Goal: Complete application form

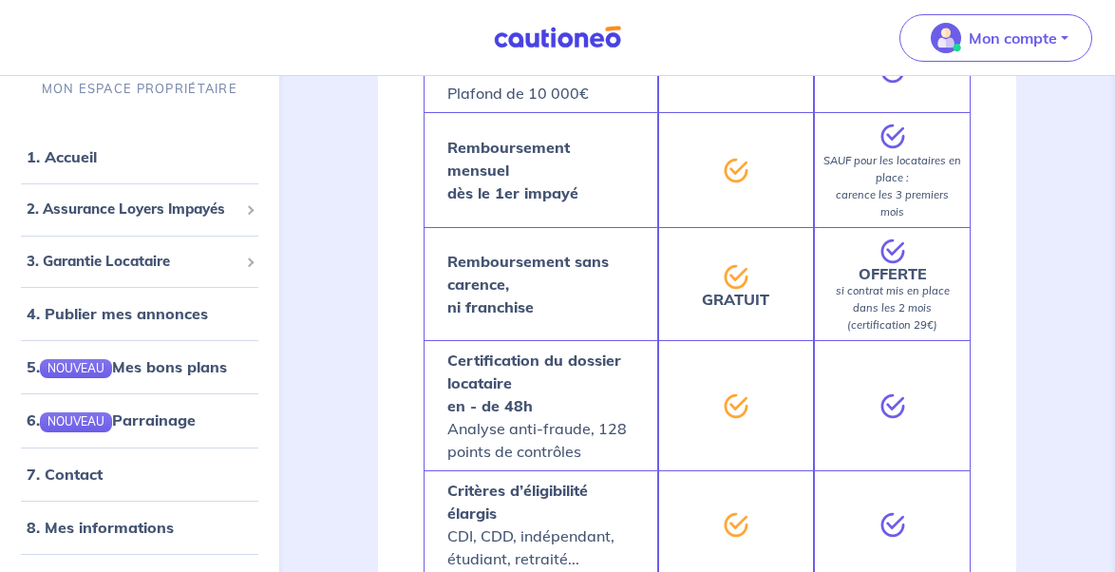
scroll to position [1706, 0]
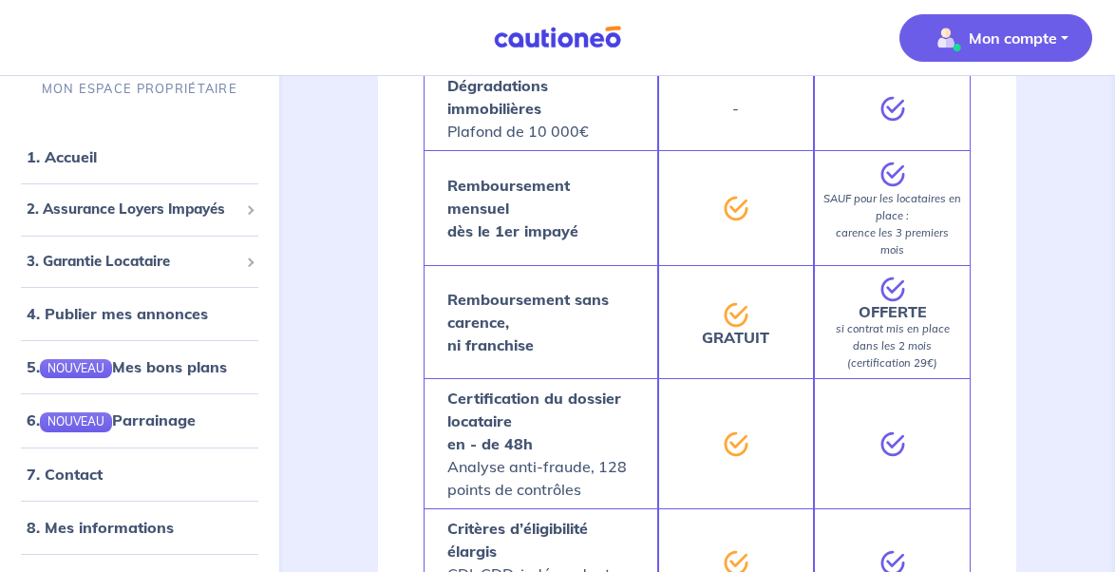
click at [1015, 48] on p "Mon compte" at bounding box center [1013, 38] width 88 height 23
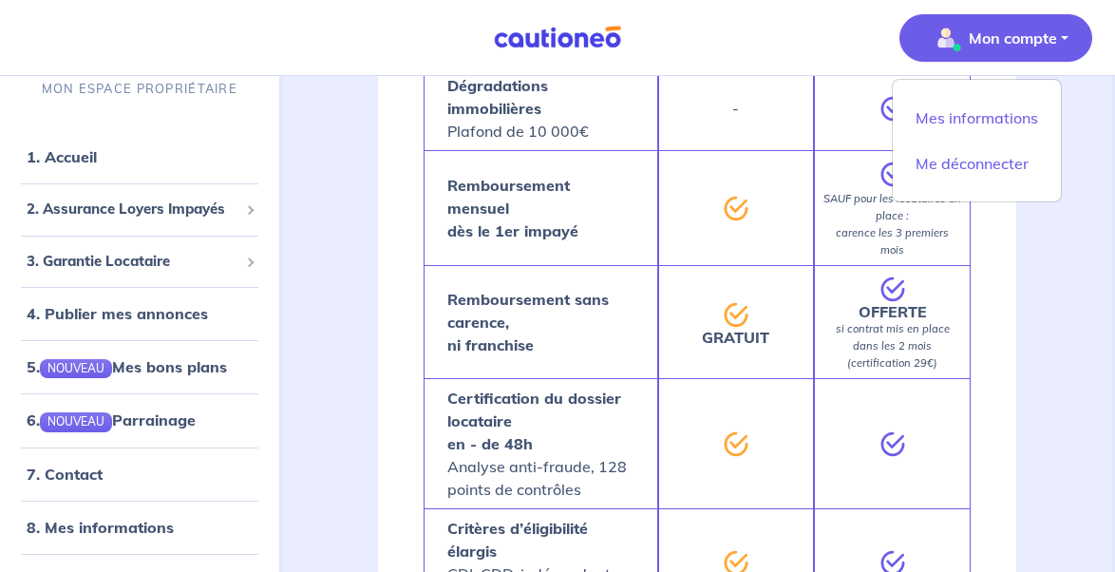
click at [762, 67] on nav "Mon compte Mes informations Me déconnecter MON ESPACE PROPRIÉTAIRE 1. Accueil 2…" at bounding box center [557, 38] width 1115 height 76
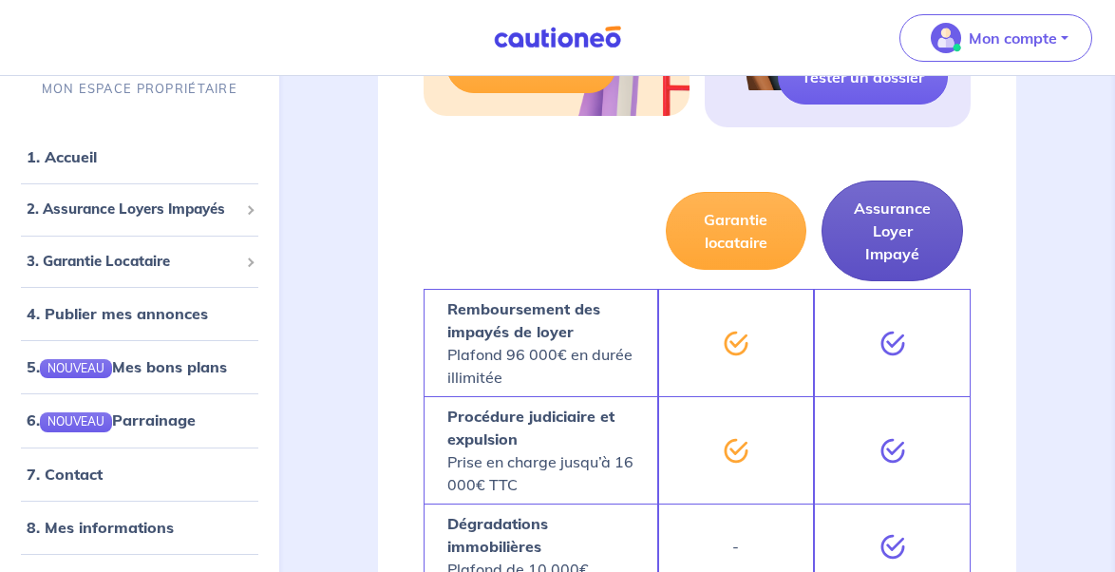
scroll to position [1268, 0]
click at [894, 208] on button "Assurance Loyer Impayé" at bounding box center [893, 231] width 142 height 101
click at [892, 224] on button "Assurance Loyer Impayé" at bounding box center [893, 231] width 142 height 101
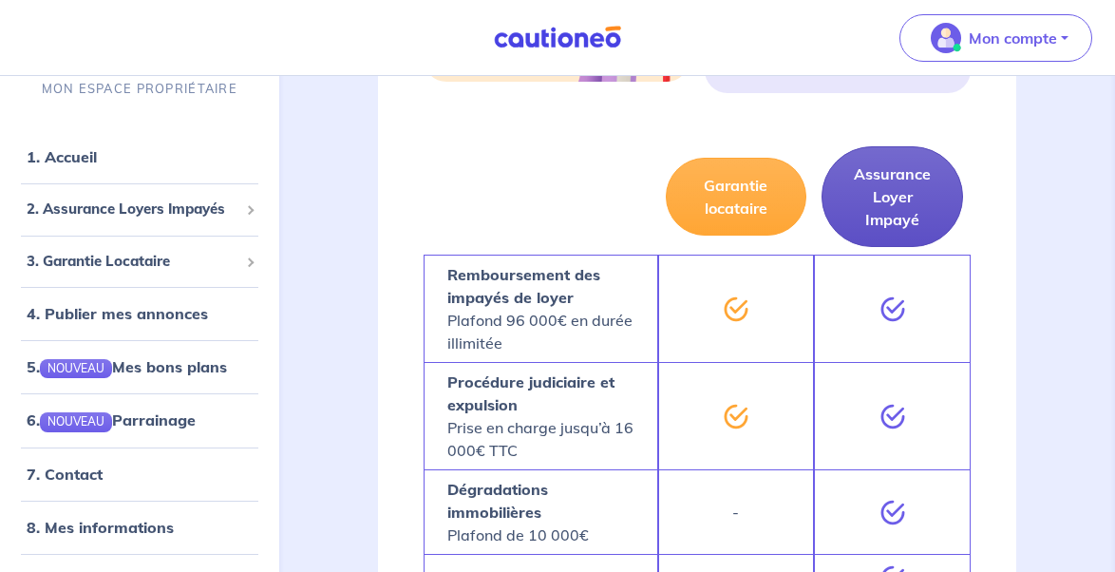
scroll to position [1292, 0]
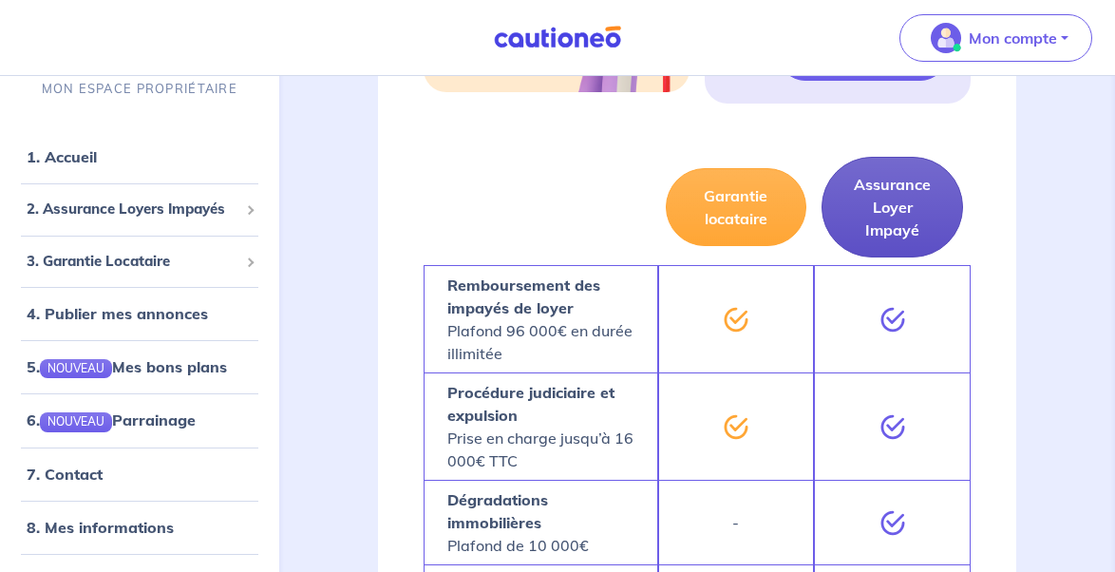
click at [907, 176] on button "Assurance Loyer Impayé" at bounding box center [893, 207] width 142 height 101
click at [870, 185] on button "Assurance Loyer Impayé" at bounding box center [893, 207] width 142 height 101
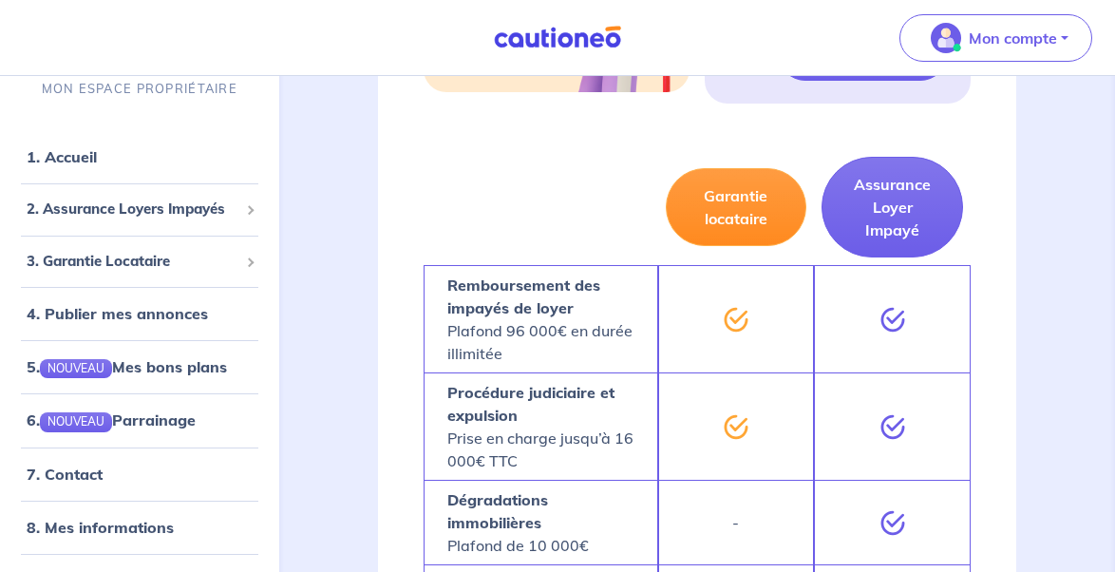
click at [737, 188] on button "Garantie locataire" at bounding box center [737, 207] width 142 height 78
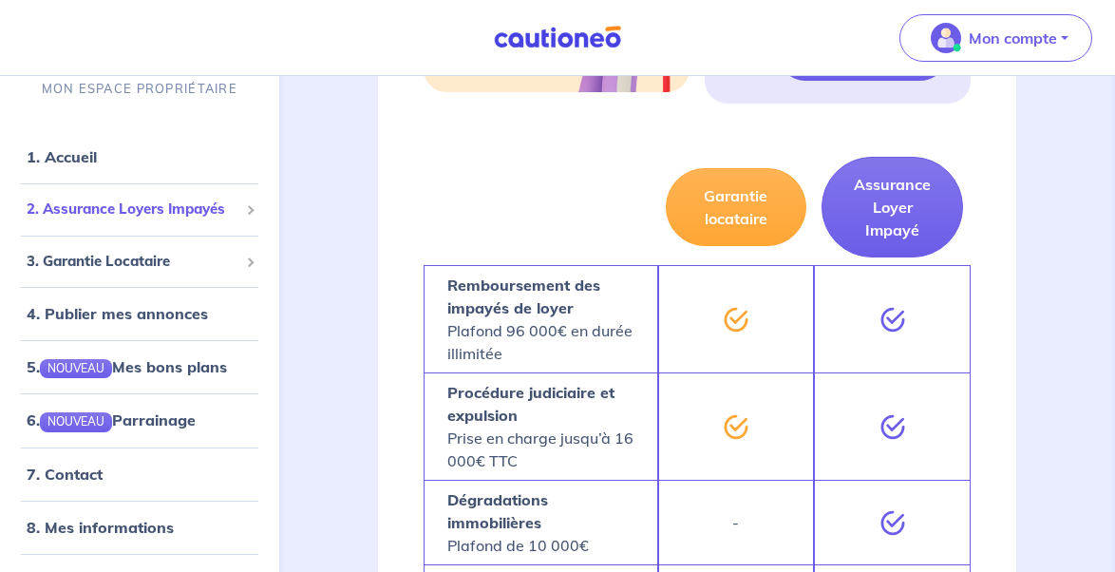
click at [213, 215] on span "2. Assurance Loyers Impayés" at bounding box center [133, 210] width 212 height 22
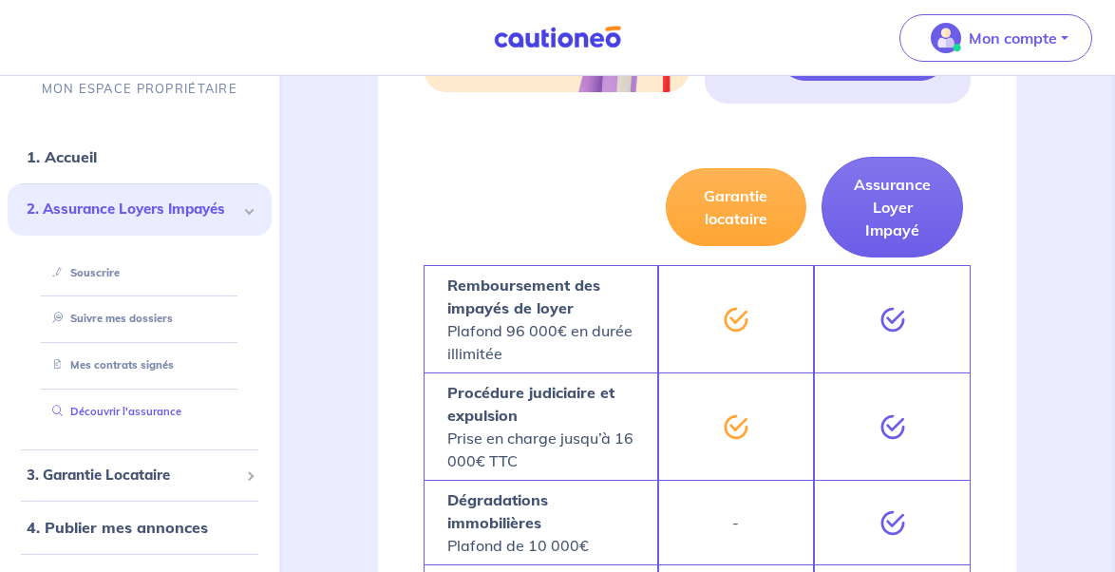
click at [139, 407] on link "Découvrir l'assurance" at bounding box center [113, 411] width 137 height 13
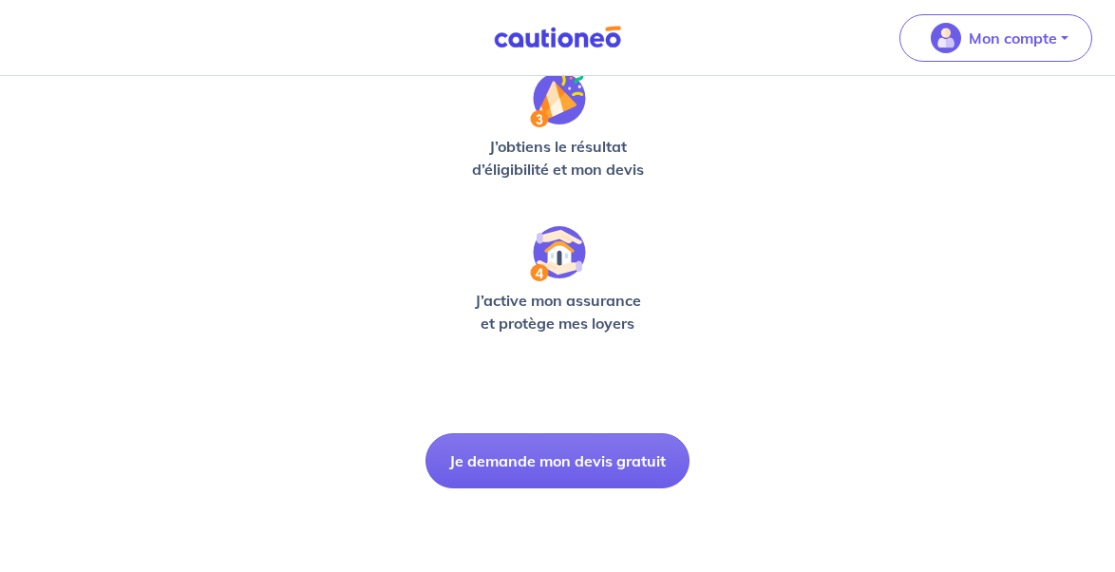
scroll to position [616, 0]
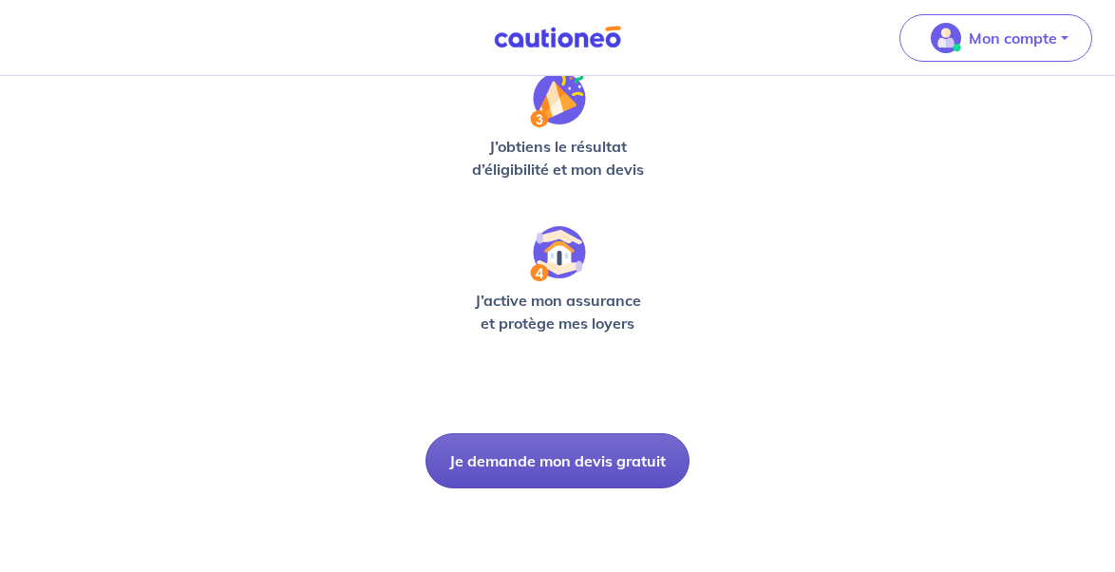
click at [550, 465] on button "Je demande mon devis gratuit" at bounding box center [558, 460] width 264 height 55
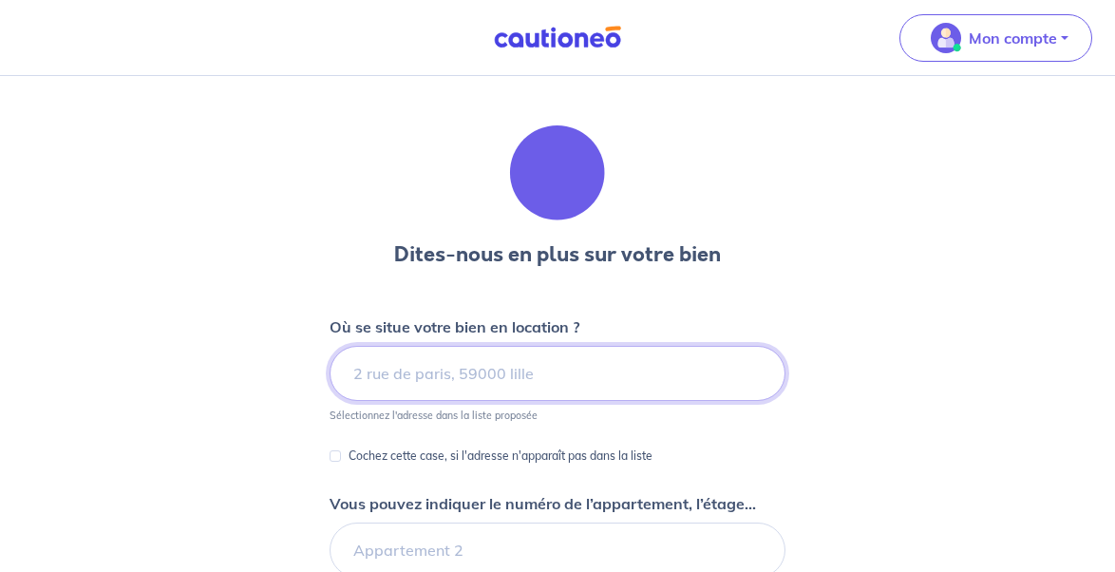
type input "8"
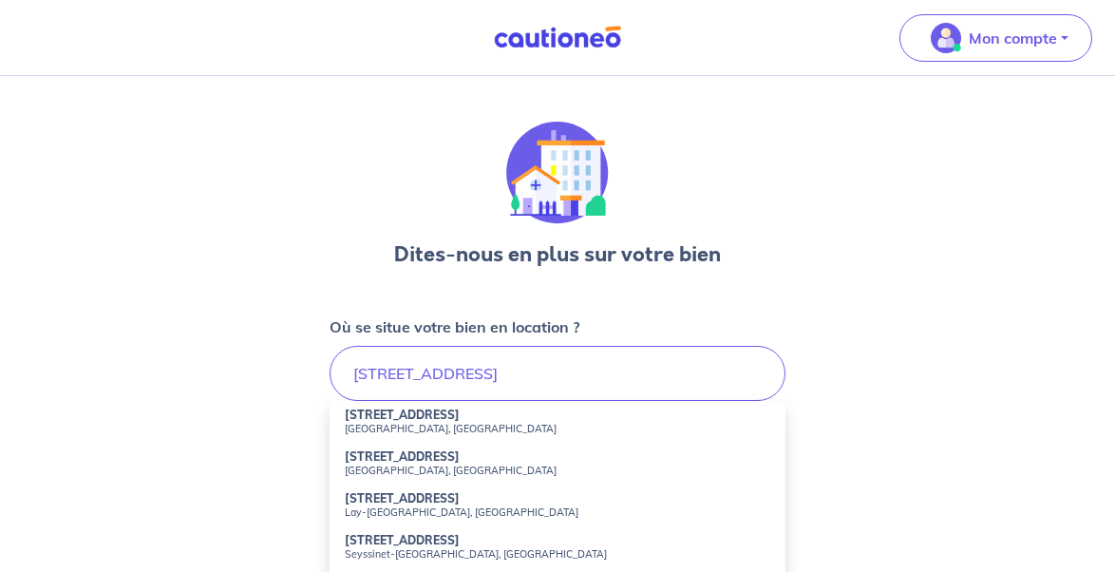
click at [432, 417] on strong "[STREET_ADDRESS]" at bounding box center [402, 415] width 115 height 14
type input "[STREET_ADDRESS]"
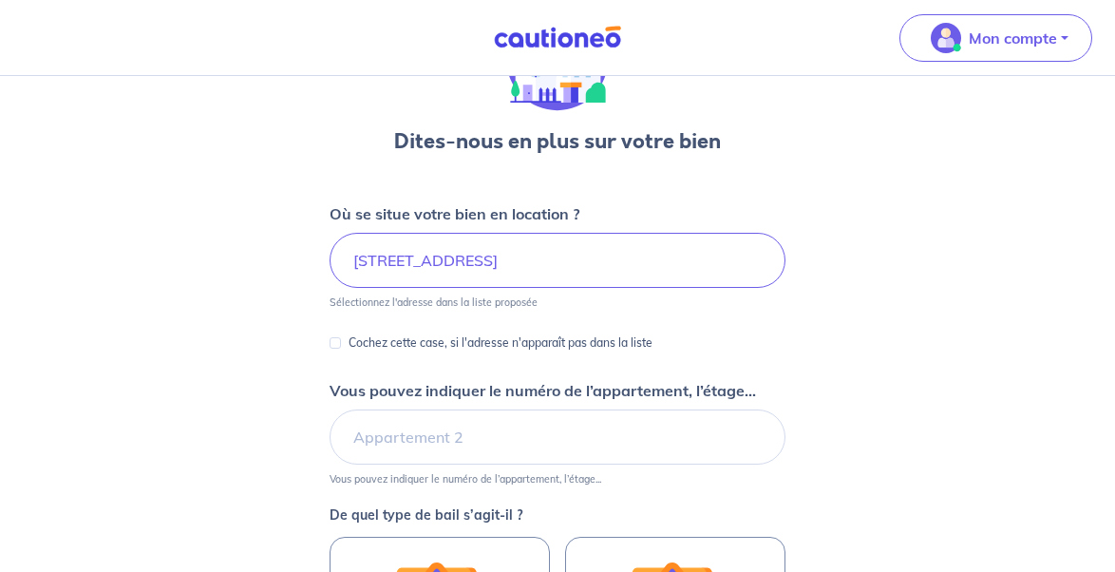
scroll to position [119, 0]
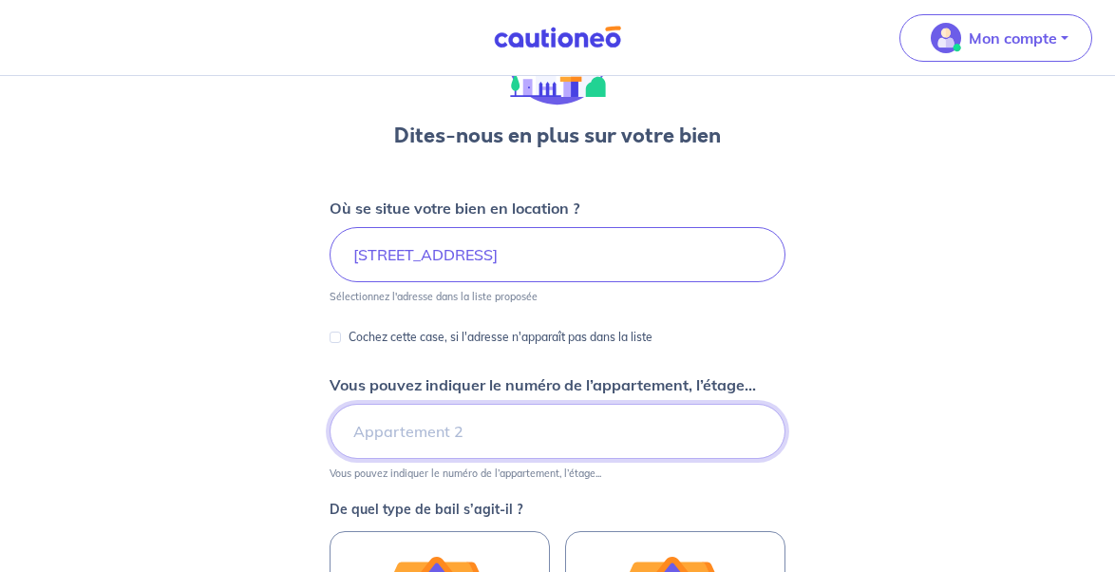
click at [431, 443] on input "Vous pouvez indiquer le numéro de l’appartement, l’étage..." at bounding box center [558, 431] width 456 height 55
type input "2 eme etage"
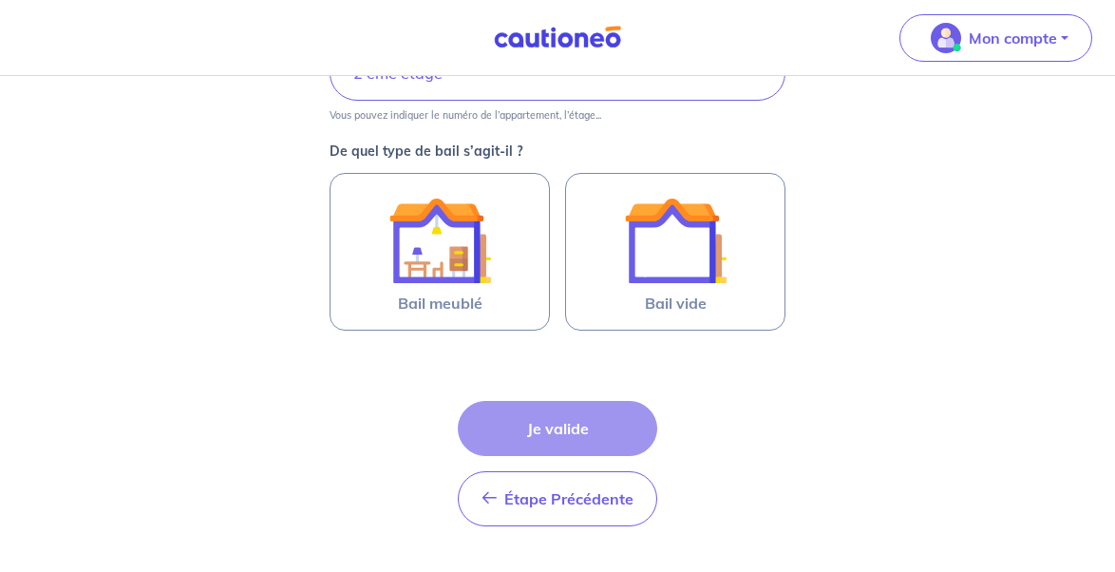
scroll to position [518, 0]
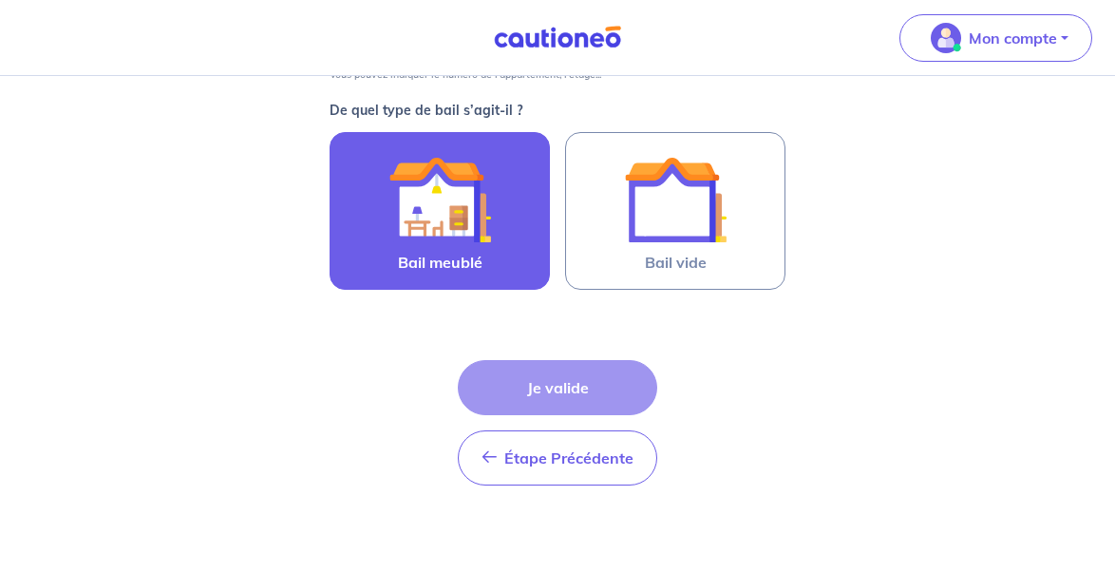
click at [448, 235] on img at bounding box center [440, 199] width 103 height 103
click at [0, 0] on input "Bail meublé" at bounding box center [0, 0] width 0 height 0
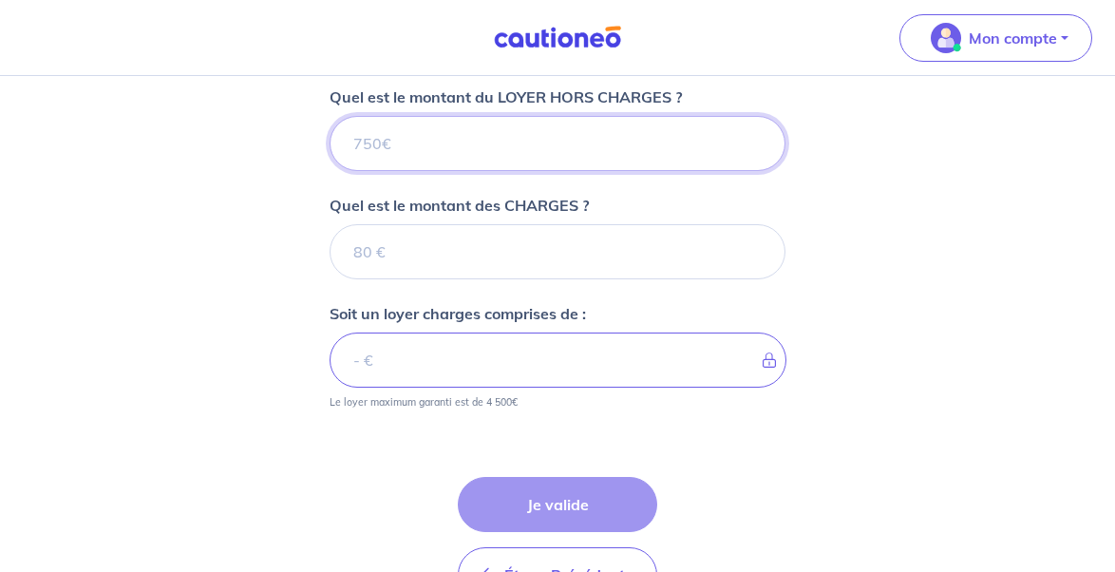
scroll to position [712, 0]
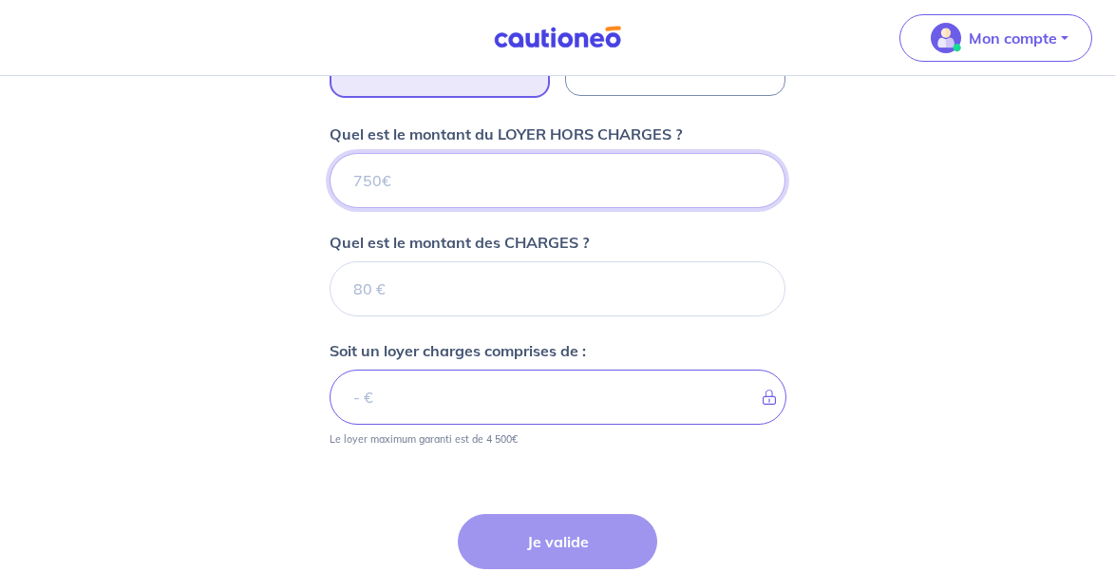
click at [510, 186] on input "Quel est le montant du LOYER HORS CHARGES ?" at bounding box center [558, 180] width 456 height 55
type input "65"
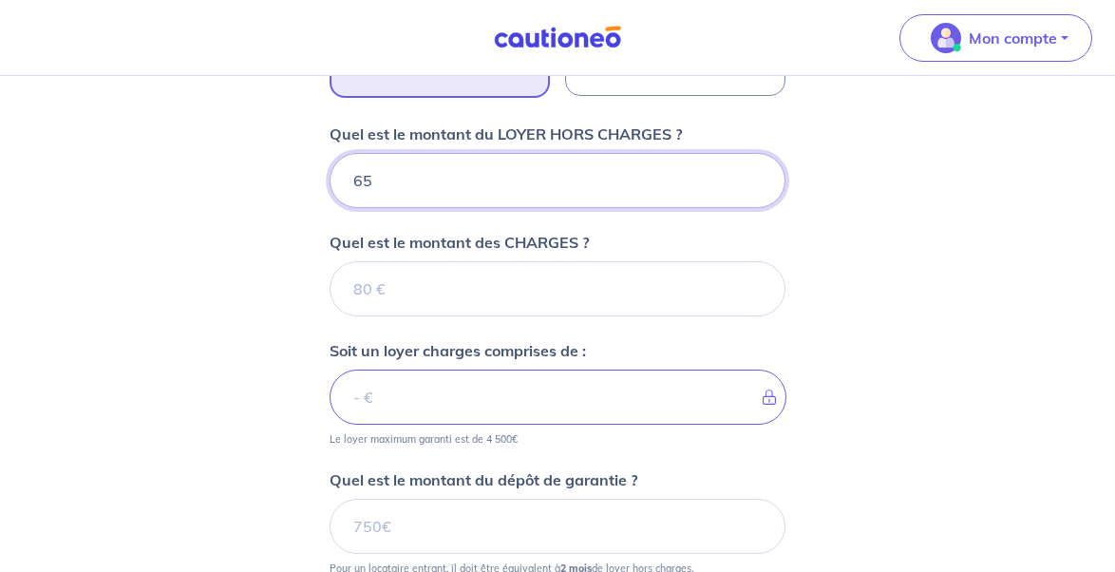
type input "650"
type input "6"
type input "620"
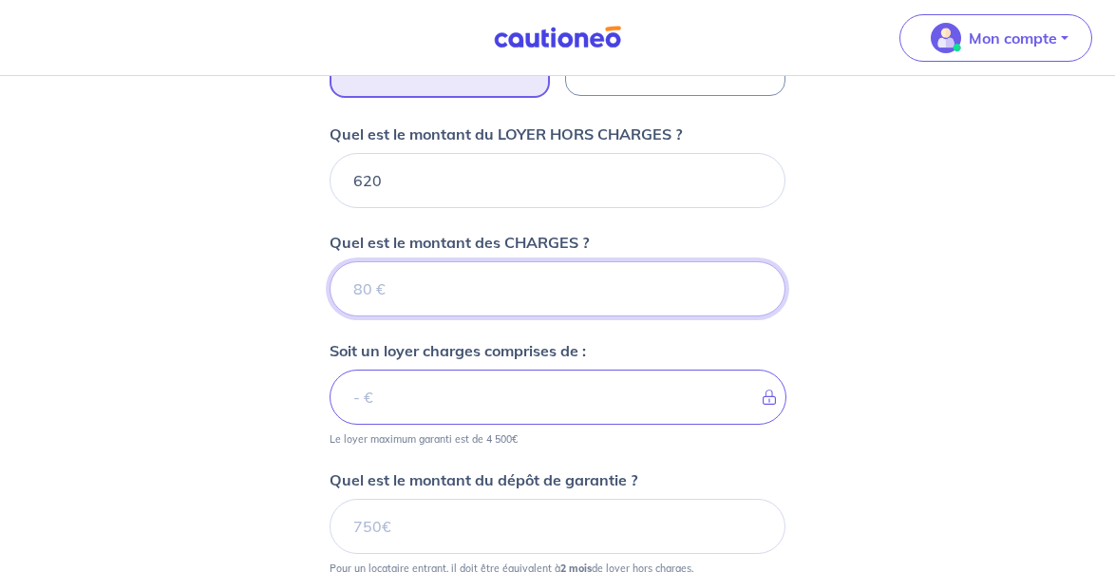
click at [467, 287] on input "Quel est le montant des CHARGES ?" at bounding box center [558, 288] width 456 height 55
type input "30"
type input "650"
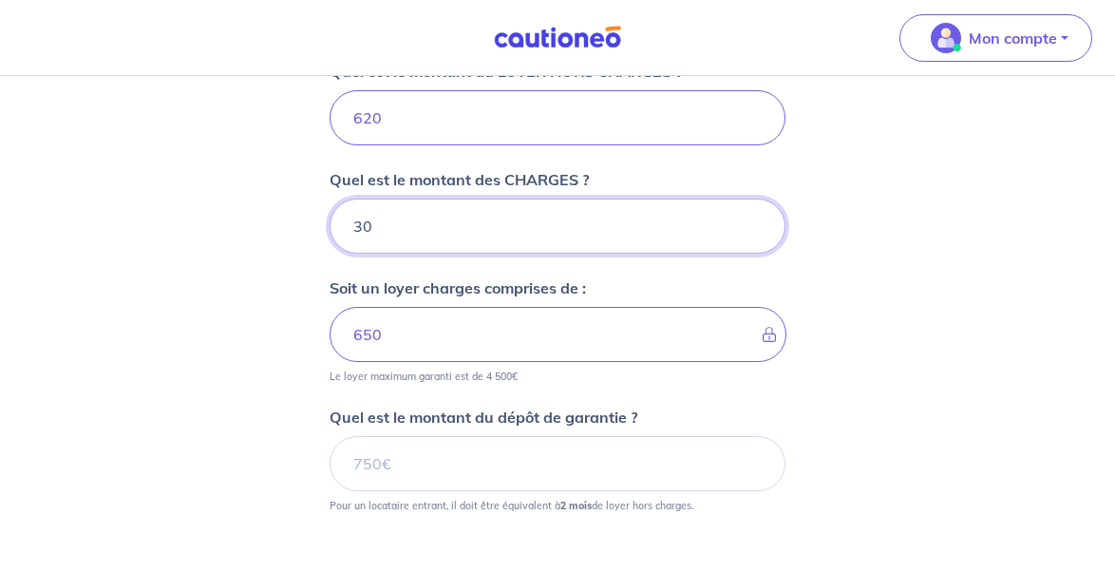
scroll to position [776, 0]
type input "30"
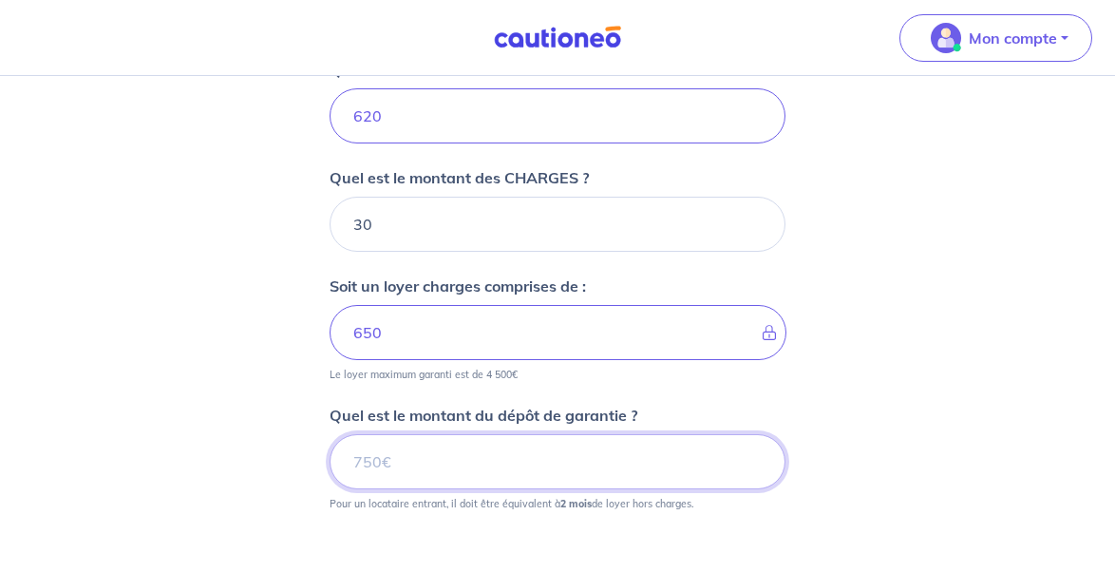
click at [603, 473] on input "Quel est le montant du dépôt de garantie ?" at bounding box center [558, 461] width 456 height 55
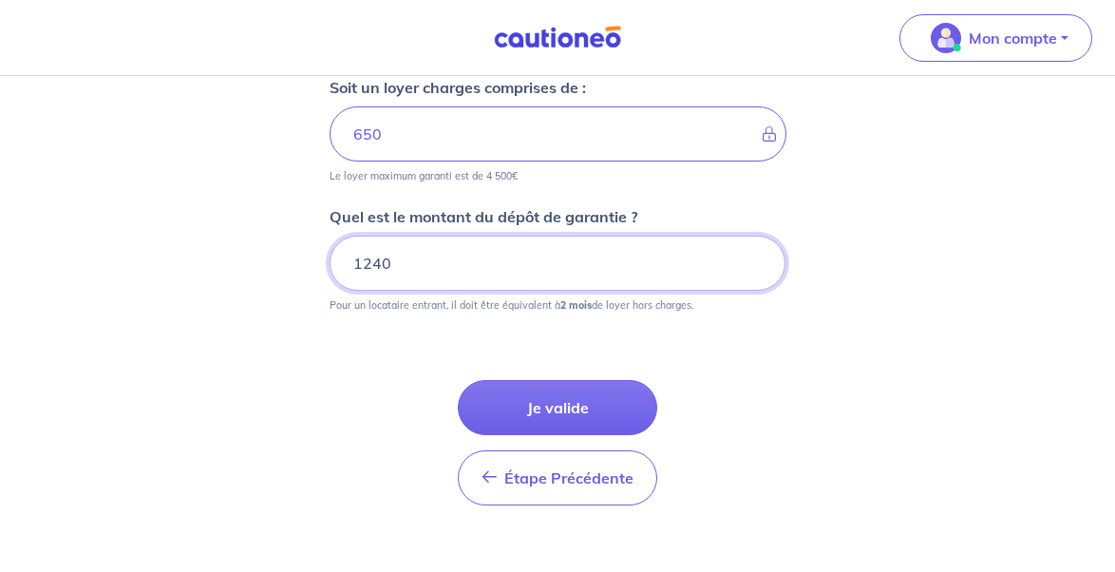
scroll to position [982, 0]
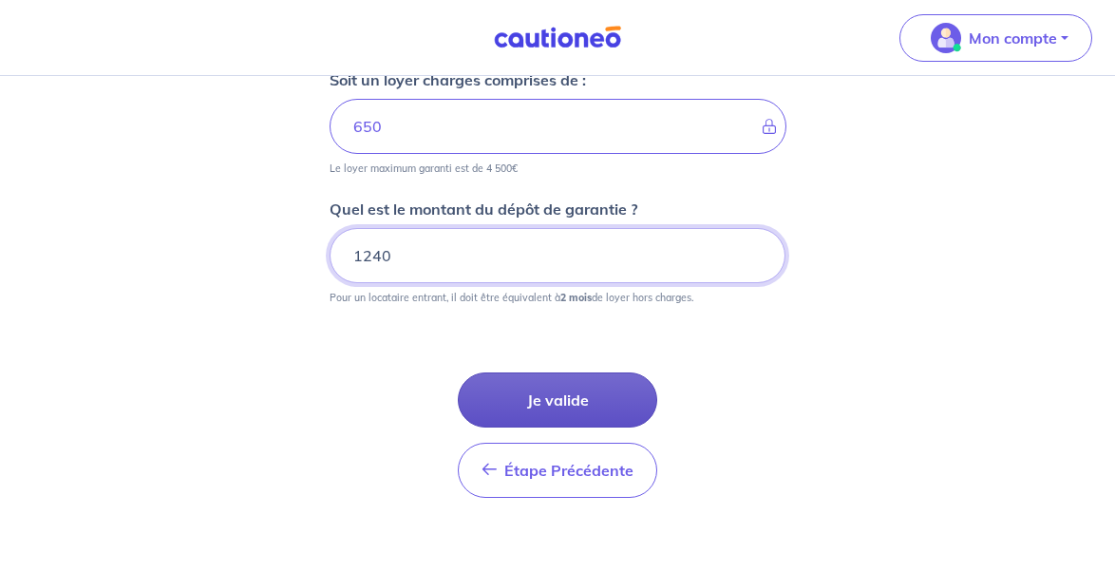
type input "1240"
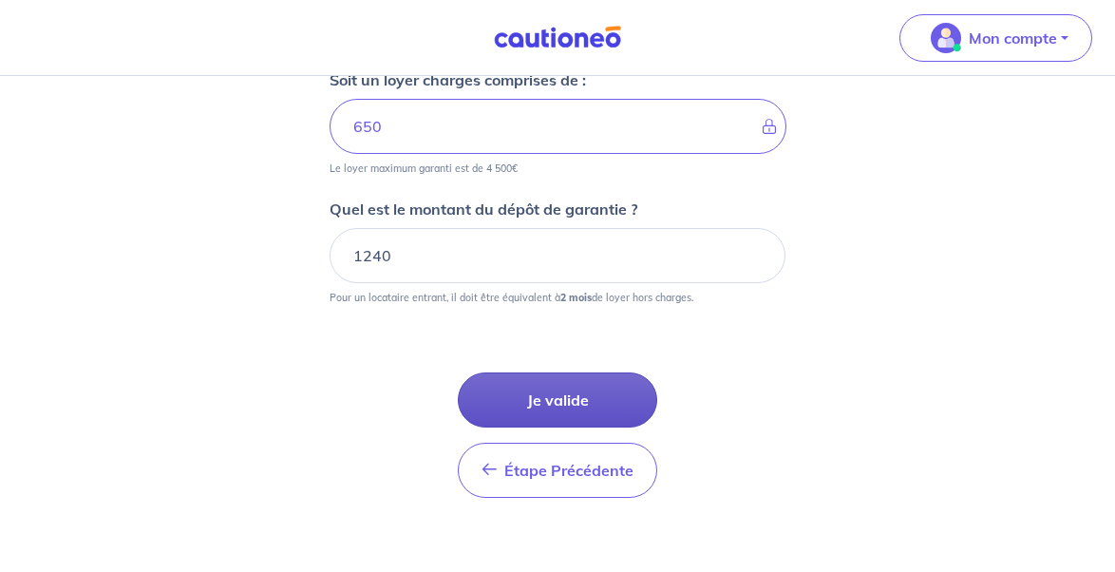
click at [617, 391] on button "Je valide" at bounding box center [558, 399] width 200 height 55
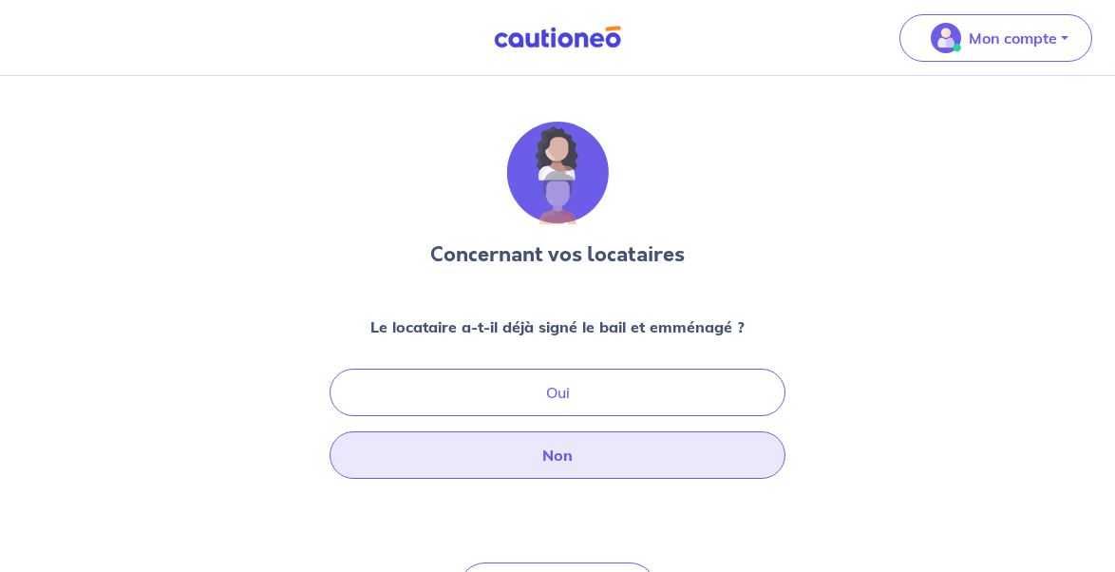
click at [580, 450] on button "Non" at bounding box center [558, 455] width 456 height 48
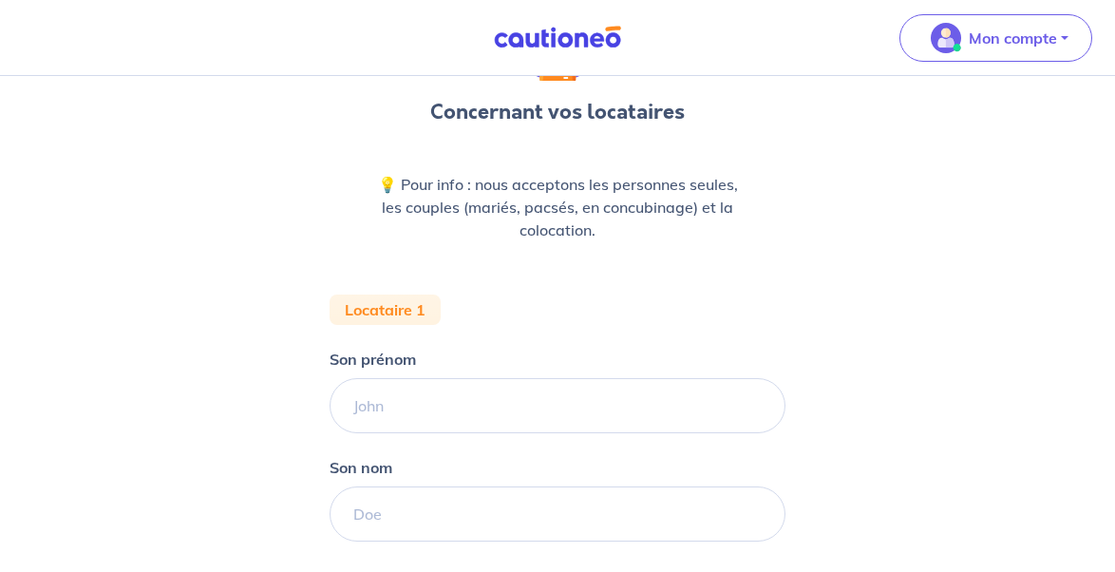
scroll to position [143, 0]
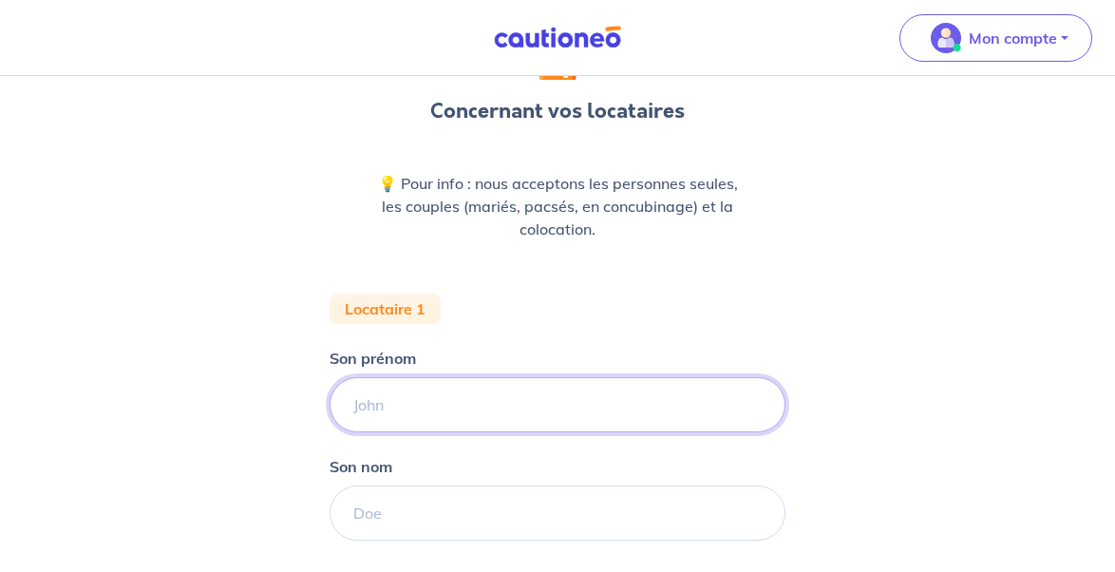
click at [567, 394] on input "Son prénom" at bounding box center [558, 404] width 456 height 55
type input "Juliette"
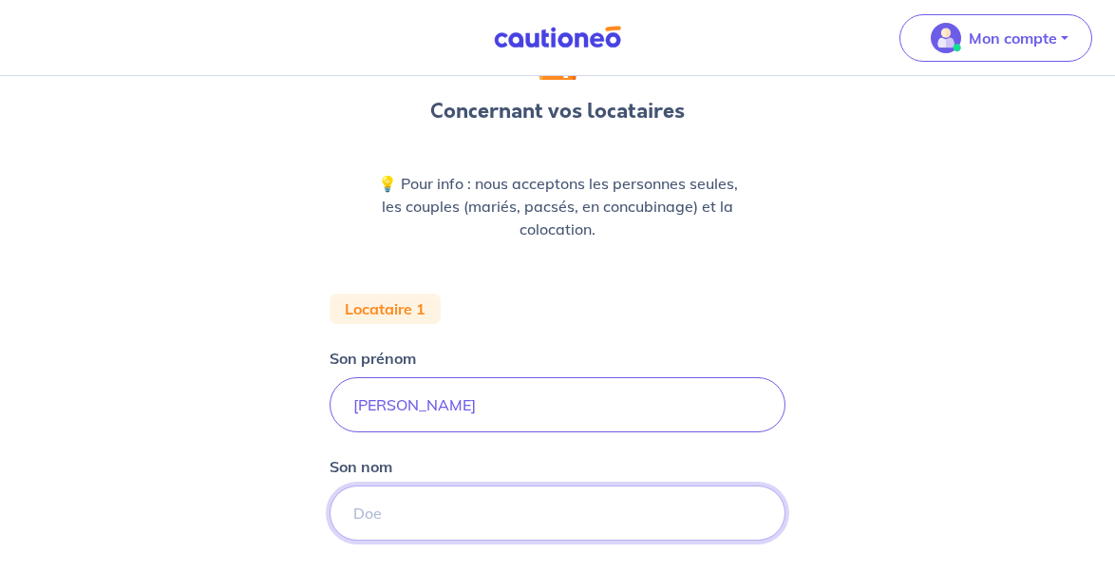
click at [392, 495] on input "Son nom" at bounding box center [558, 513] width 456 height 55
paste input "Jounenc Kloppenburg"
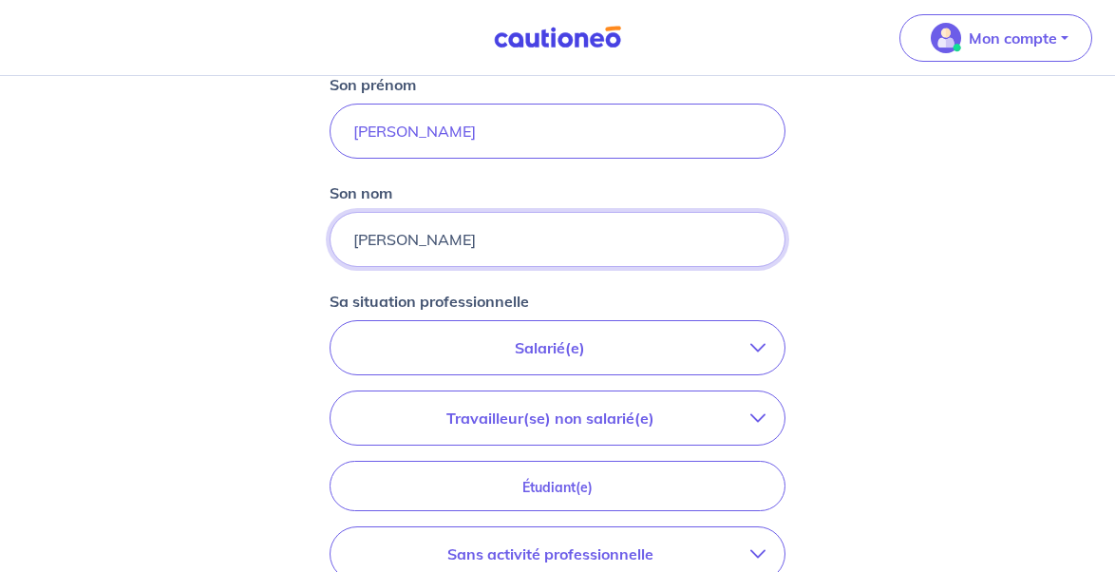
scroll to position [418, 0]
type input "Jounenc Kloppenburg"
click at [851, 323] on div "Concernant vos locataires 💡 Pour info : nous acceptons les personnes seules, le…" at bounding box center [557, 273] width 1115 height 1230
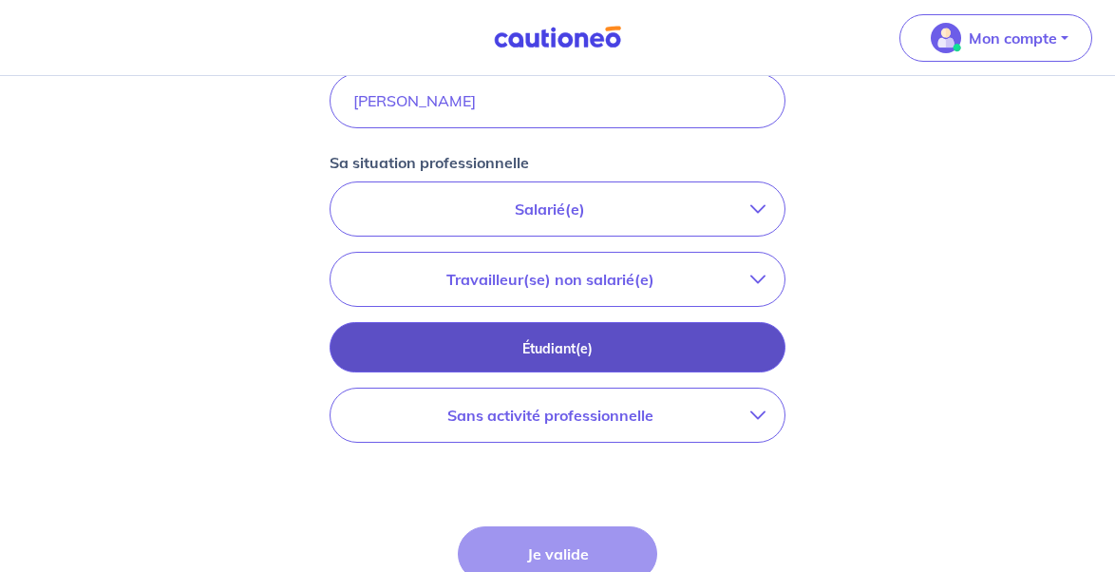
scroll to position [561, 0]
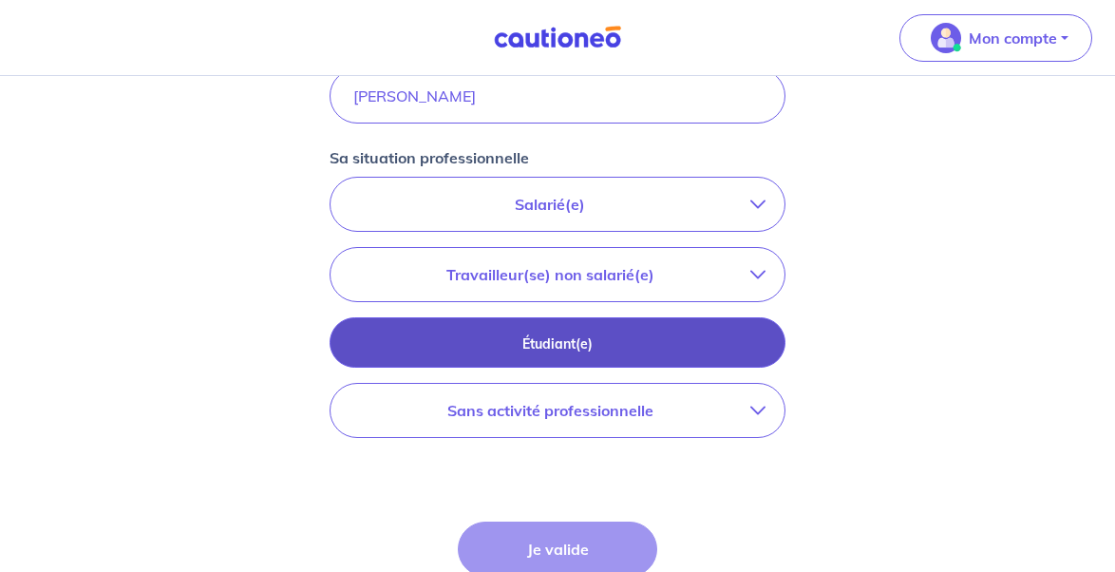
click at [636, 348] on p "Étudiant(e)" at bounding box center [557, 344] width 409 height 21
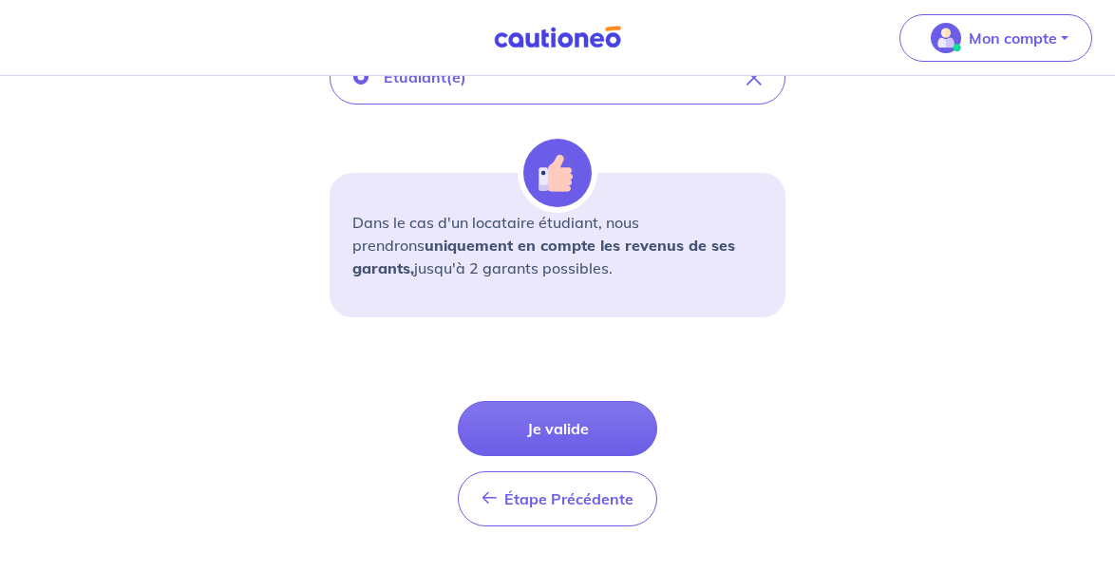
scroll to position [699, 0]
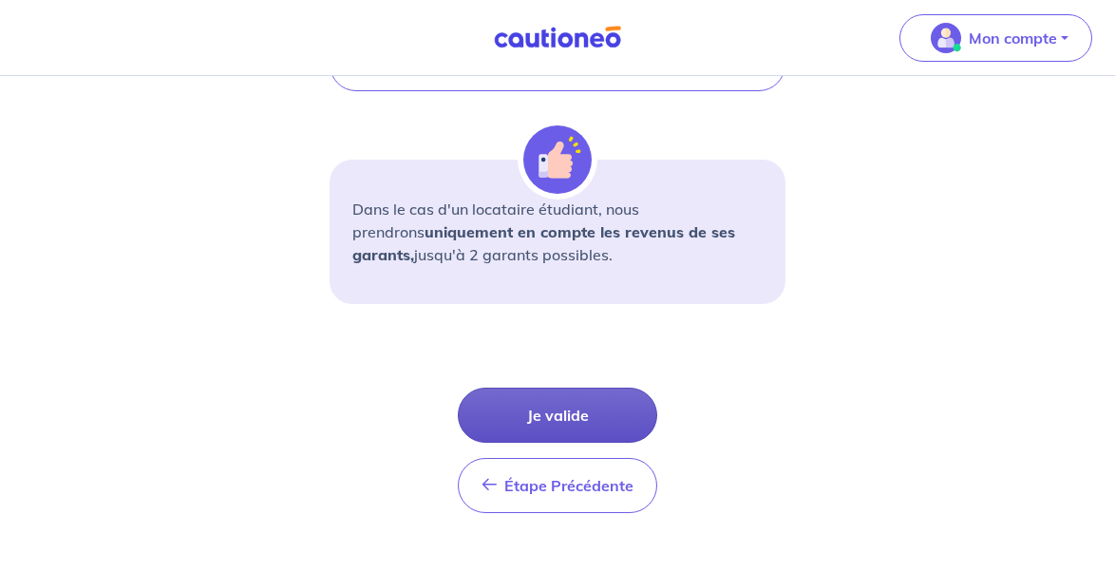
click at [561, 416] on button "Je valide" at bounding box center [558, 415] width 200 height 55
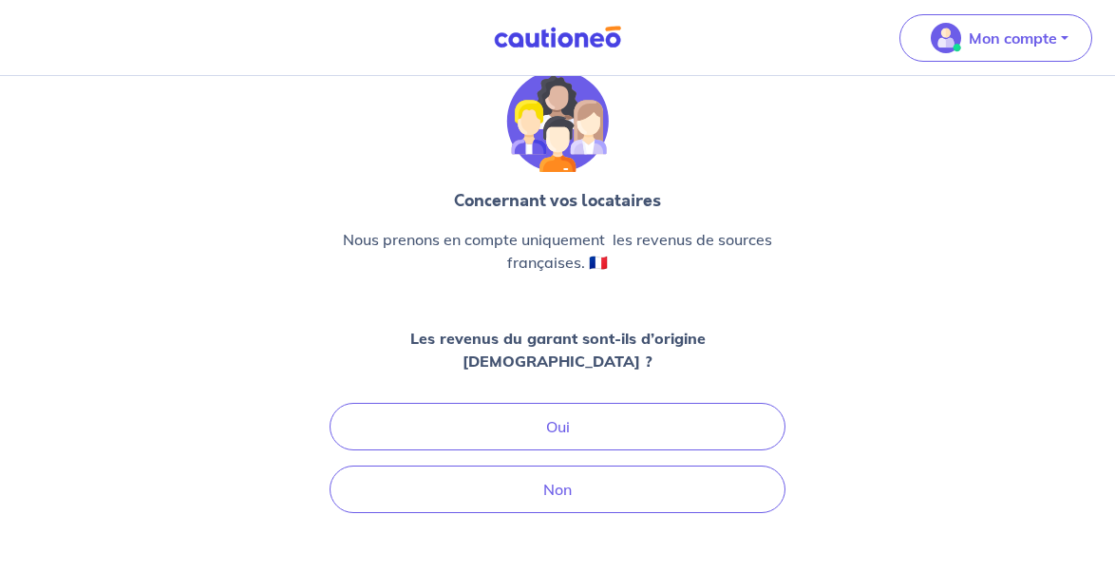
scroll to position [56, 0]
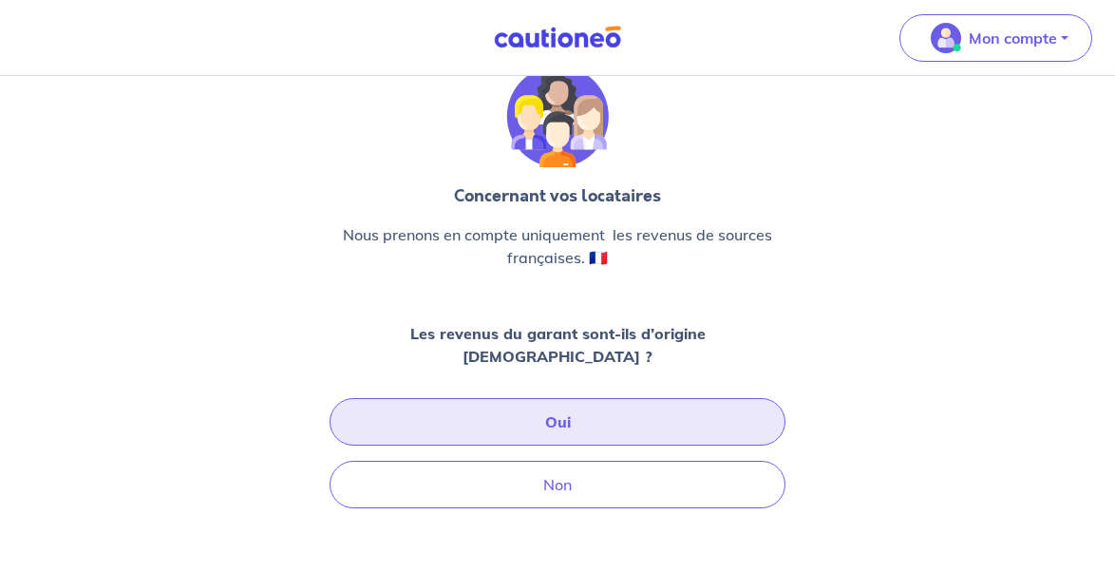
click at [585, 398] on button "Oui" at bounding box center [558, 422] width 456 height 48
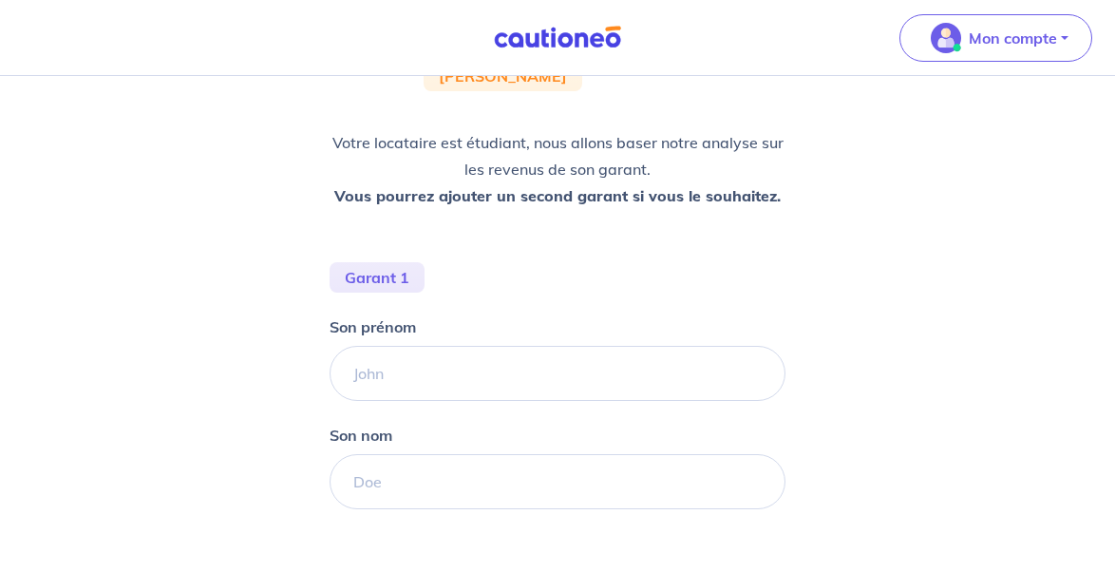
scroll to position [223, 0]
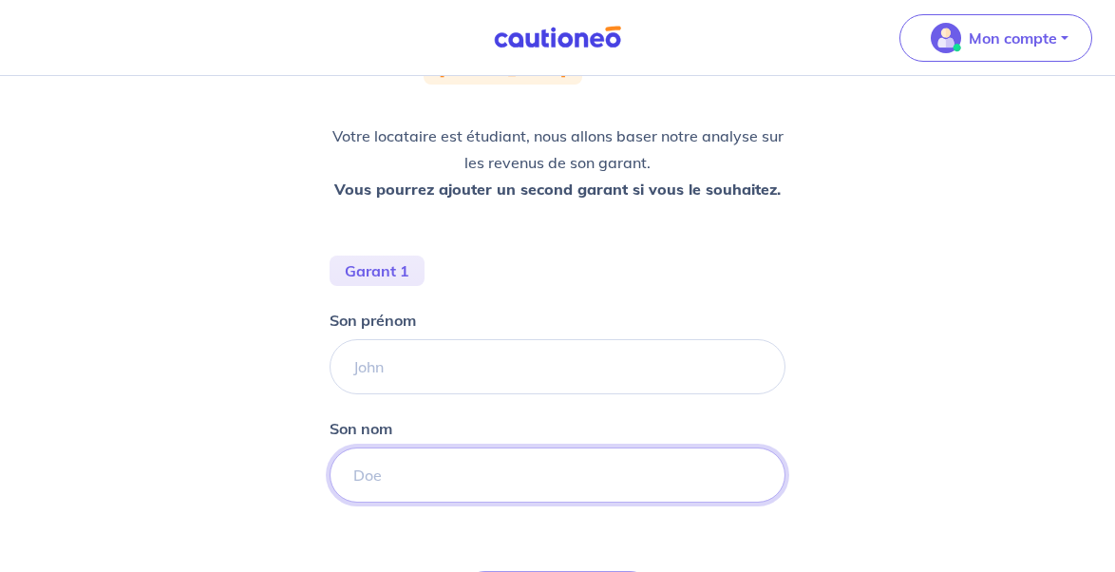
click at [575, 479] on input "Son nom" at bounding box center [558, 475] width 456 height 55
paste input "Jounenc Kloppenburg"
drag, startPoint x: 575, startPoint y: 479, endPoint x: 419, endPoint y: 474, distance: 155.9
click at [419, 474] on input "Jounenc Kloppenburg" at bounding box center [558, 475] width 456 height 55
drag, startPoint x: 433, startPoint y: 473, endPoint x: 312, endPoint y: 473, distance: 121.6
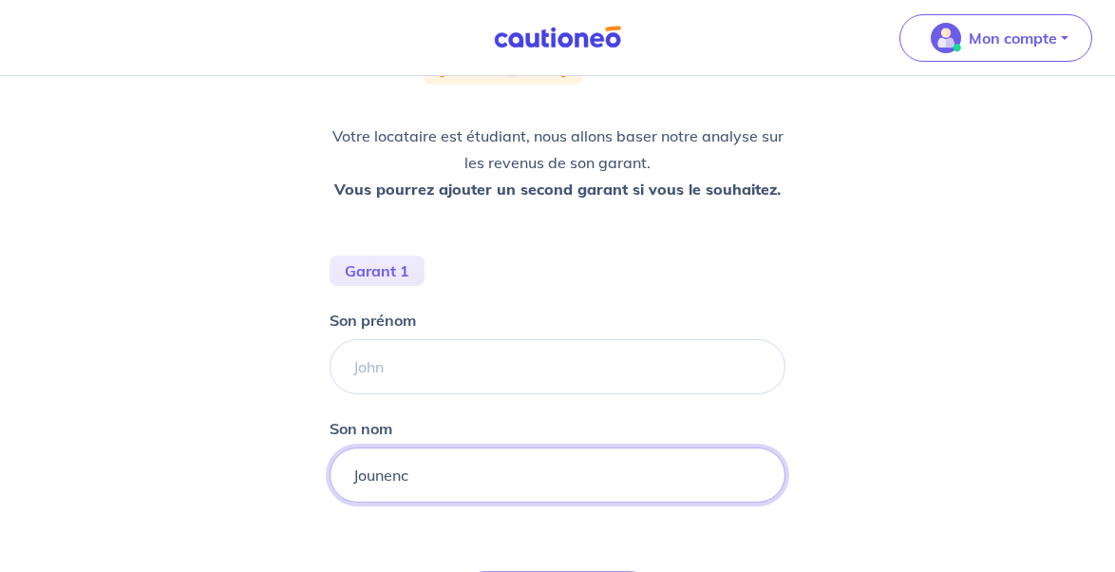
click at [311, 473] on div "Concernant les garants de : Juliette Jounenc Kloppenburg Votre locataire est ét…" at bounding box center [557, 324] width 1115 height 943
paste input "OUNENC-SOLER"
type input "JOUNENC-SOLER"
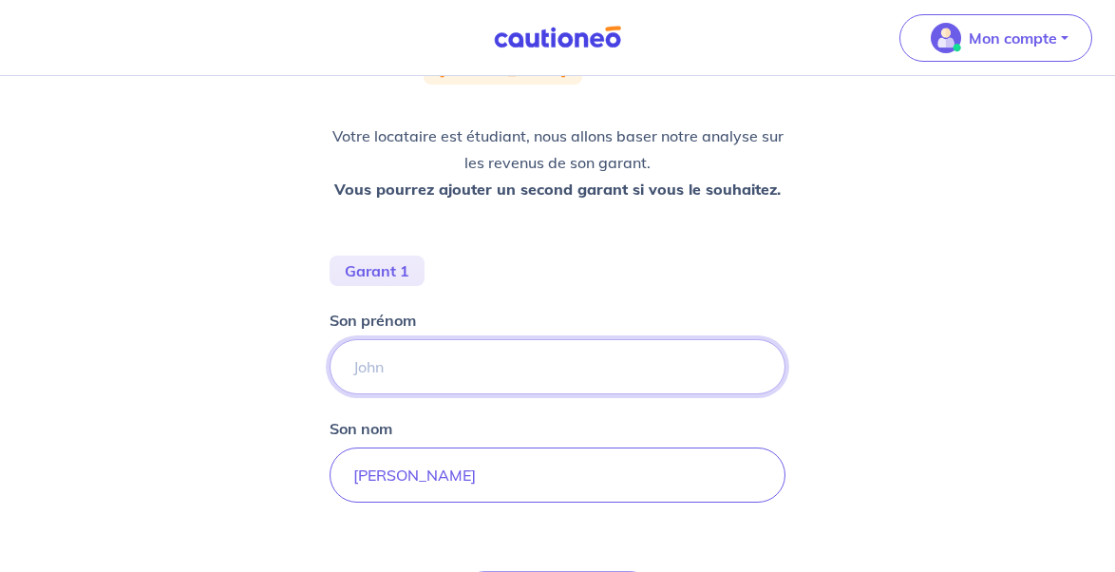
click at [468, 373] on input "Son prénom" at bounding box center [558, 366] width 456 height 55
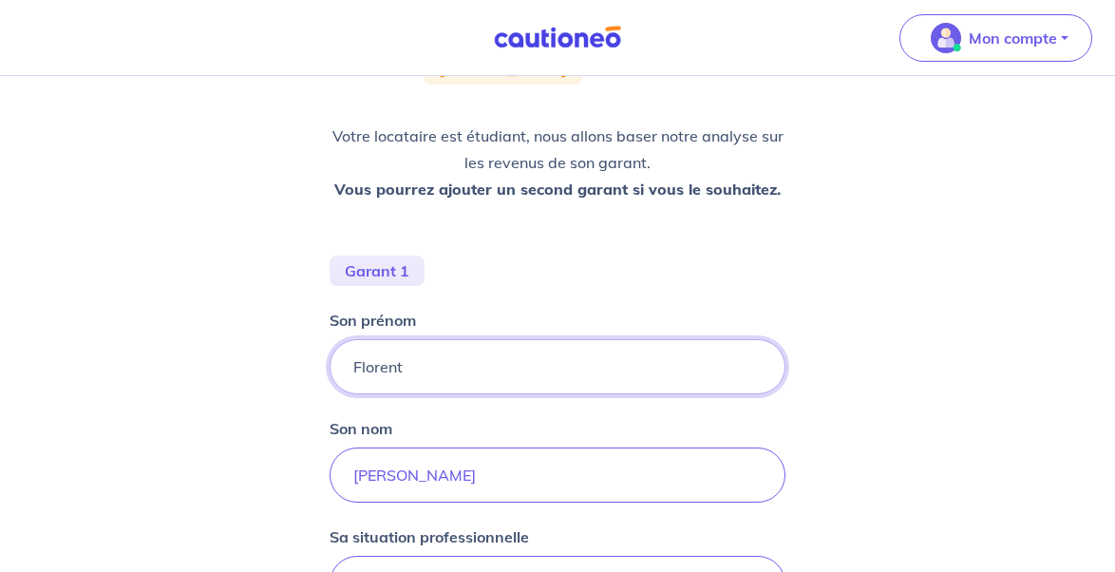
type input "Florent"
click at [815, 429] on div "Concernant les garants de : Juliette Jounenc Kloppenburg Votre locataire est ét…" at bounding box center [557, 456] width 1115 height 1207
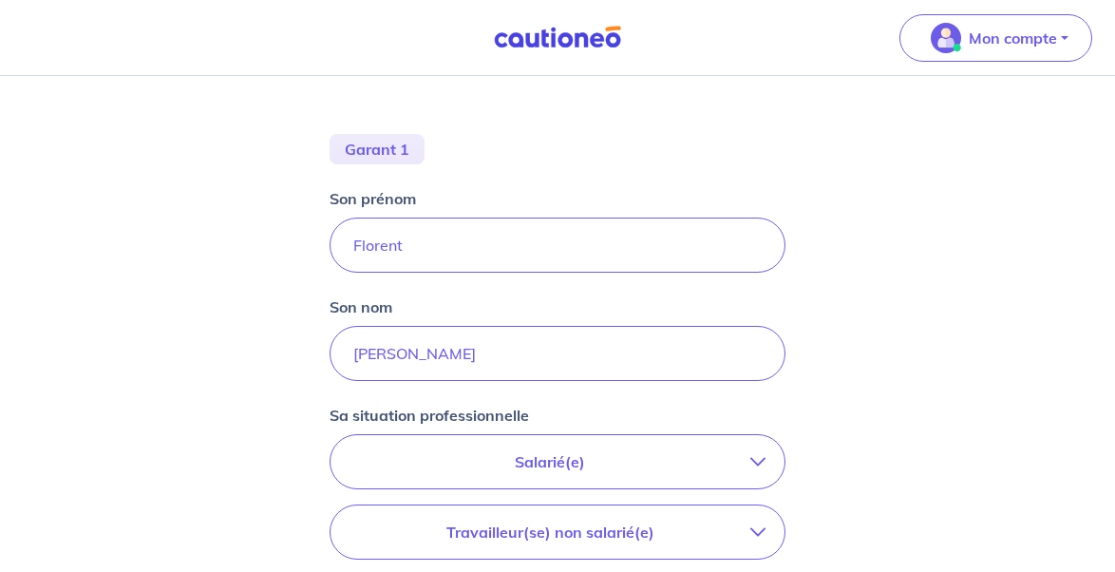
scroll to position [357, 0]
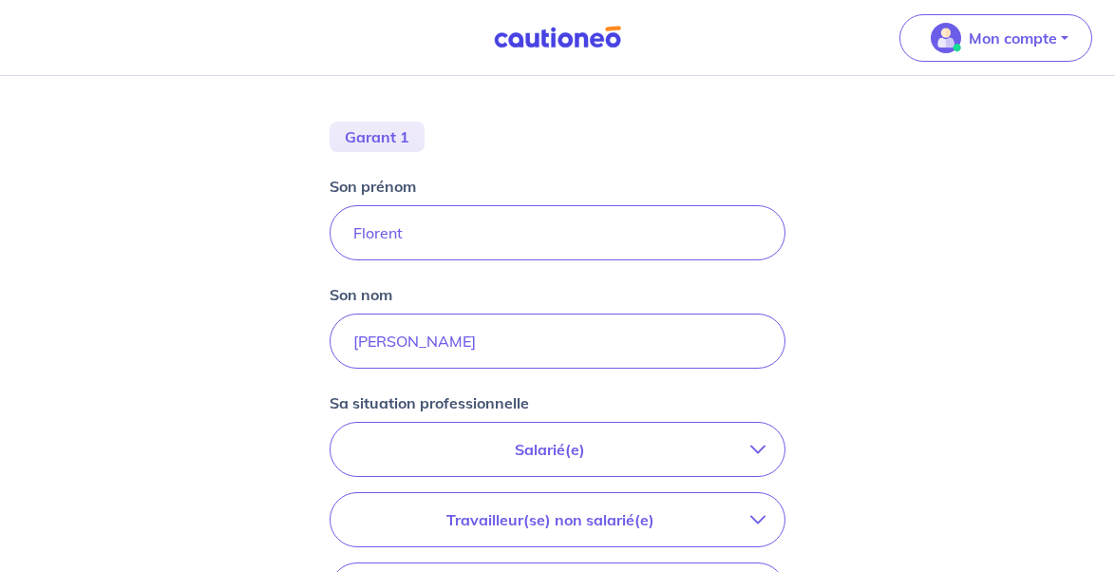
click at [699, 449] on p "Salarié(e)" at bounding box center [550, 449] width 401 height 23
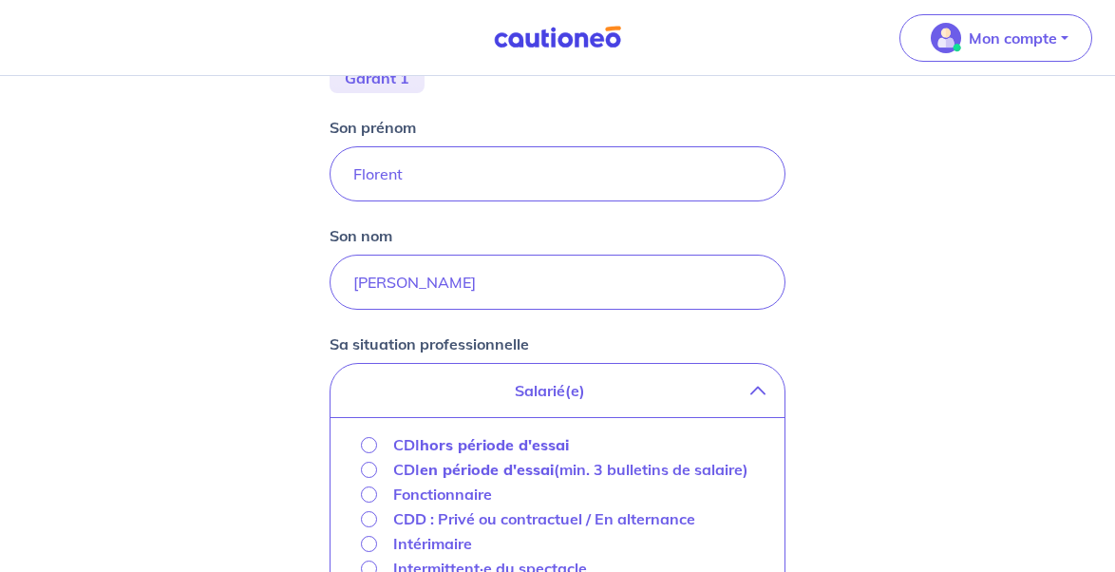
scroll to position [462, 0]
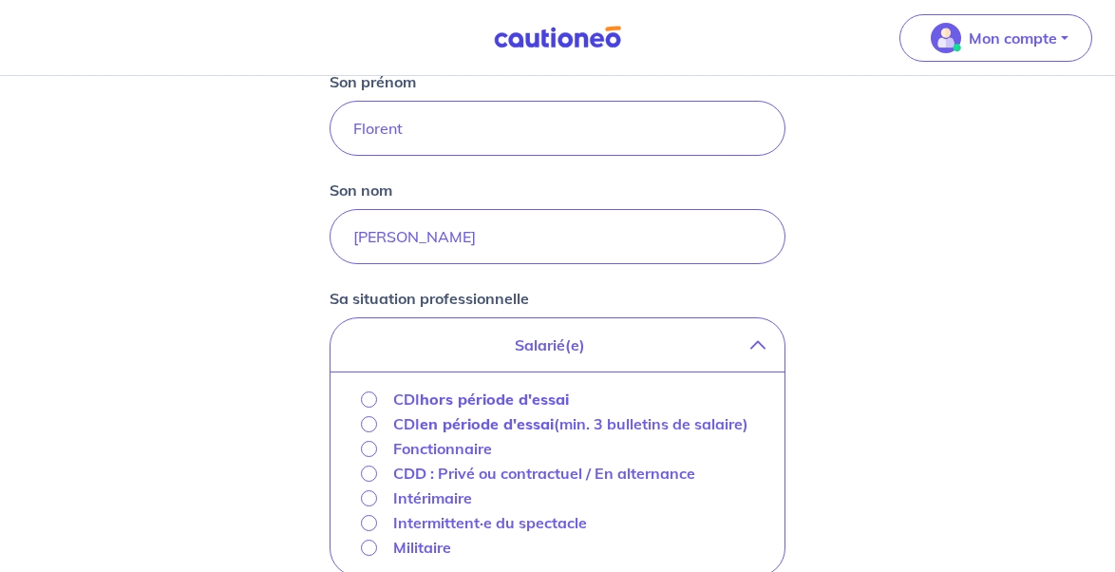
click at [372, 401] on input "CDI hors période d'essai" at bounding box center [369, 399] width 16 height 16
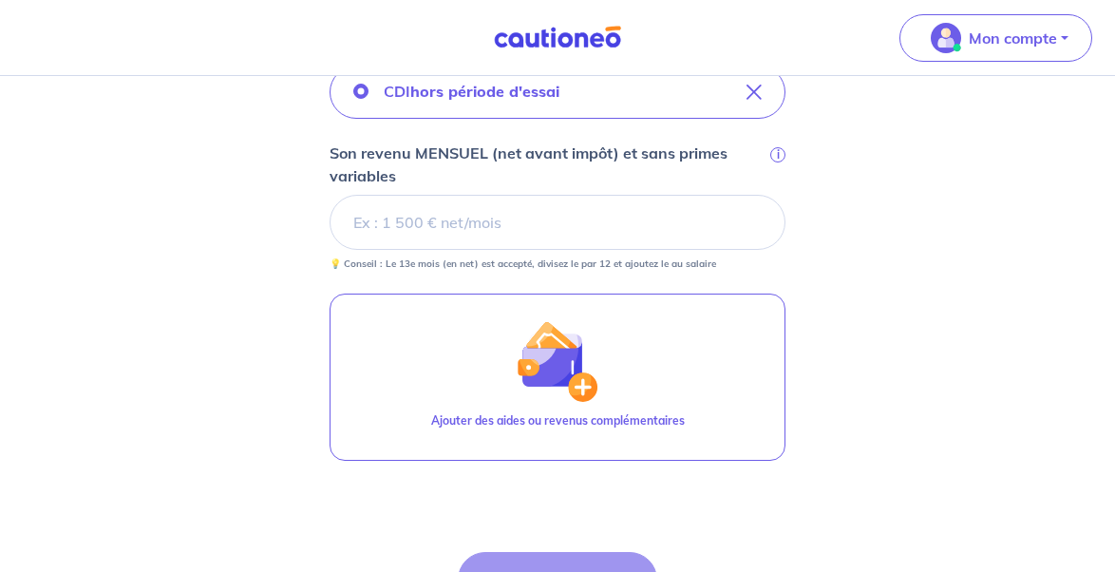
scroll to position [713, 0]
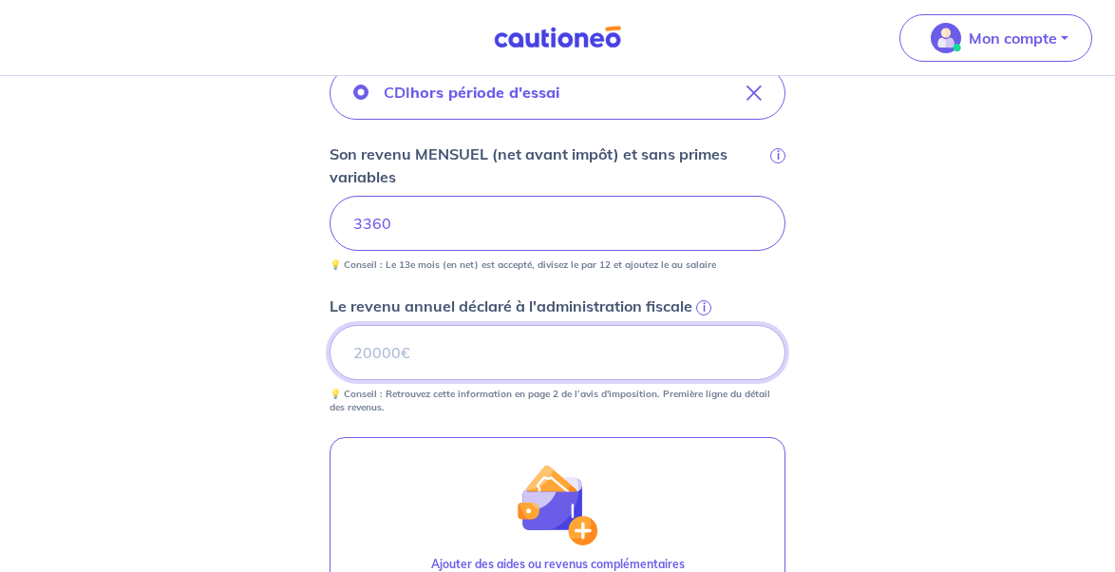
click at [618, 355] on input "Le revenu annuel déclaré à l'administration fiscale i" at bounding box center [558, 352] width 456 height 55
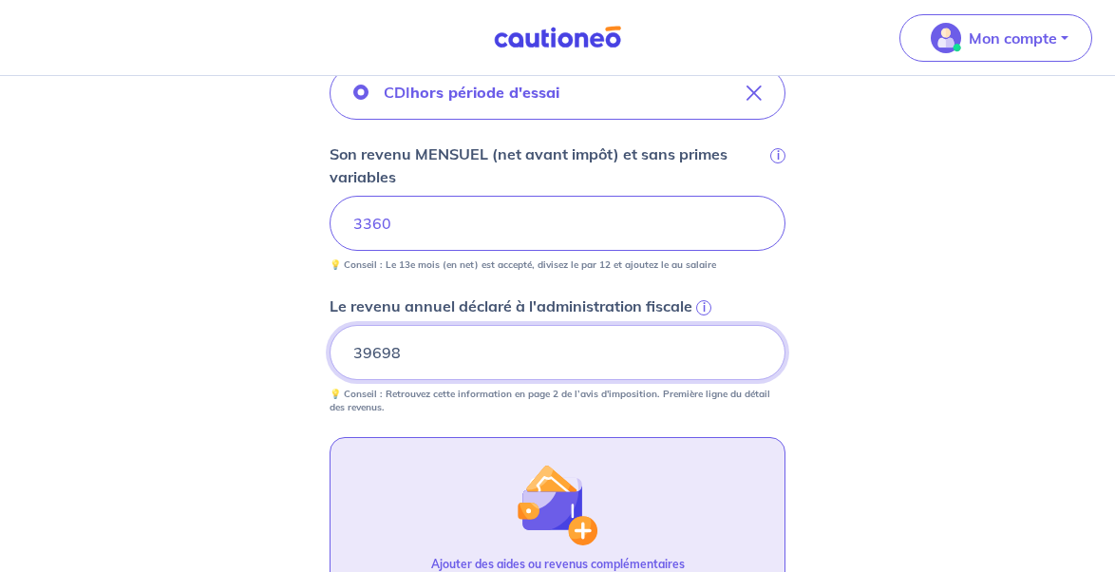
type input "39698"
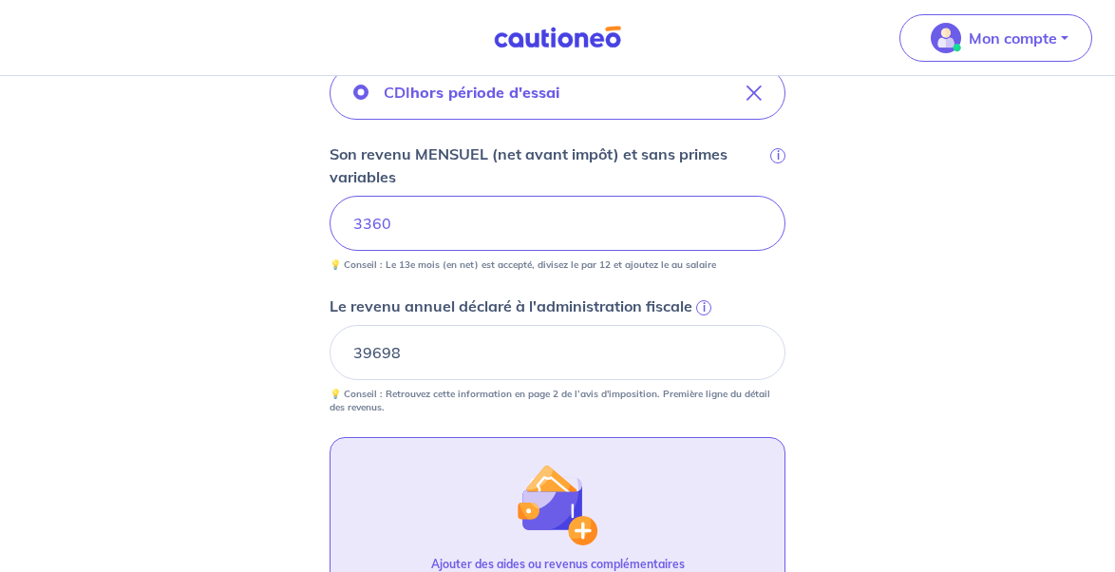
click at [927, 393] on div "Concernant les garants de : Juliette Jounenc Kloppenburg Votre locataire est ét…" at bounding box center [557, 141] width 1115 height 1556
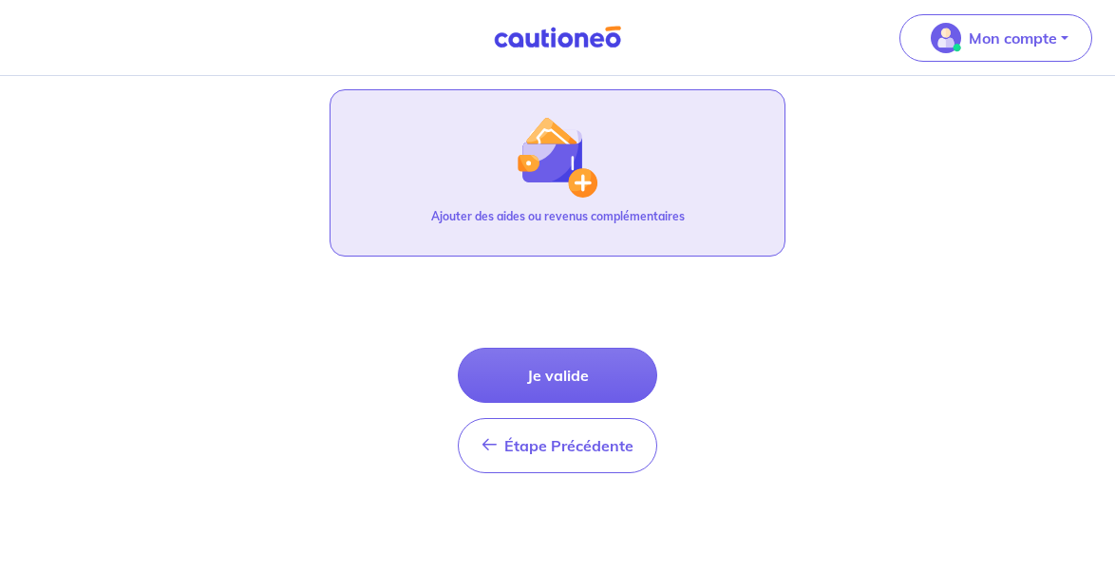
scroll to position [1060, 0]
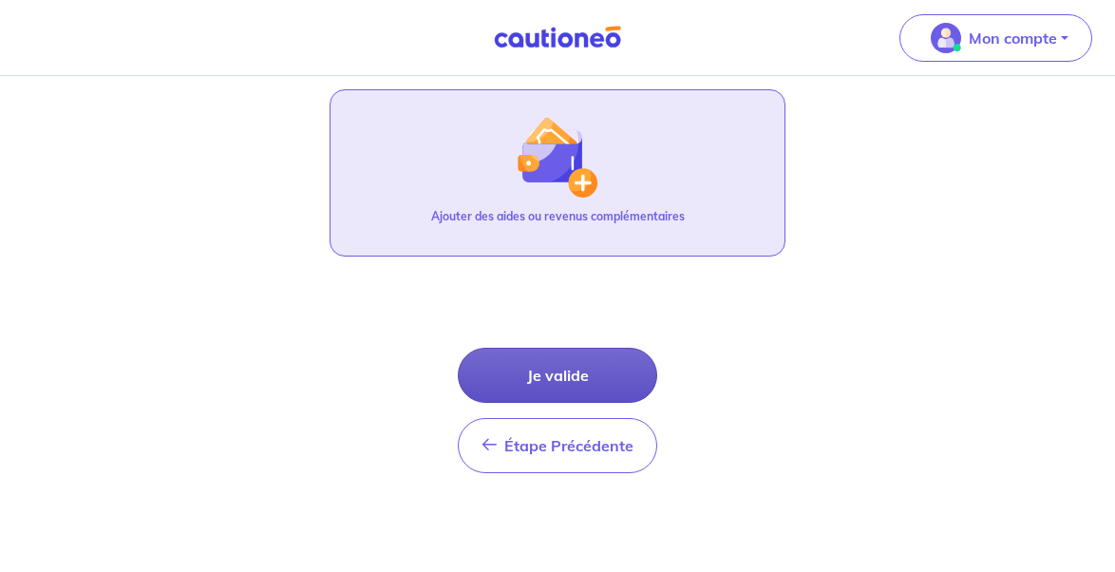
click at [552, 370] on button "Je valide" at bounding box center [558, 375] width 200 height 55
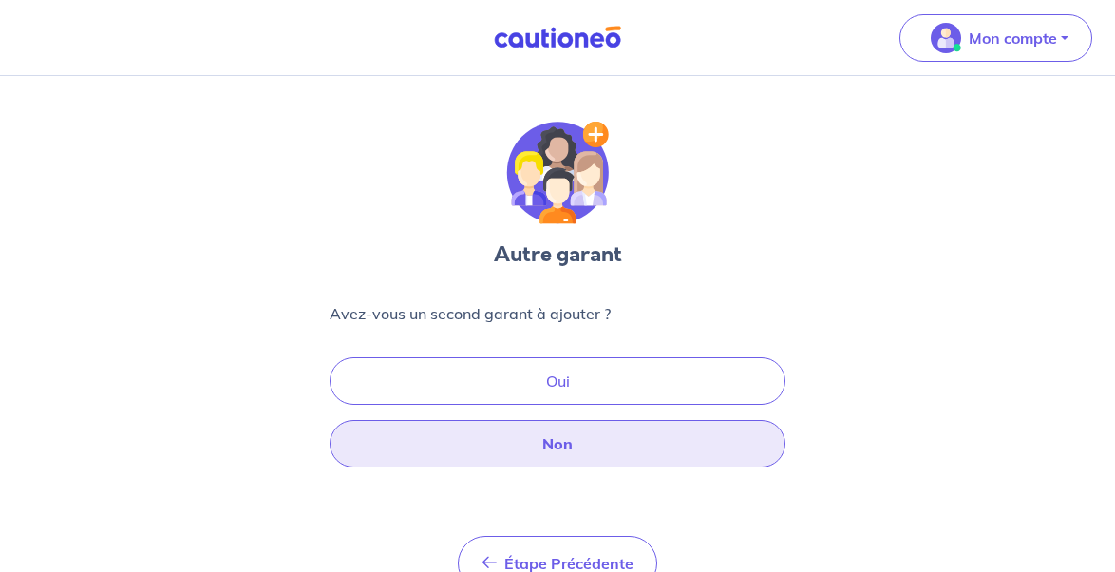
click at [544, 441] on button "Non" at bounding box center [558, 444] width 456 height 48
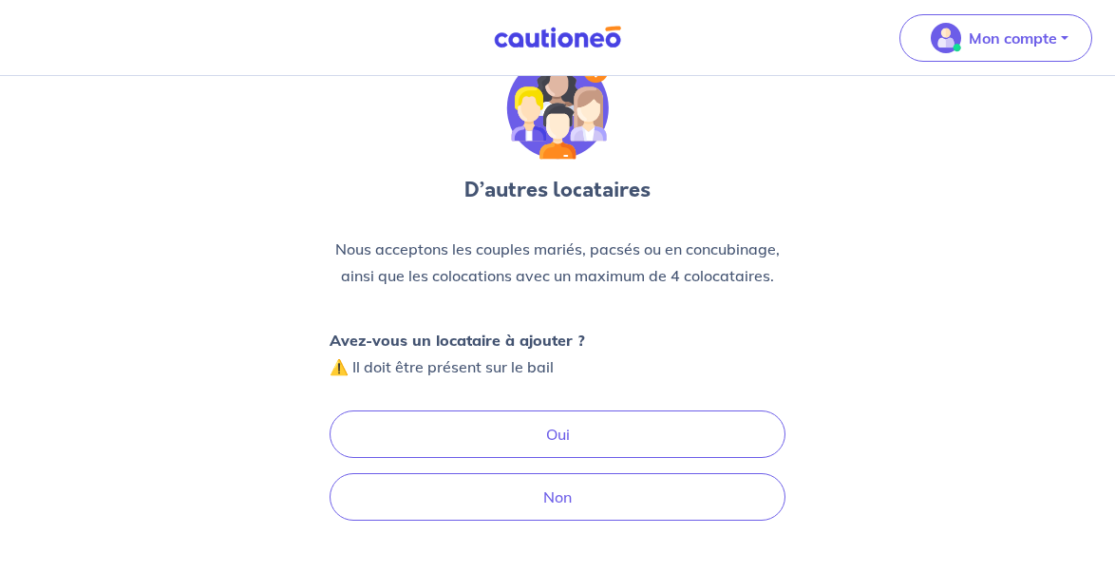
scroll to position [67, 0]
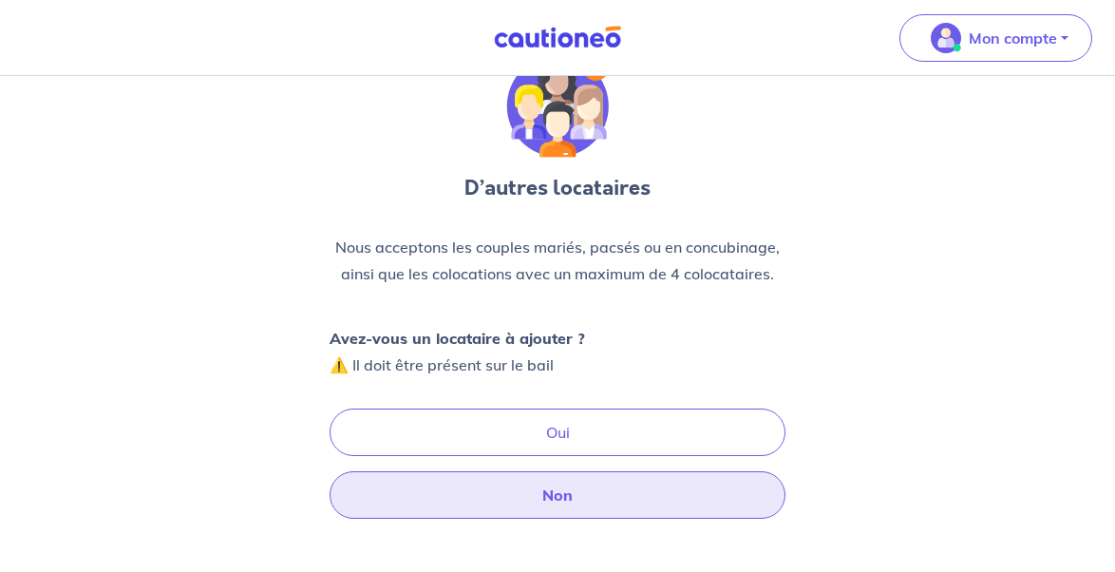
click at [575, 495] on button "Non" at bounding box center [558, 495] width 456 height 48
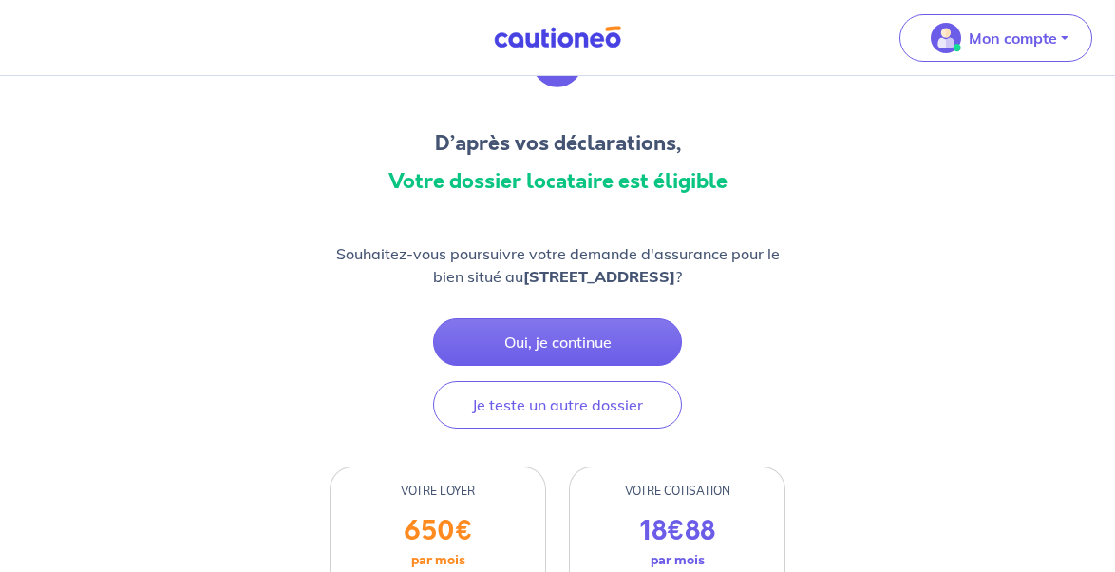
scroll to position [109, 0]
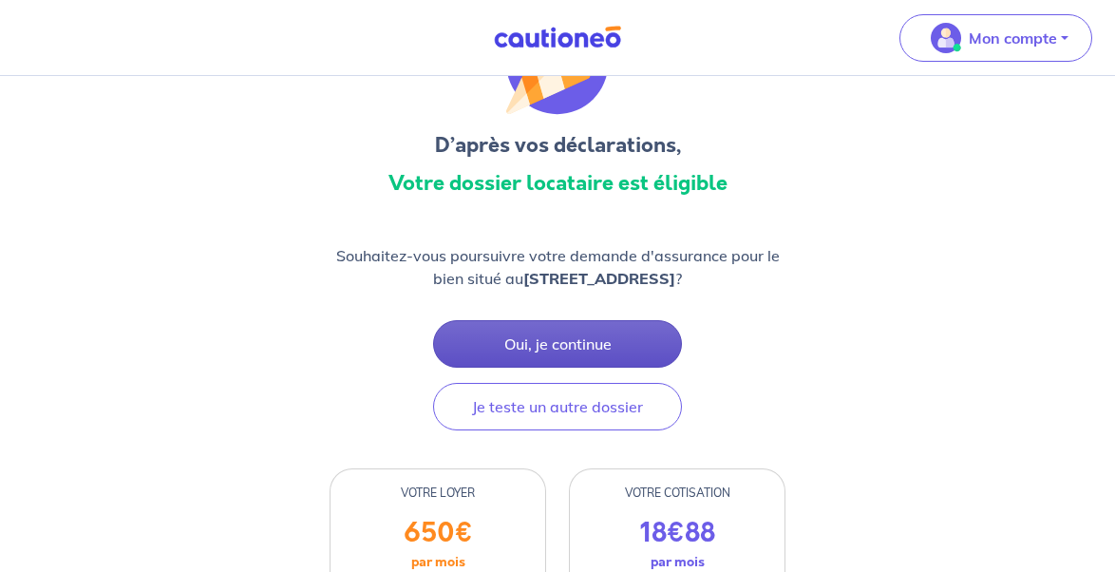
click at [606, 340] on button "Oui, je continue" at bounding box center [557, 344] width 249 height 48
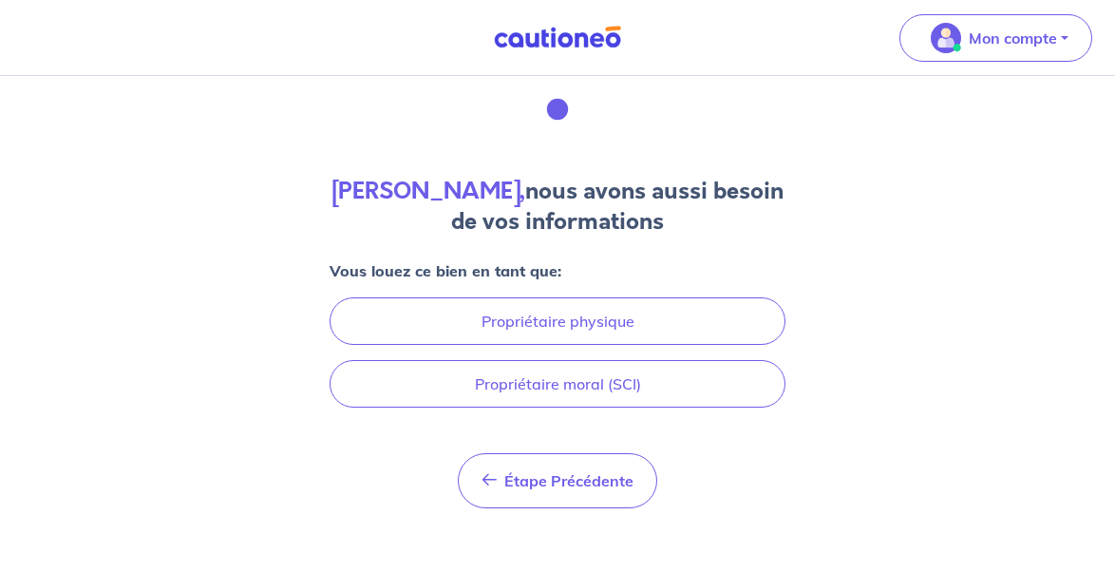
scroll to position [66, 0]
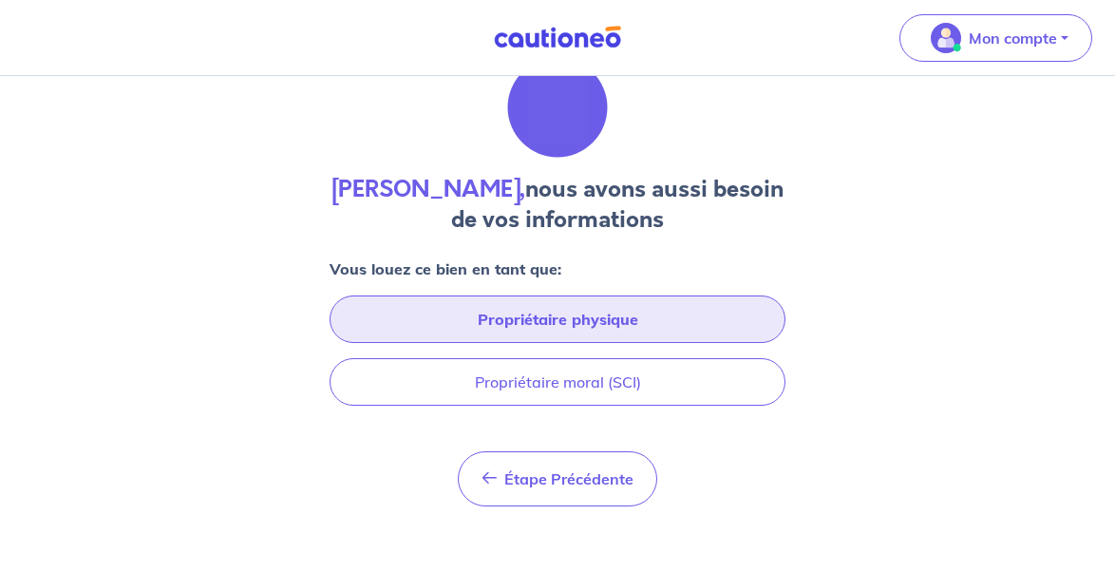
click at [622, 317] on button "Propriétaire physique" at bounding box center [558, 320] width 456 height 48
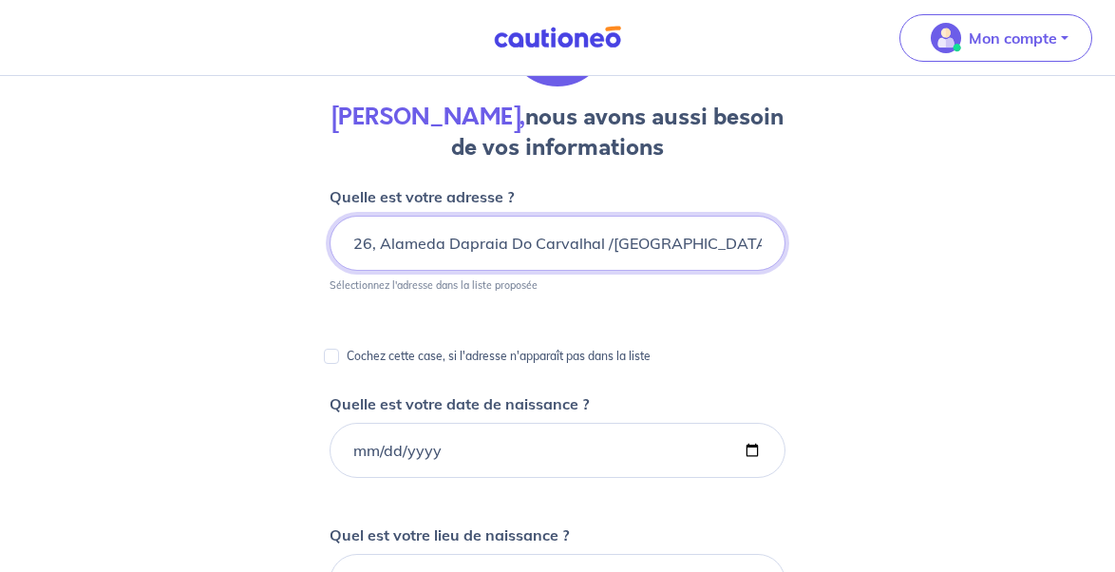
scroll to position [191, 0]
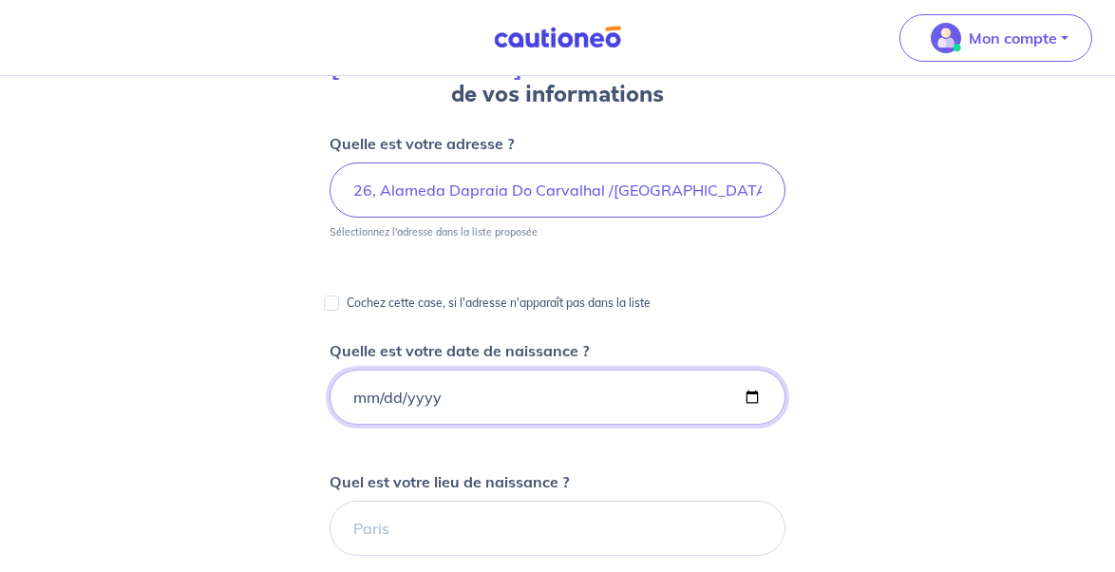
click at [461, 418] on input "Quelle est votre date de naissance ?" at bounding box center [558, 397] width 456 height 55
type input "1978-11-22"
click at [814, 425] on div "Ludovic Cheneviere, nous avons aussi besoin de vos informations Quelle est votr…" at bounding box center [557, 515] width 1115 height 1260
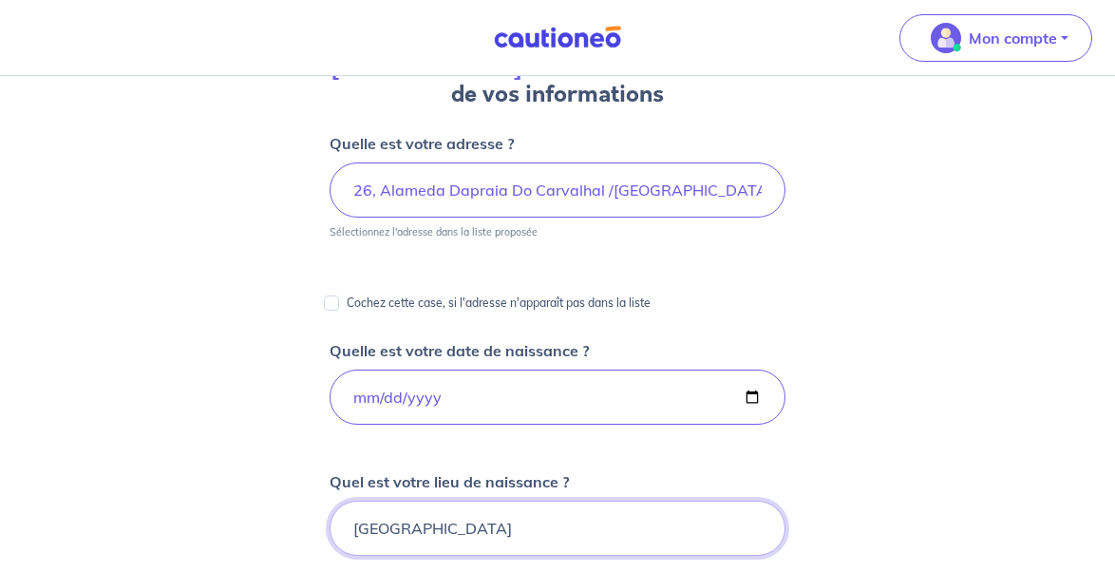
type input "rennes"
click at [1018, 391] on div "Ludovic Cheneviere, nous avons aussi besoin de vos informations Quelle est votr…" at bounding box center [557, 515] width 1115 height 1260
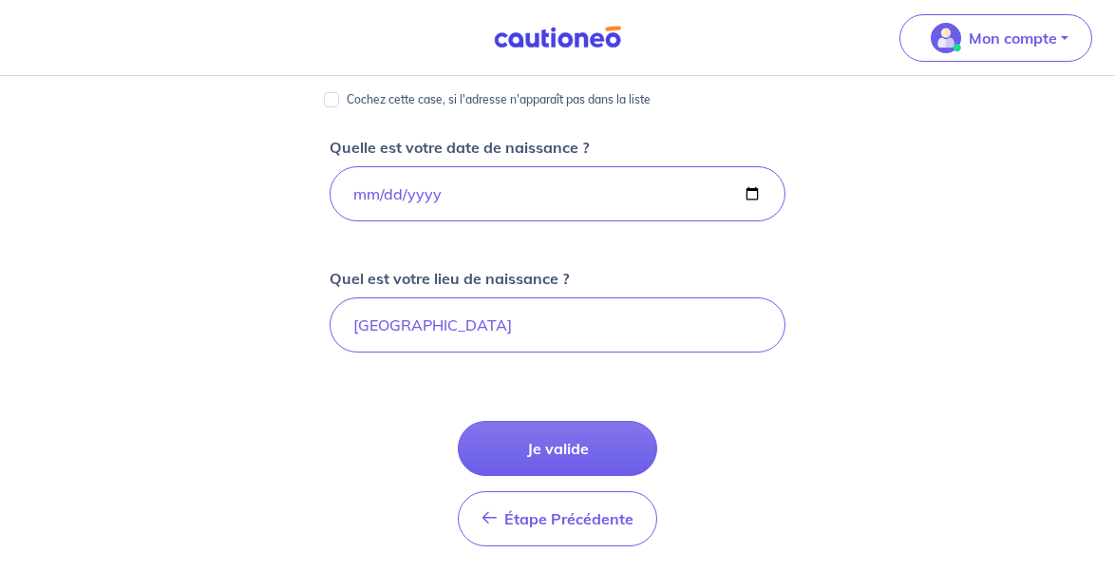
scroll to position [524, 0]
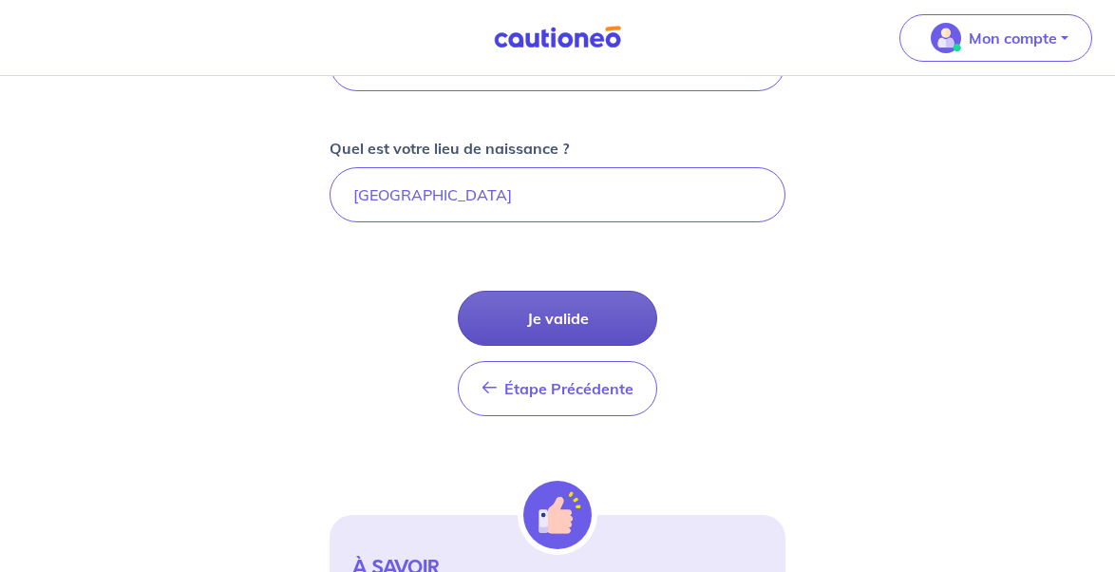
click at [562, 319] on button "Je valide" at bounding box center [558, 318] width 200 height 55
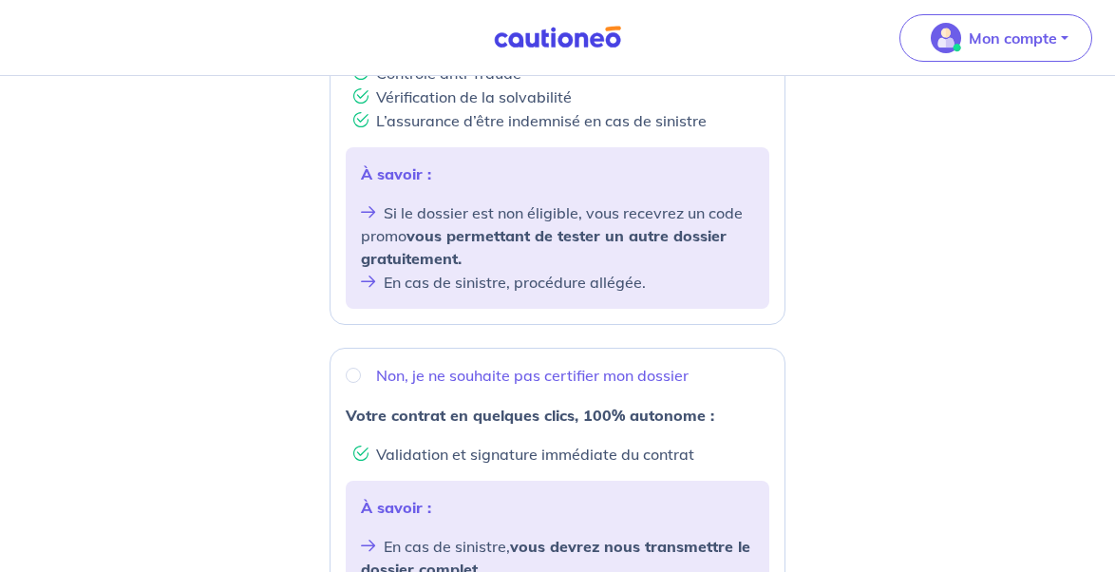
scroll to position [469, 0]
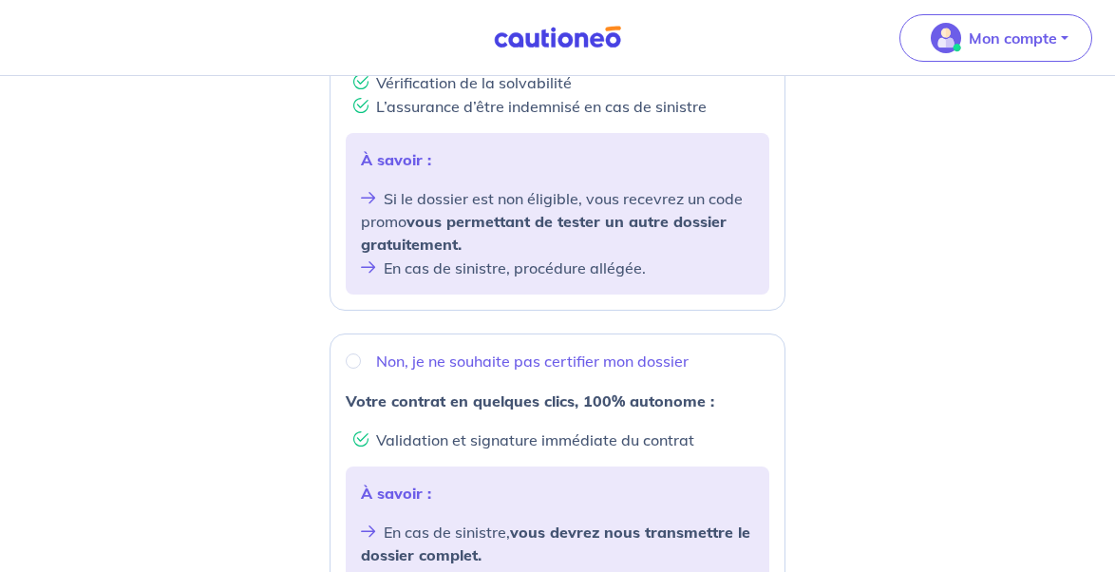
click at [351, 360] on input "Non, je ne souhaite pas certifier mon dossier" at bounding box center [353, 360] width 15 height 15
radio input "true"
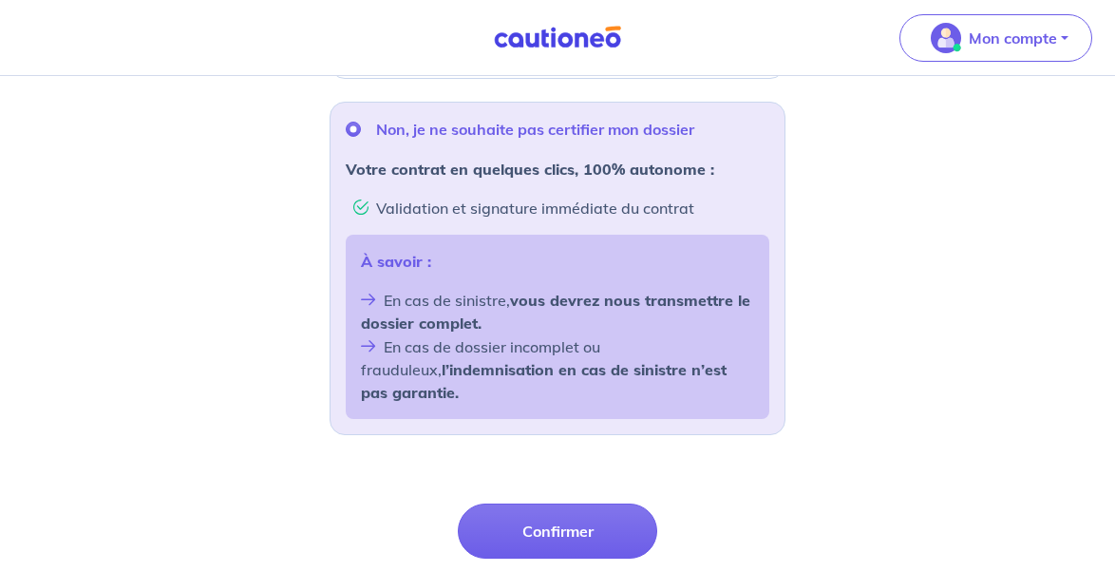
scroll to position [700, 0]
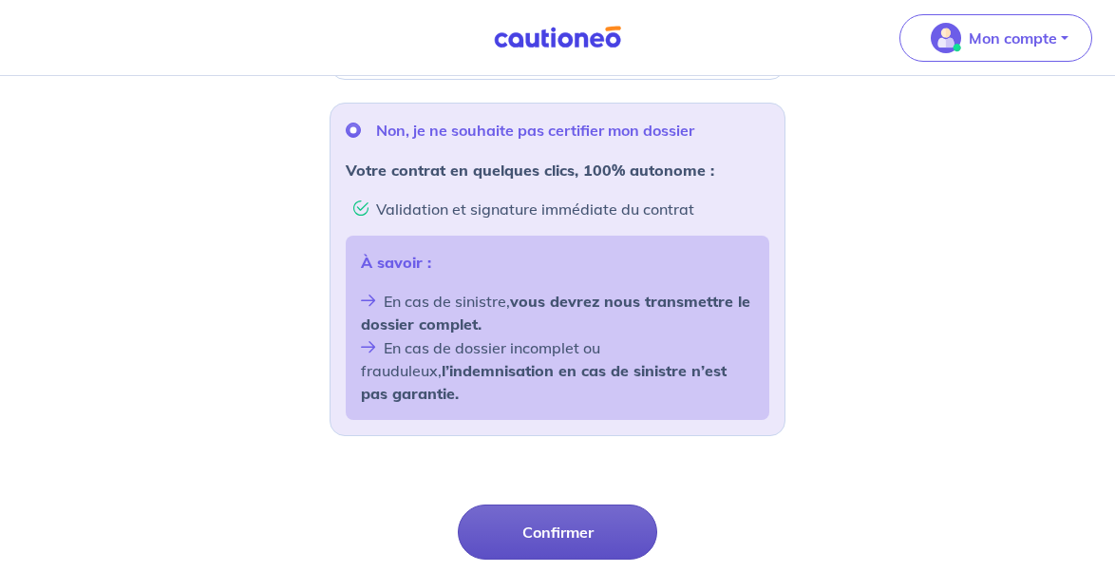
click at [582, 505] on button "Confirmer" at bounding box center [558, 532] width 200 height 55
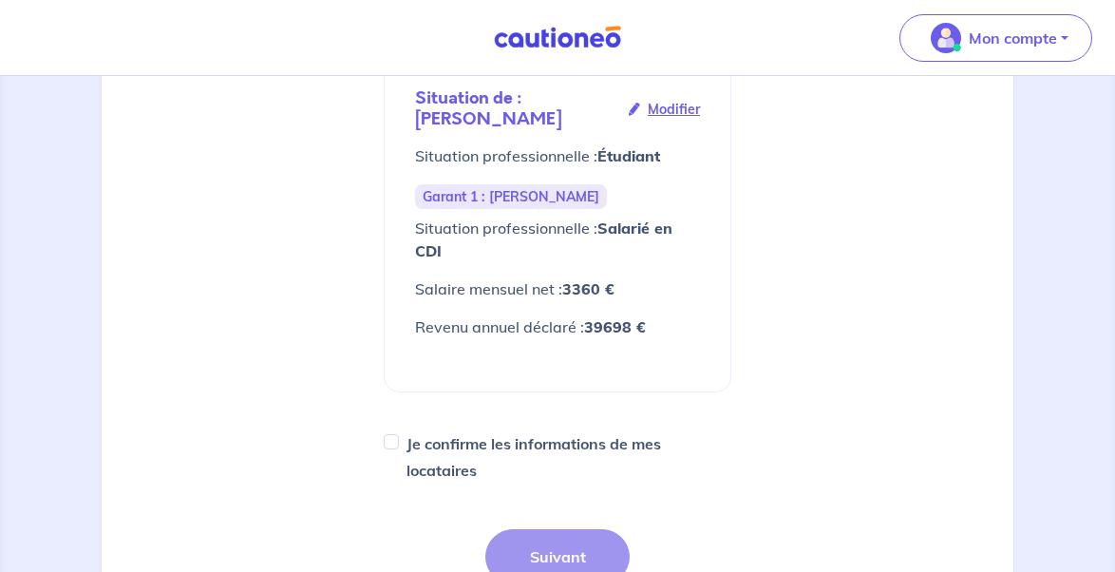
scroll to position [370, 0]
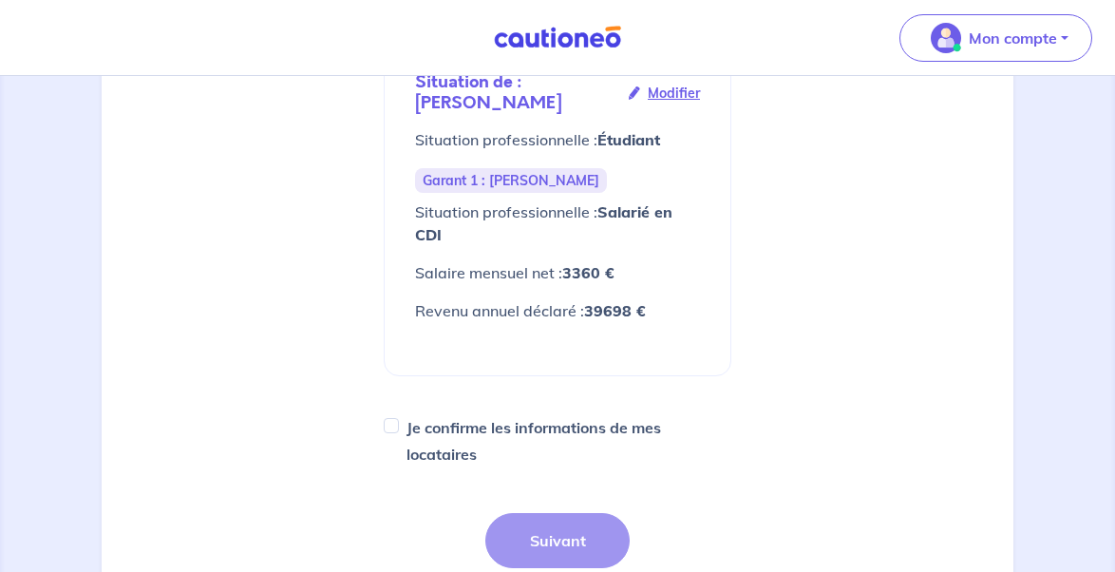
click at [392, 425] on input "Je confirme les informations de mes locataires" at bounding box center [391, 425] width 15 height 15
checkbox input "true"
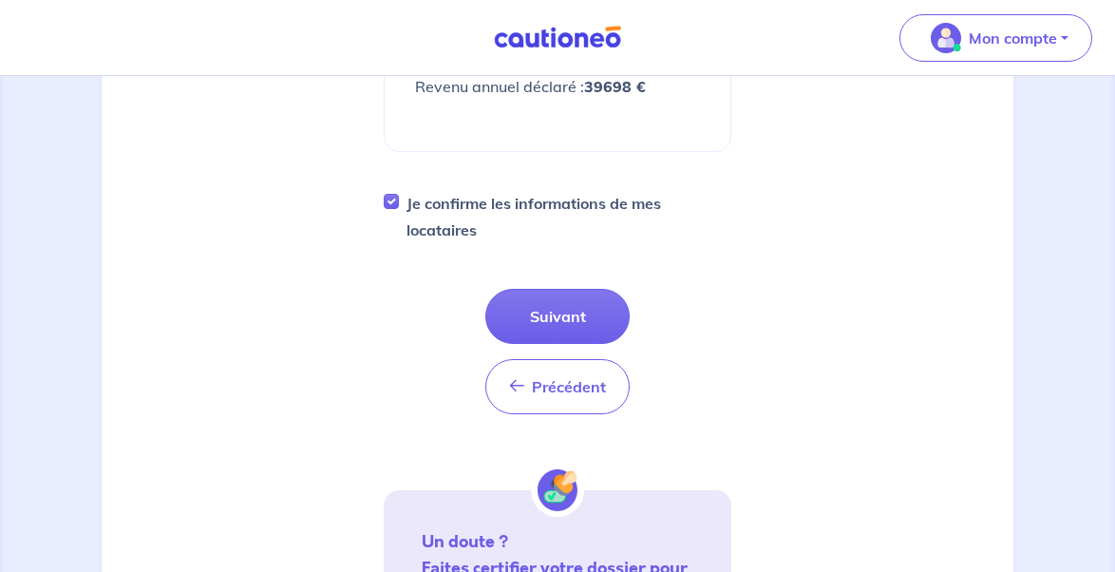
scroll to position [623, 0]
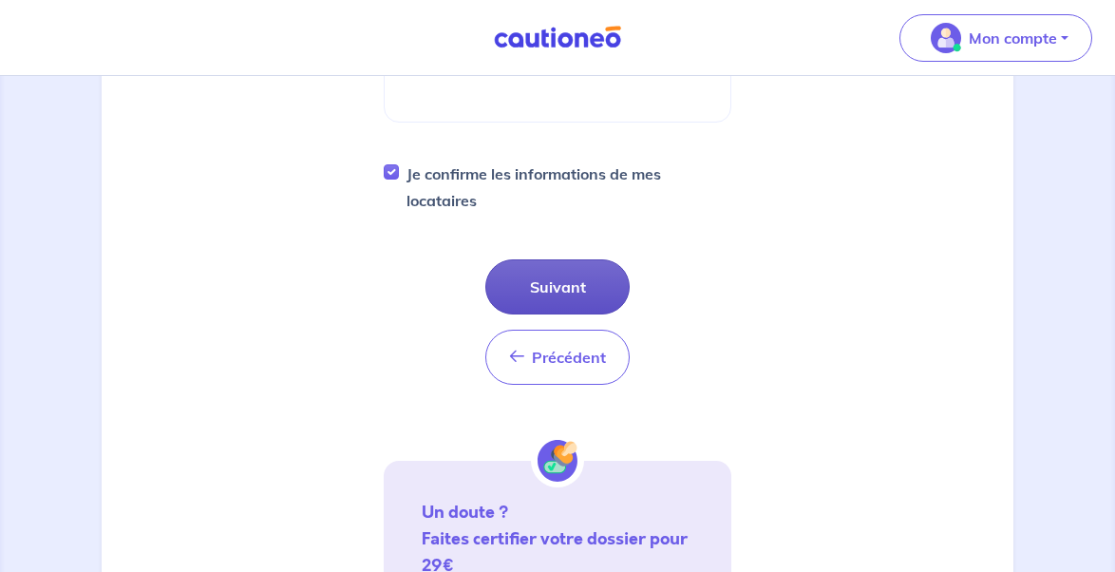
click at [587, 286] on button "Suivant" at bounding box center [558, 286] width 144 height 55
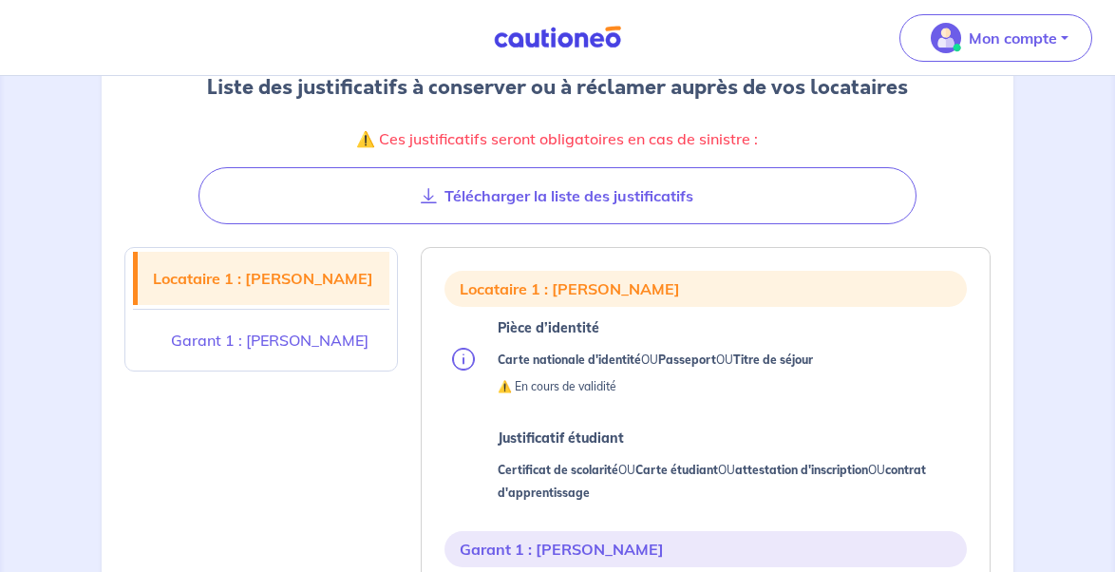
scroll to position [242, 0]
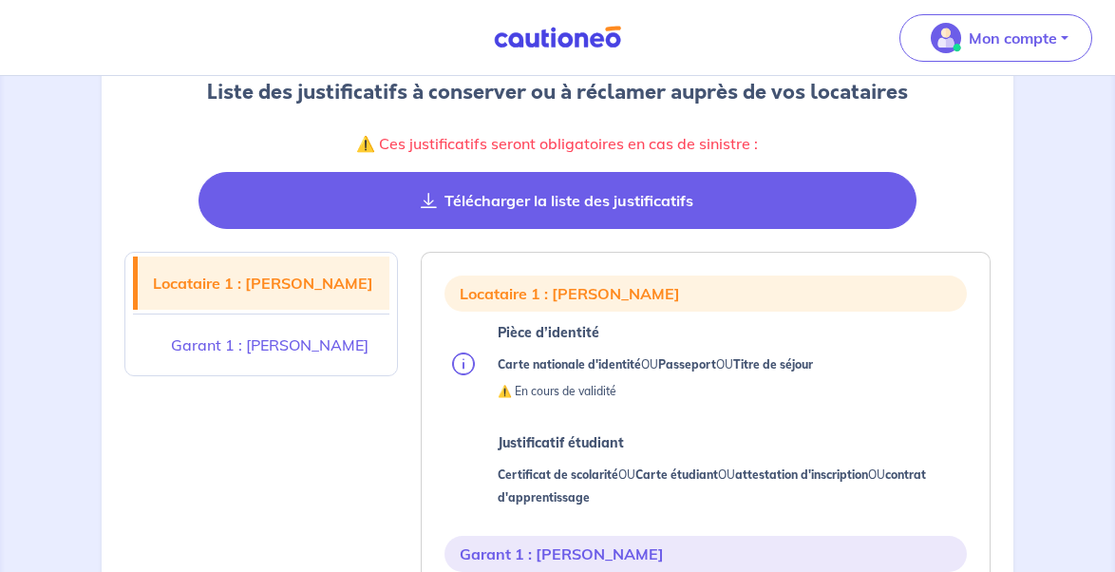
click at [405, 228] on button "Télécharger la liste des justificatifs" at bounding box center [558, 200] width 718 height 57
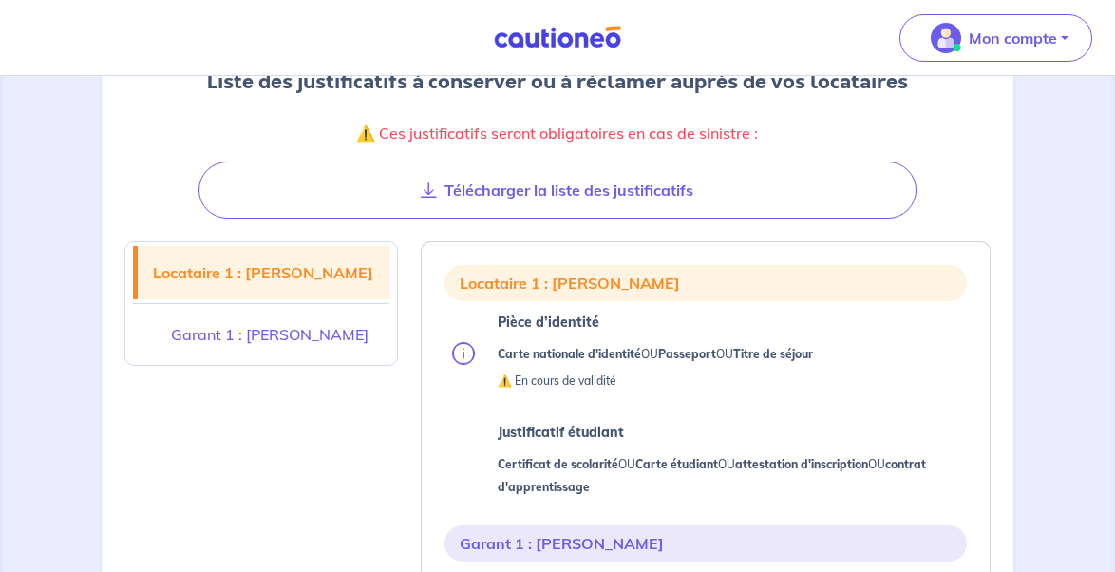
scroll to position [256, 0]
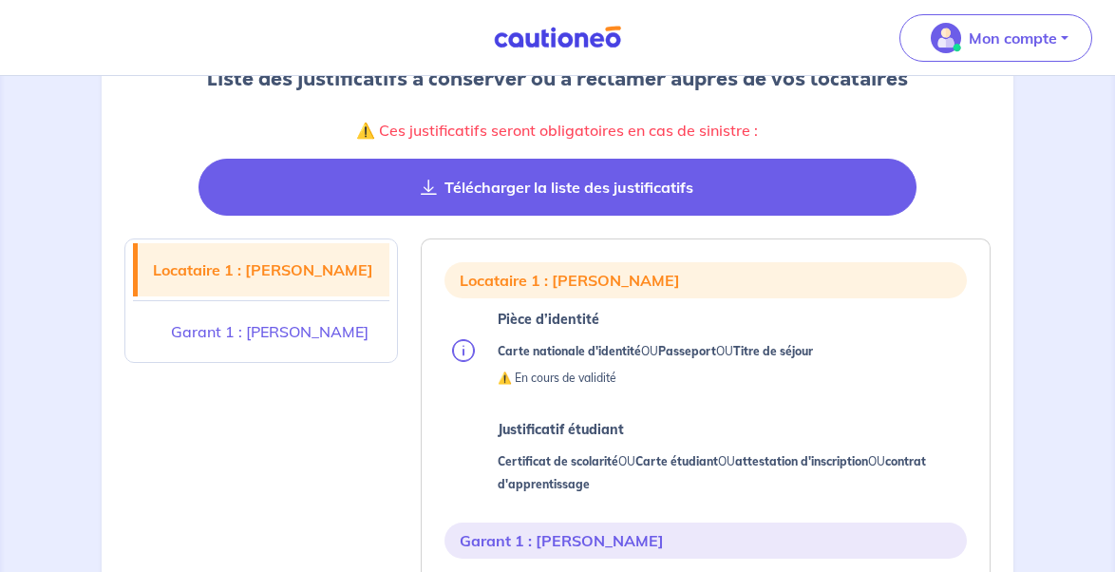
click at [446, 205] on button "Télécharger la liste des justificatifs" at bounding box center [558, 187] width 718 height 57
click at [433, 195] on icon "button" at bounding box center [429, 187] width 16 height 15
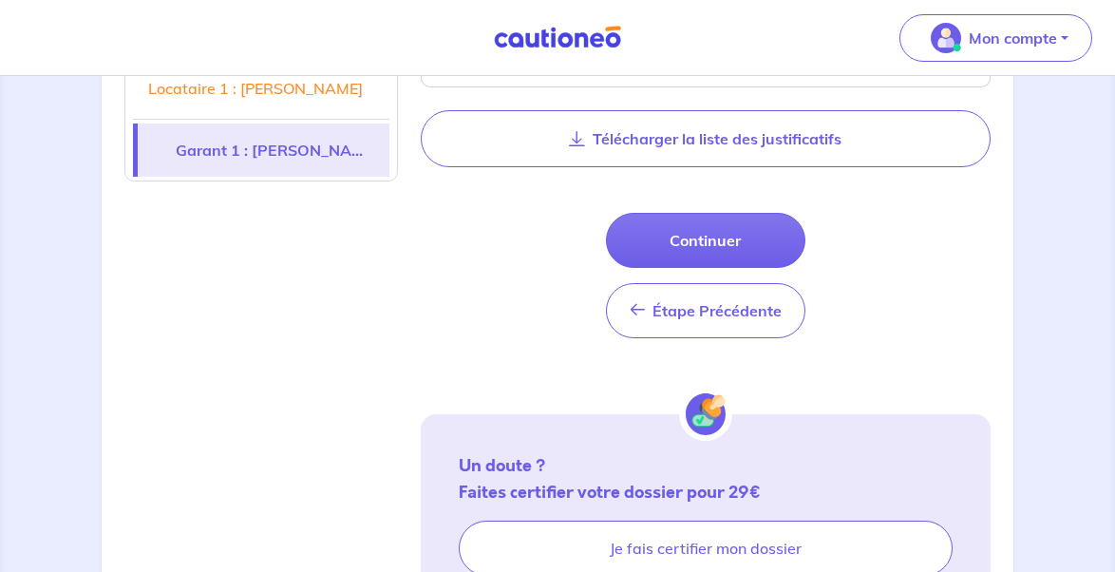
scroll to position [1398, 0]
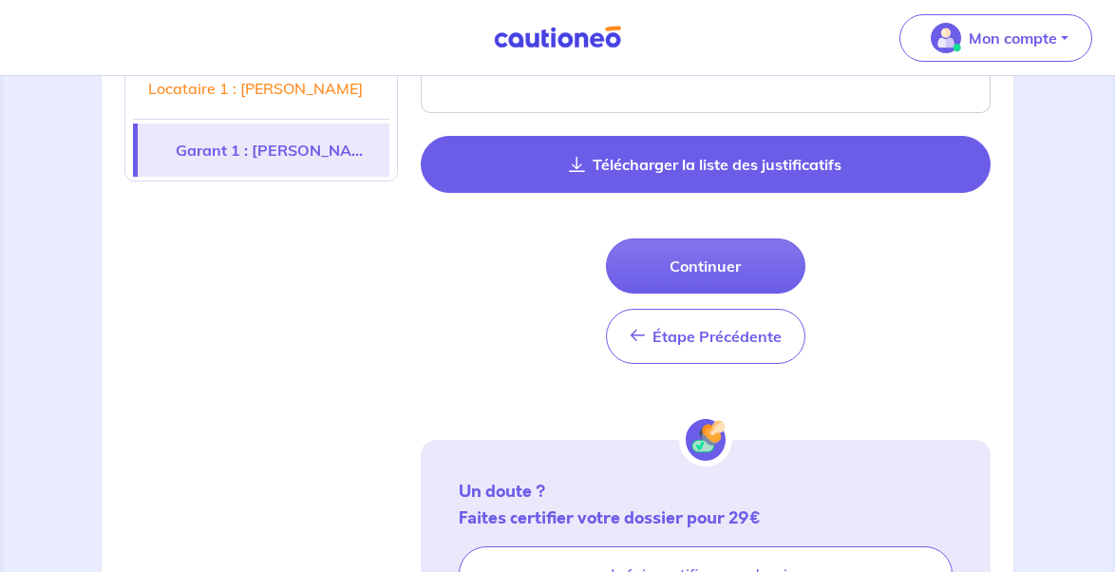
click at [752, 193] on button "Télécharger la liste des justificatifs" at bounding box center [706, 164] width 570 height 57
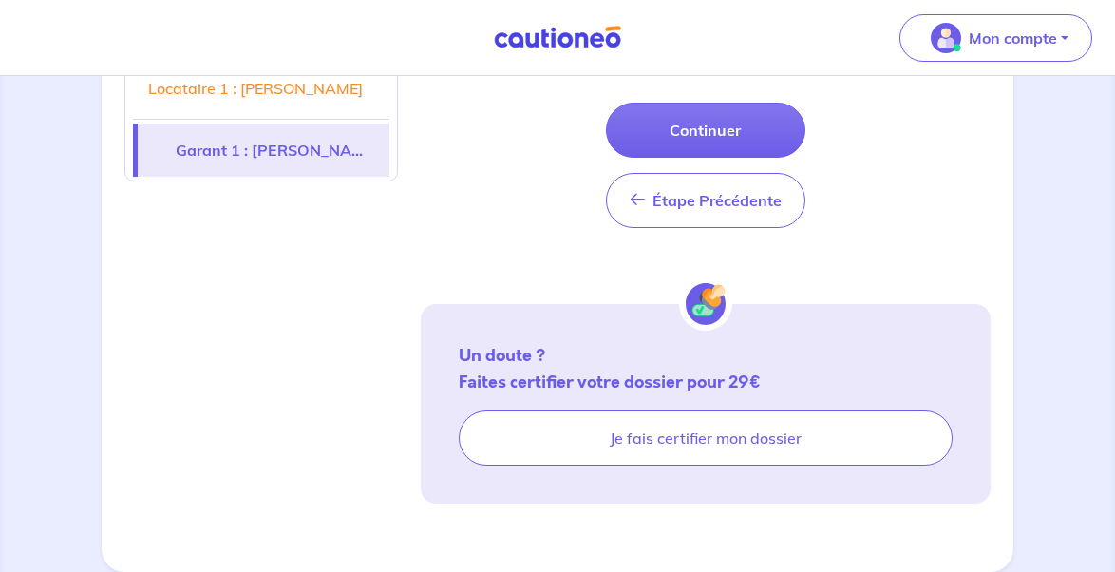
scroll to position [1564, 0]
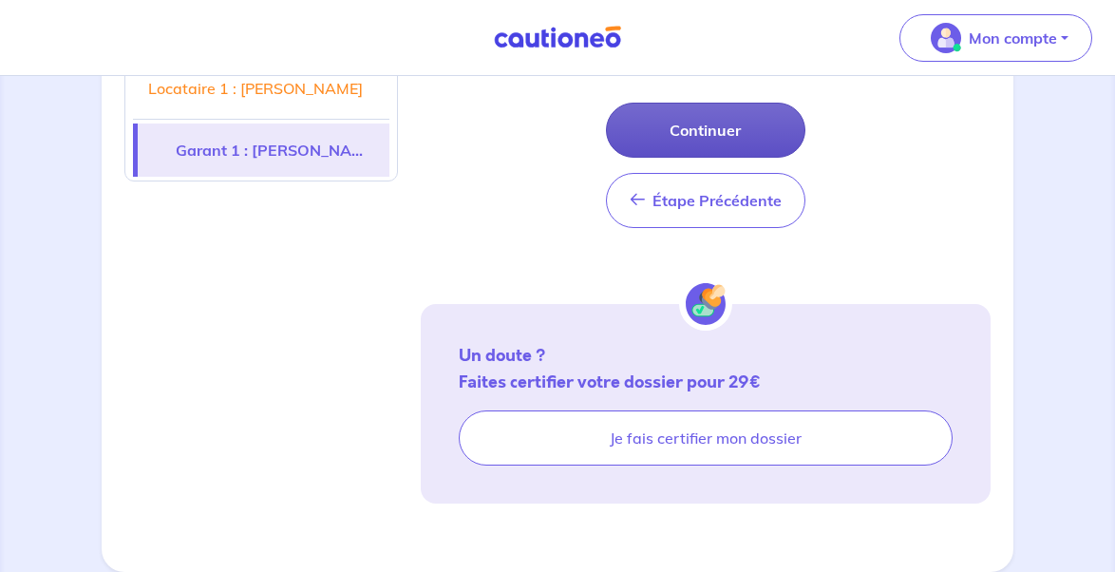
click at [746, 143] on button "Continuer" at bounding box center [706, 130] width 200 height 55
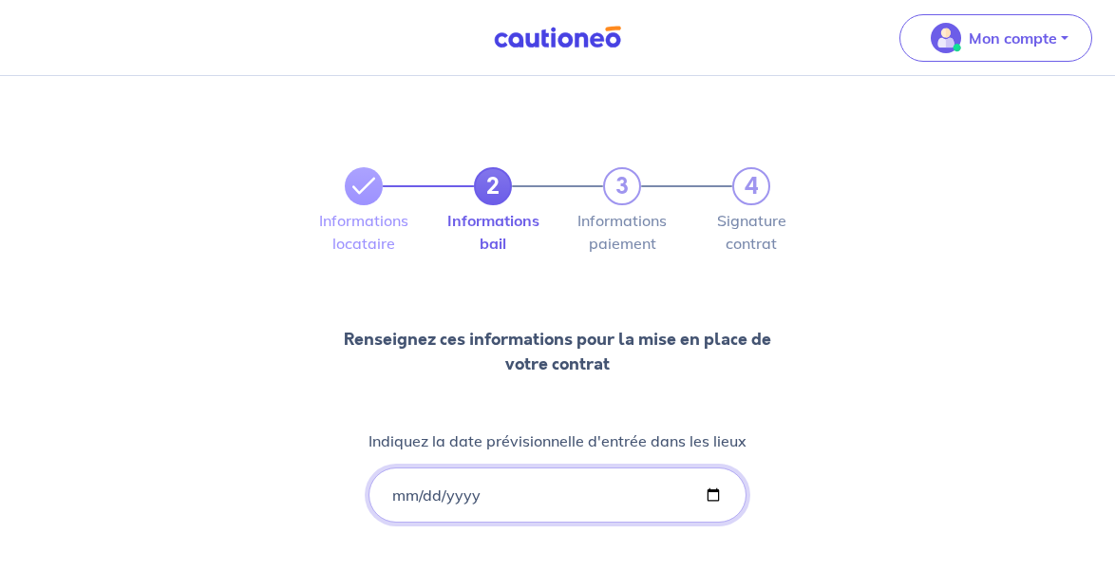
click at [411, 490] on input "Indiquez la date prévisionnelle d'entrée dans les lieux" at bounding box center [558, 494] width 378 height 55
click at [450, 488] on input "Indiquez la date prévisionnelle d'entrée dans les lieux" at bounding box center [558, 494] width 378 height 55
type input "2025-09-10"
click at [898, 458] on div "2 3 4 Informations locataire Informations bail Informations paiement Signature …" at bounding box center [557, 551] width 1115 height 950
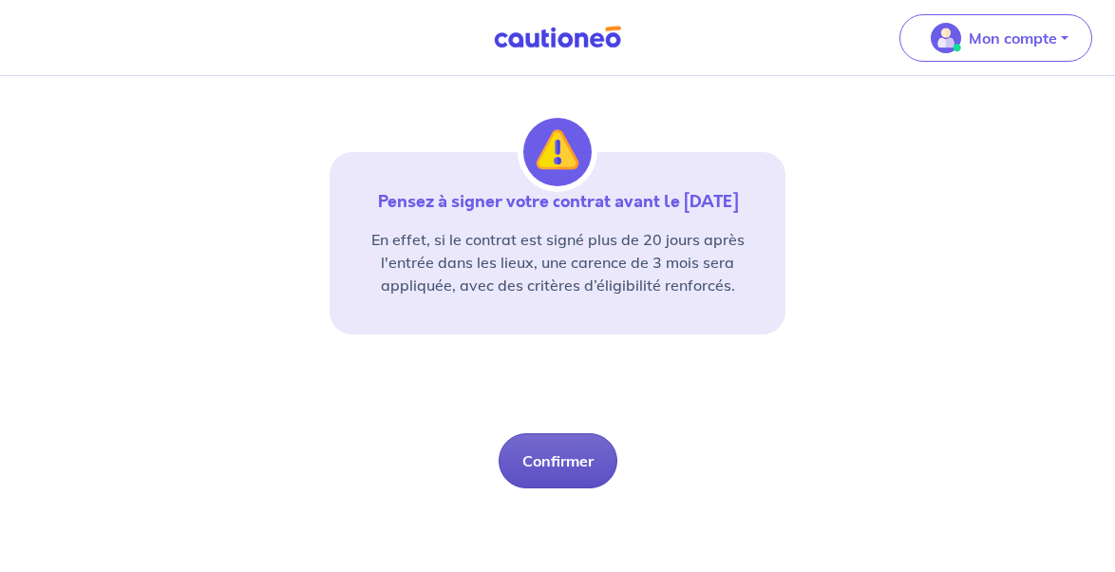
click at [567, 463] on button "Confirmer" at bounding box center [558, 460] width 119 height 55
select select "FR"
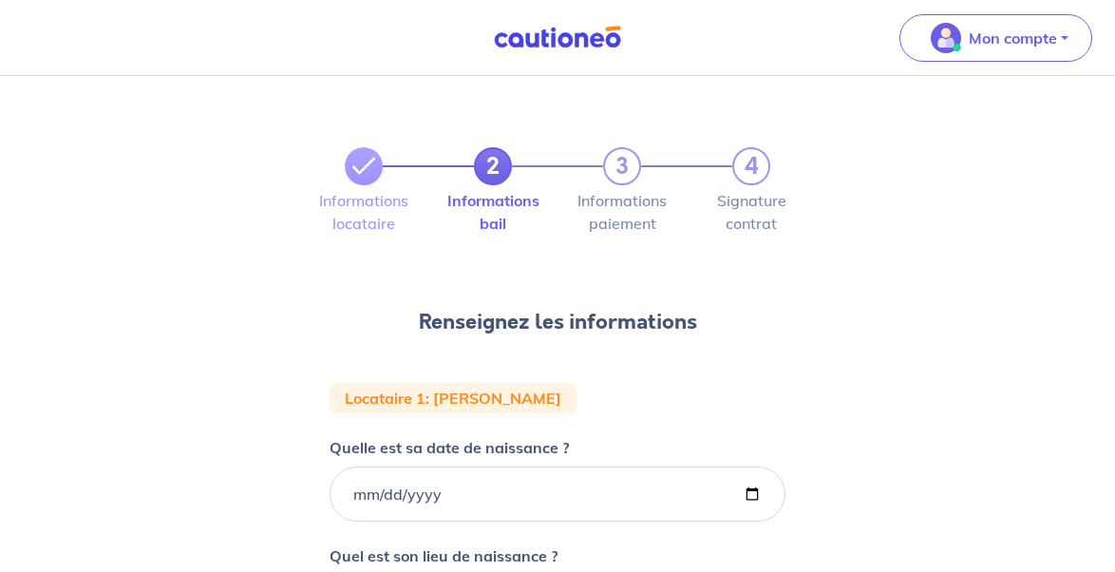
scroll to position [23, 0]
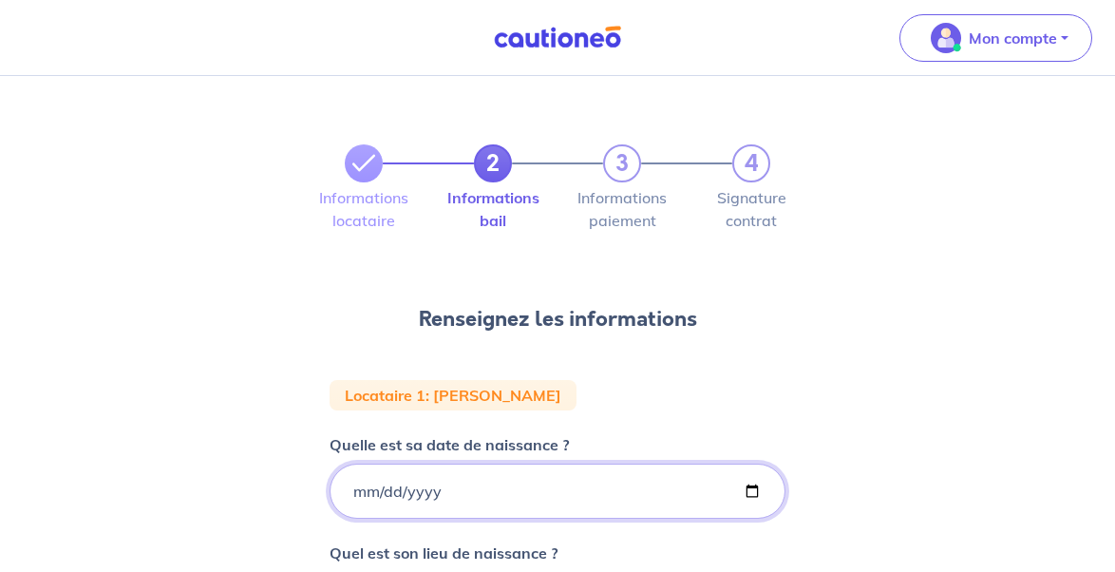
click at [483, 497] on input "Quelle est sa date de naissance ?" at bounding box center [558, 491] width 456 height 55
type input "2001-09-30"
click at [679, 488] on input "2001-09-30" at bounding box center [558, 491] width 456 height 55
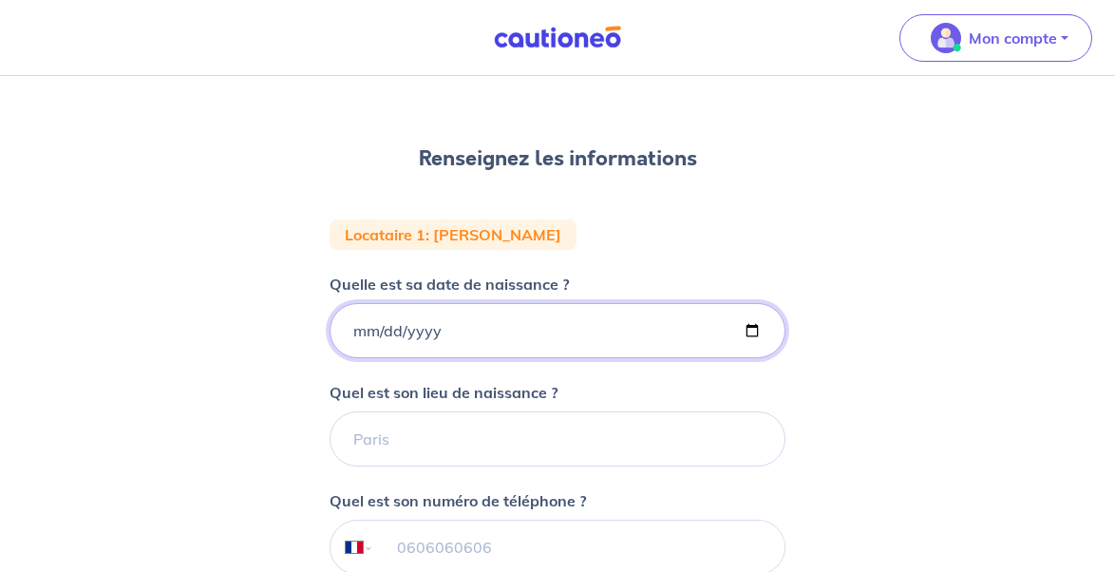
scroll to position [197, 0]
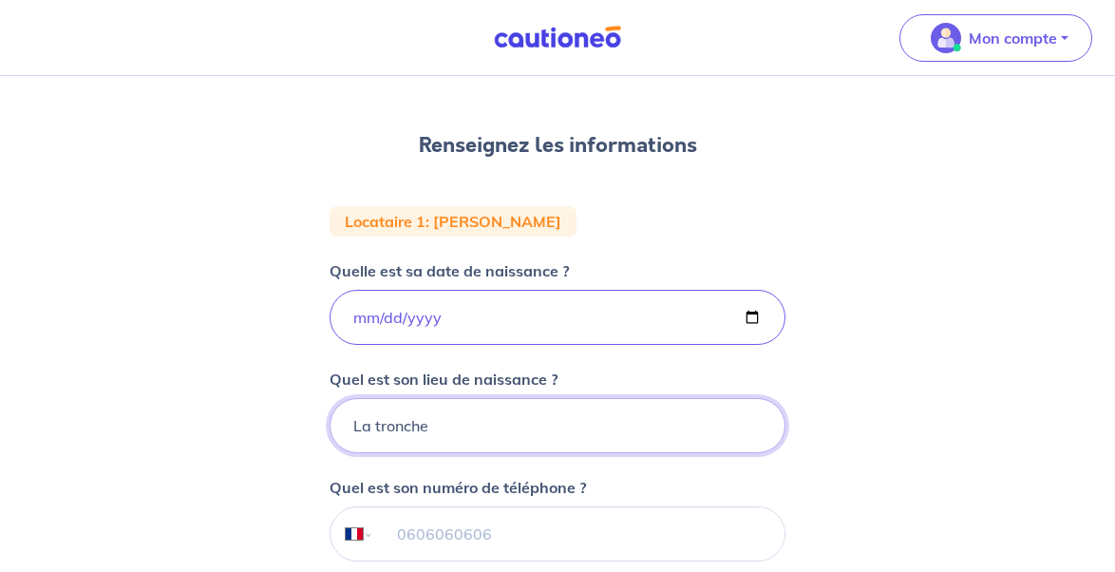
type input "La tronche"
click at [944, 441] on div "2 3 4 Informations locataire Informations bail Informations paiement Signature …" at bounding box center [557, 420] width 1115 height 1083
click at [652, 528] on input "tel" at bounding box center [579, 533] width 410 height 53
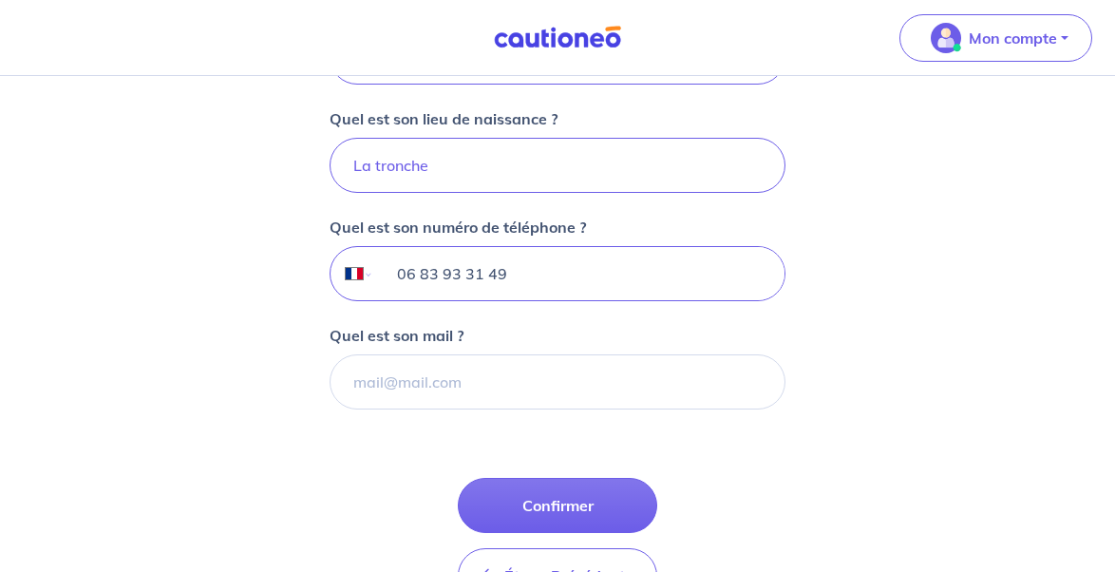
scroll to position [488, 0]
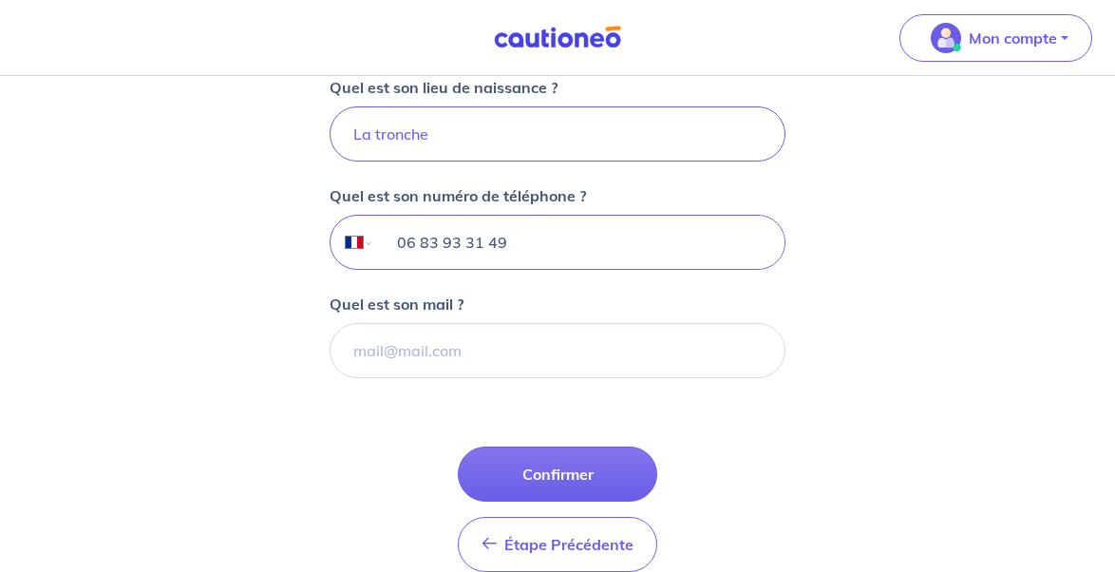
type input "06 83 93 31 49"
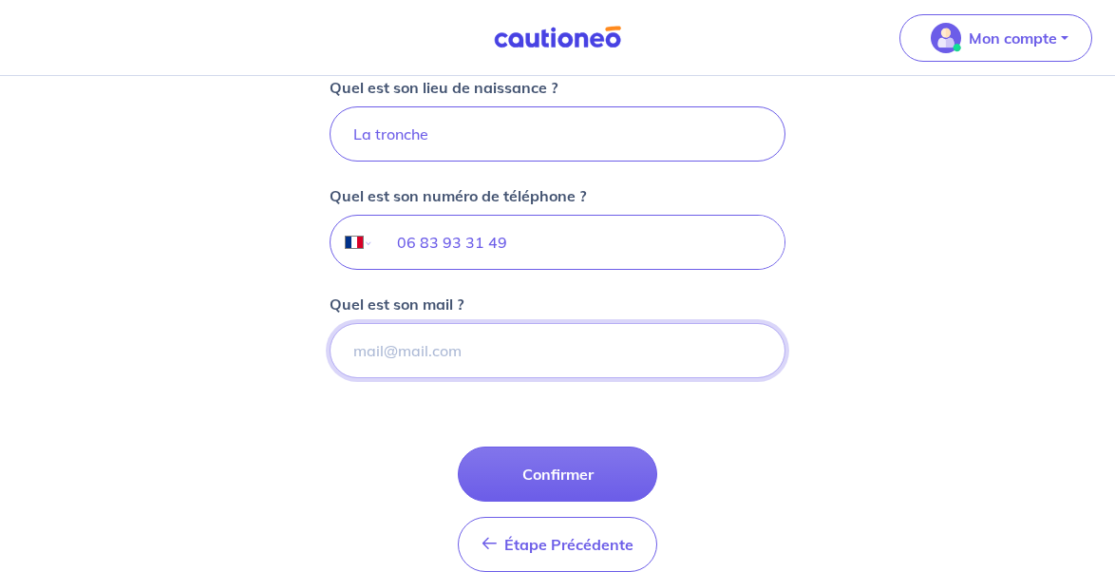
paste input "juliette.kloppenburg@yahoo.com"
type input "juliette.kloppenburg@yahoo.com"
click at [798, 452] on div "2 3 4 Informations locataire Informations bail Informations paiement Signature …" at bounding box center [557, 129] width 1115 height 1083
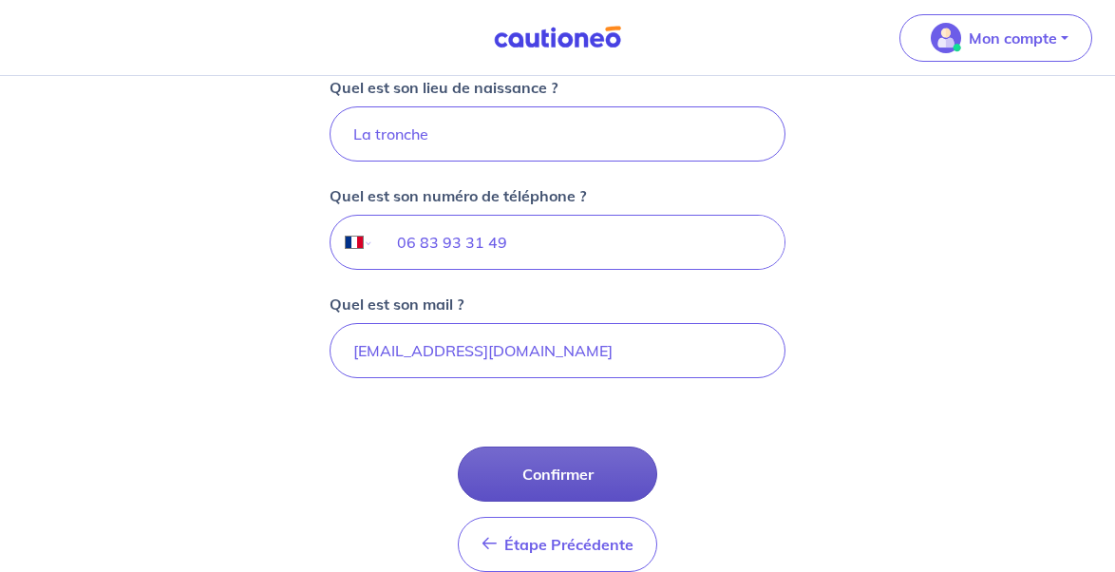
click at [590, 467] on button "Confirmer" at bounding box center [558, 474] width 200 height 55
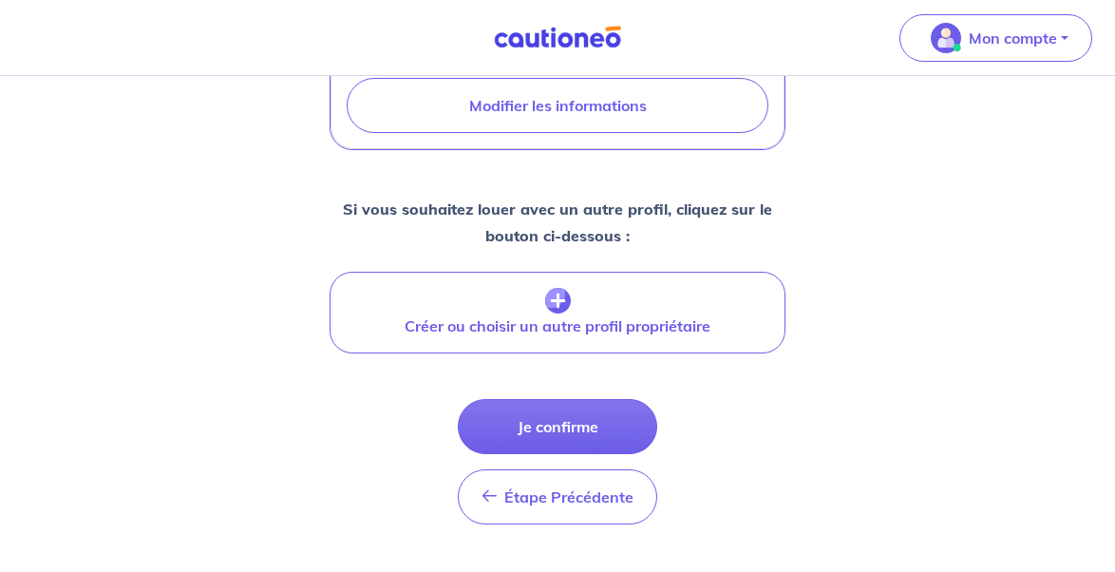
scroll to position [804, 0]
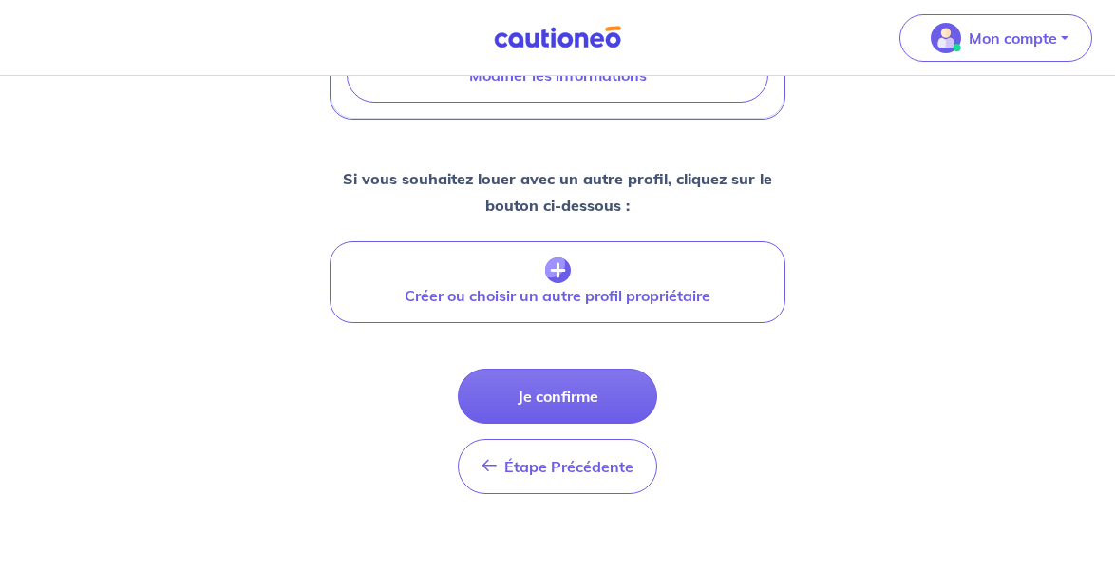
click at [617, 413] on button "Je confirme" at bounding box center [558, 396] width 200 height 55
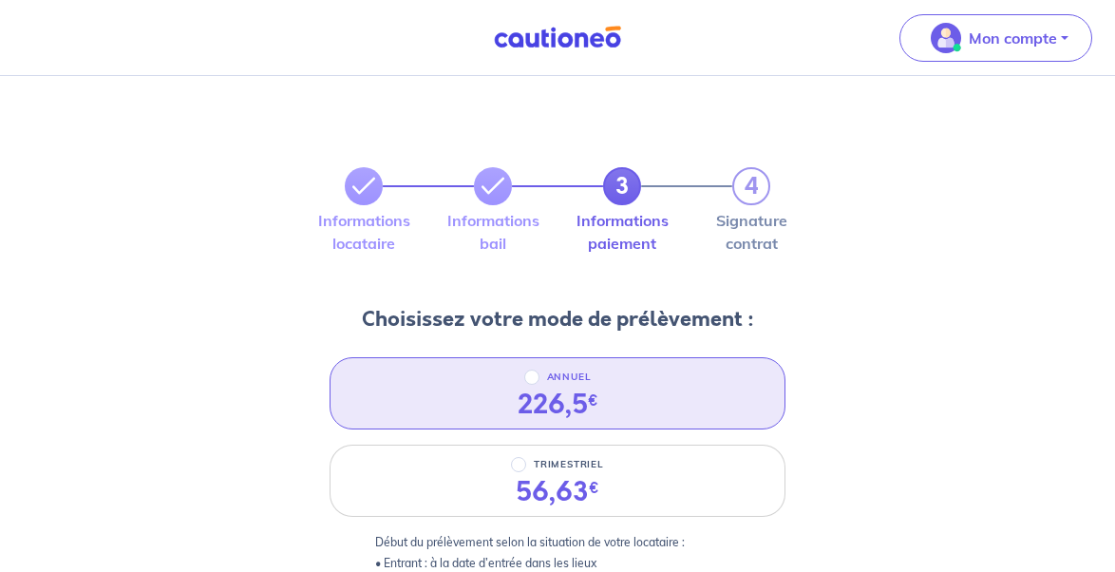
click at [534, 380] on input "ANNUEL" at bounding box center [531, 377] width 15 height 15
radio input "true"
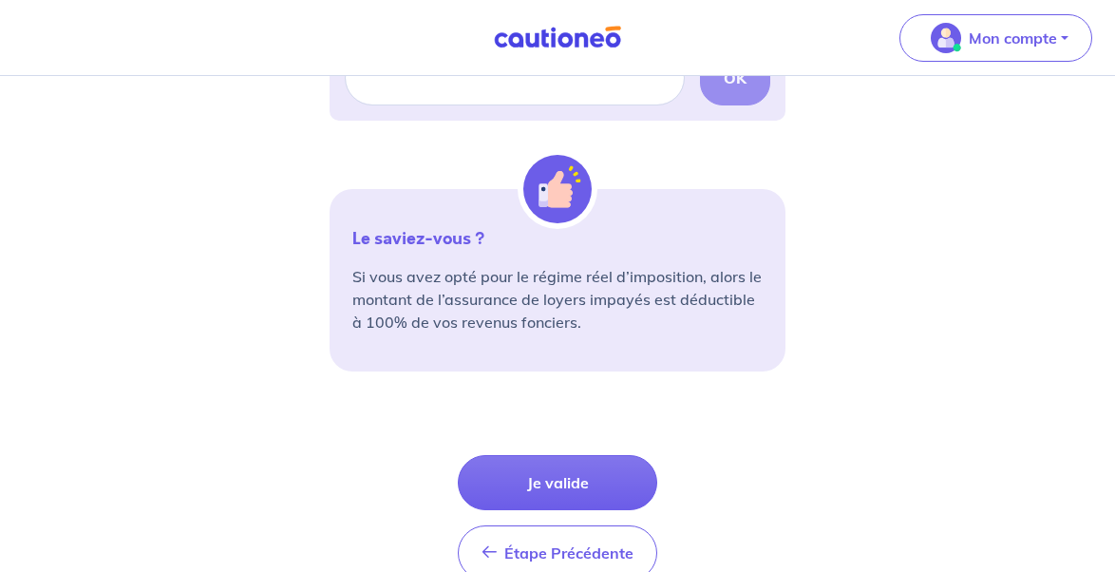
scroll to position [669, 0]
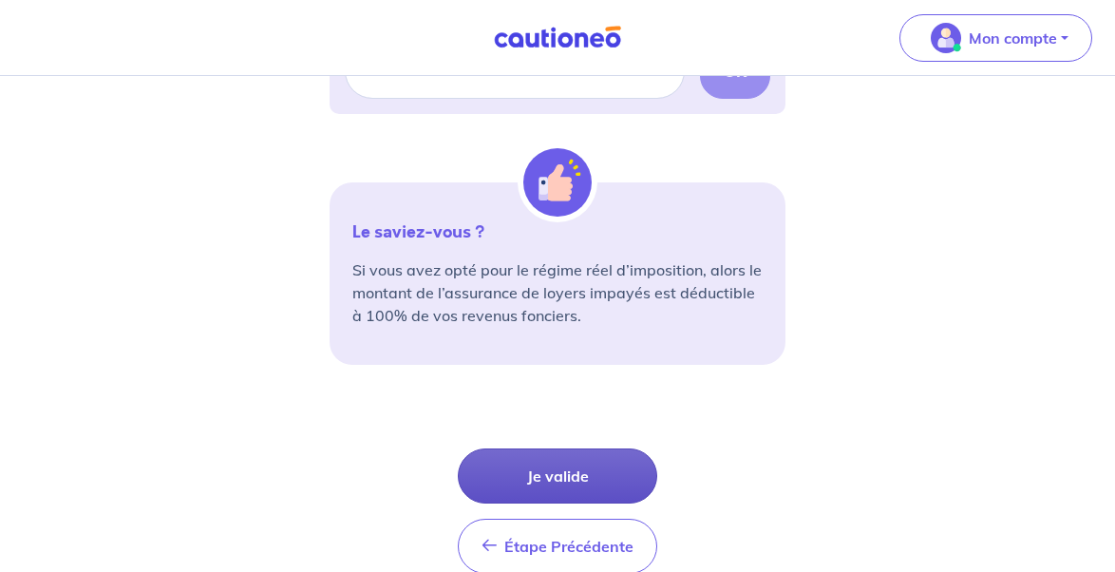
click at [555, 473] on button "Je valide" at bounding box center [558, 475] width 200 height 55
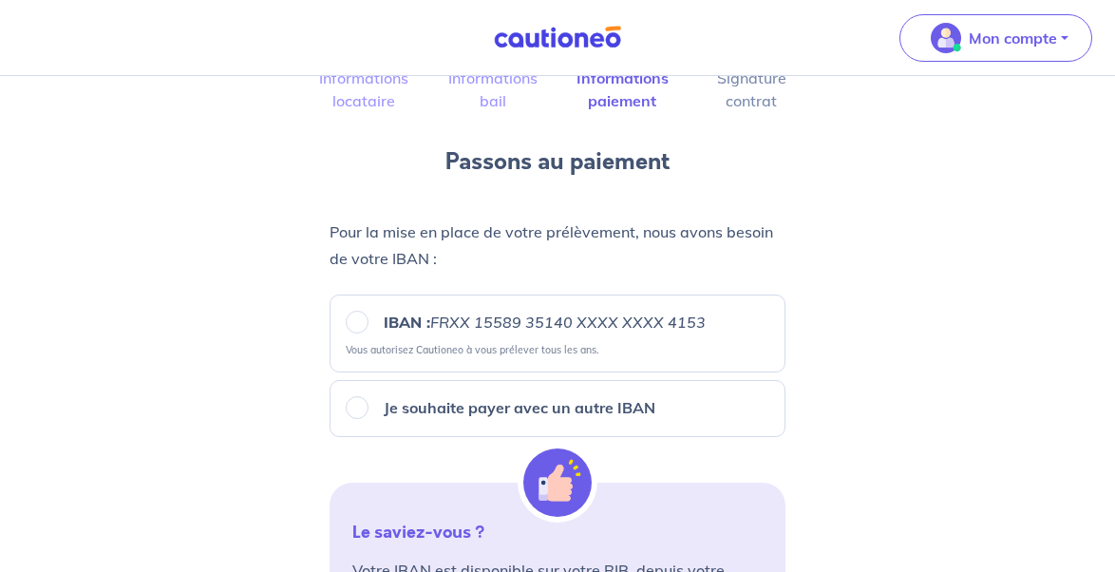
scroll to position [144, 0]
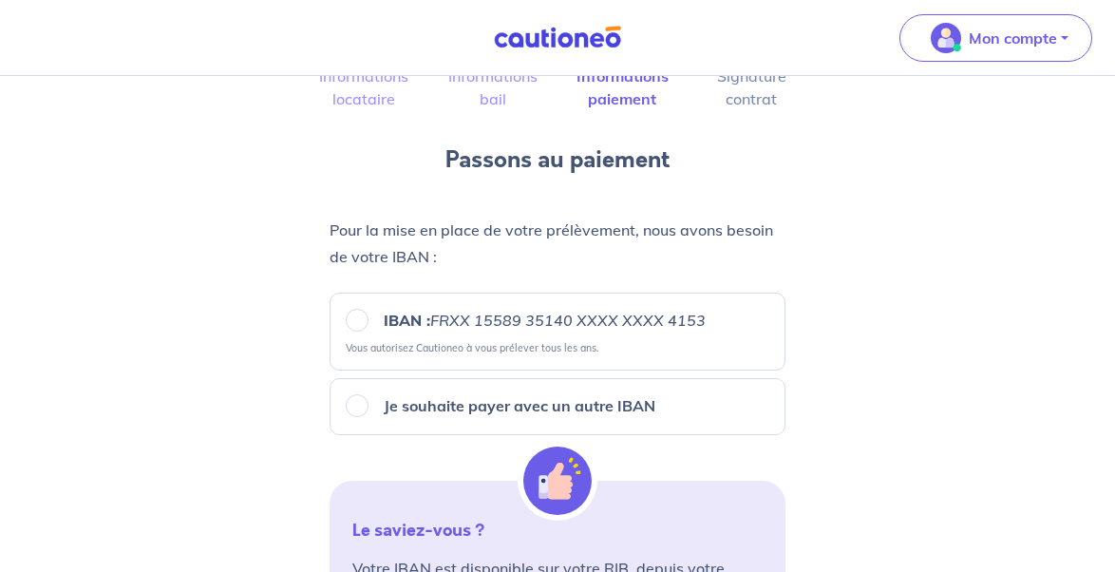
click at [361, 325] on input "IBAN : FRXX 15589 35140 XXXX XXXX 4153" at bounding box center [357, 320] width 23 height 23
radio input "true"
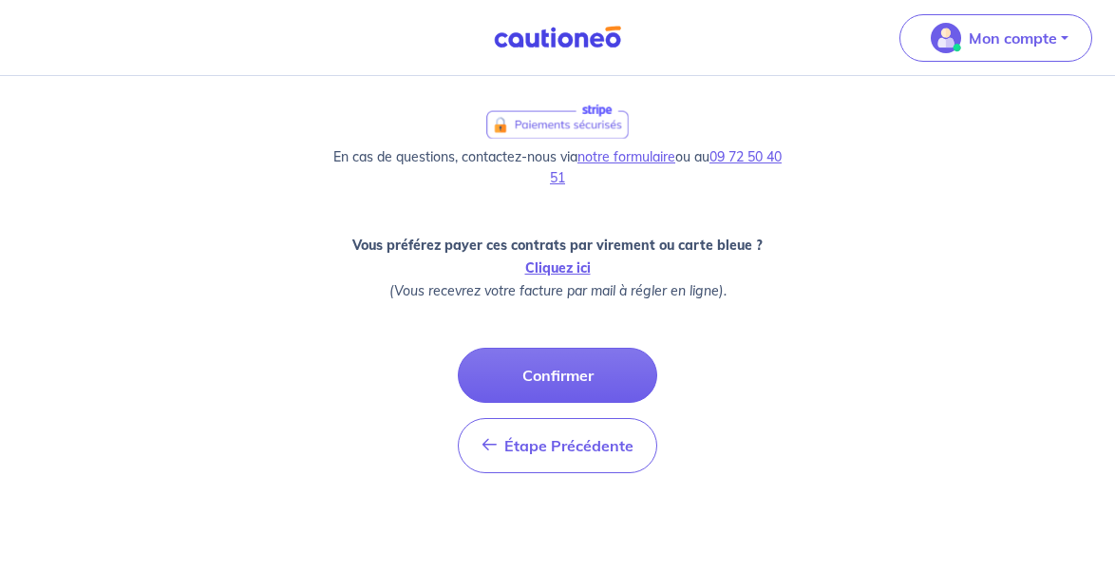
scroll to position [727, 0]
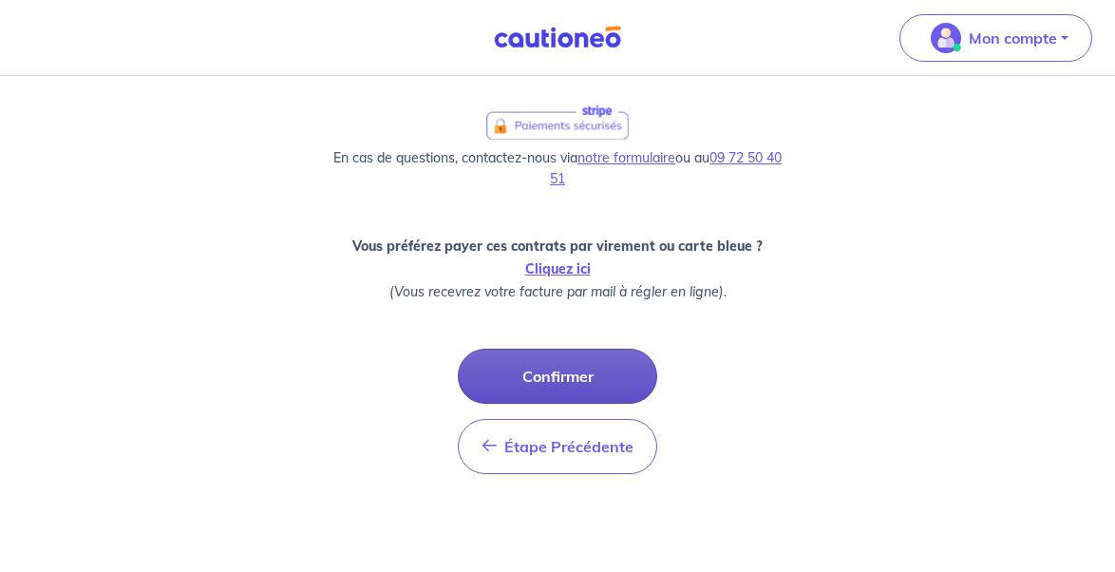
click at [596, 374] on button "Confirmer" at bounding box center [558, 376] width 200 height 55
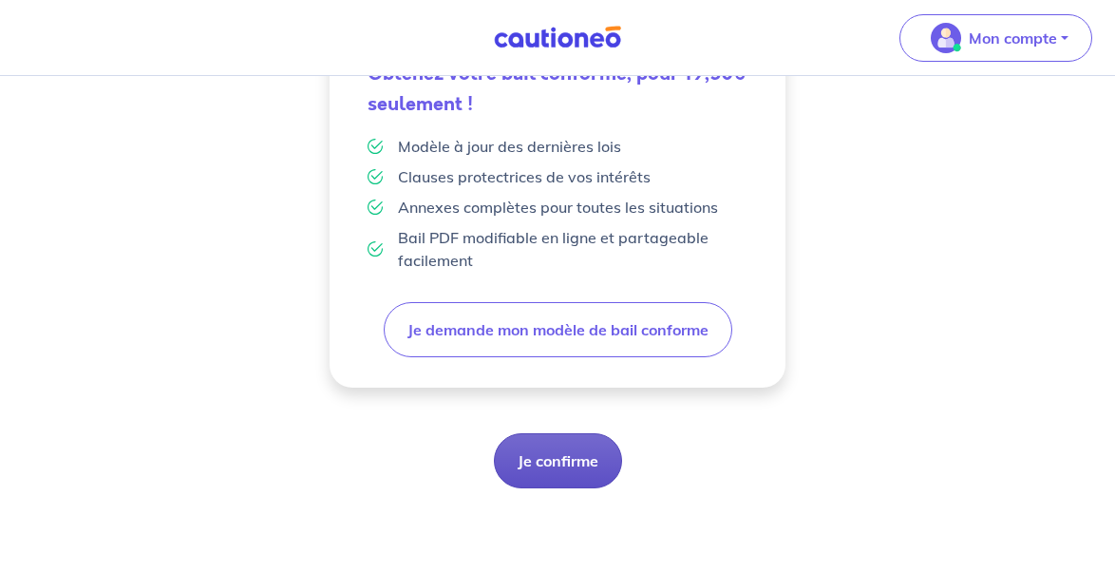
scroll to position [610, 0]
click at [556, 459] on button "Je confirme" at bounding box center [558, 460] width 128 height 55
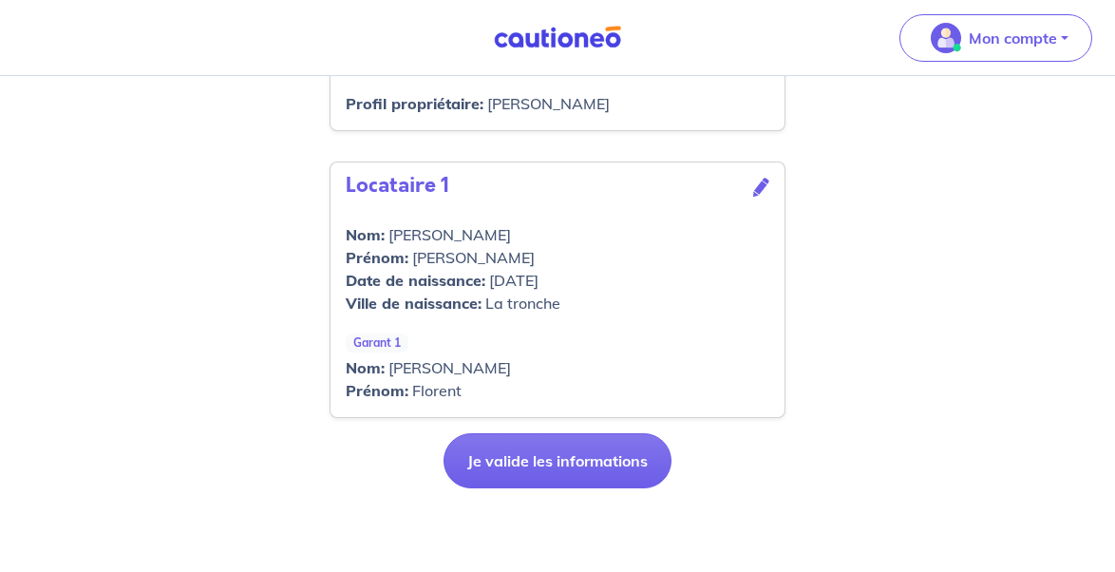
scroll to position [792, 0]
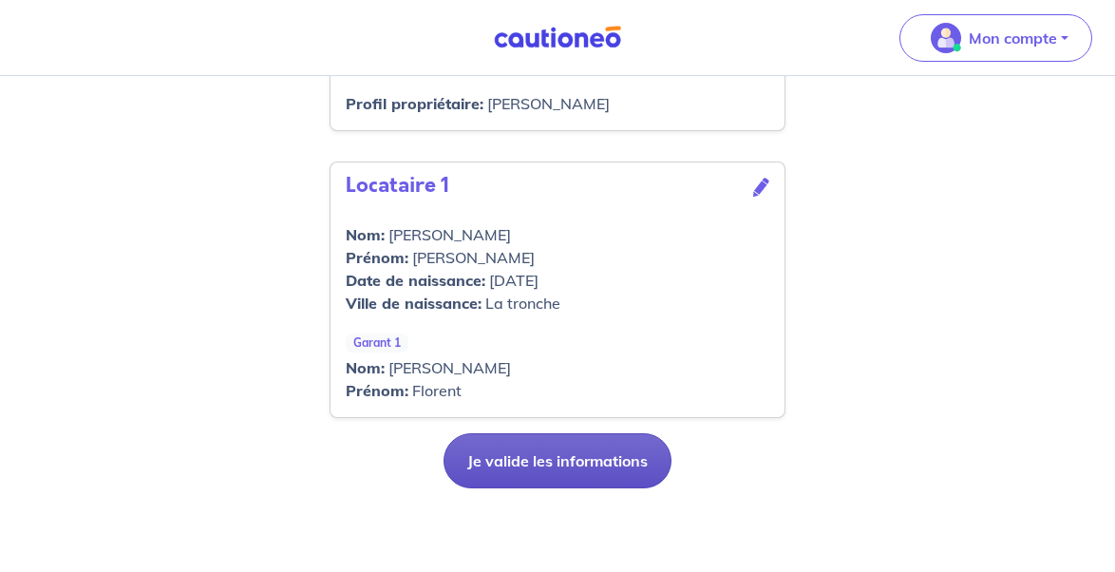
click at [586, 465] on button "Je valide les informations" at bounding box center [558, 460] width 228 height 55
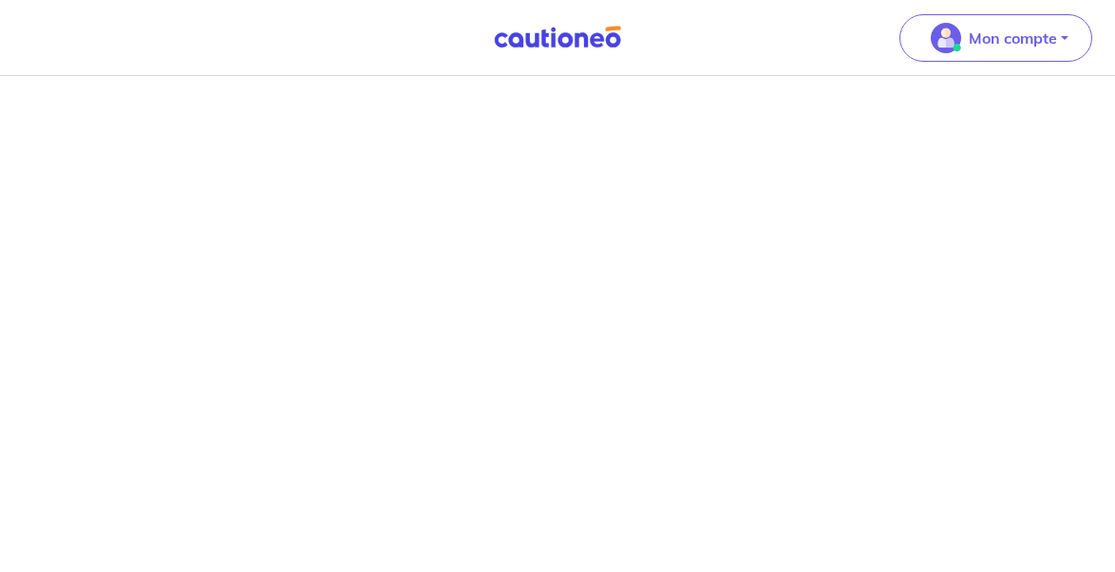
scroll to position [1588, 0]
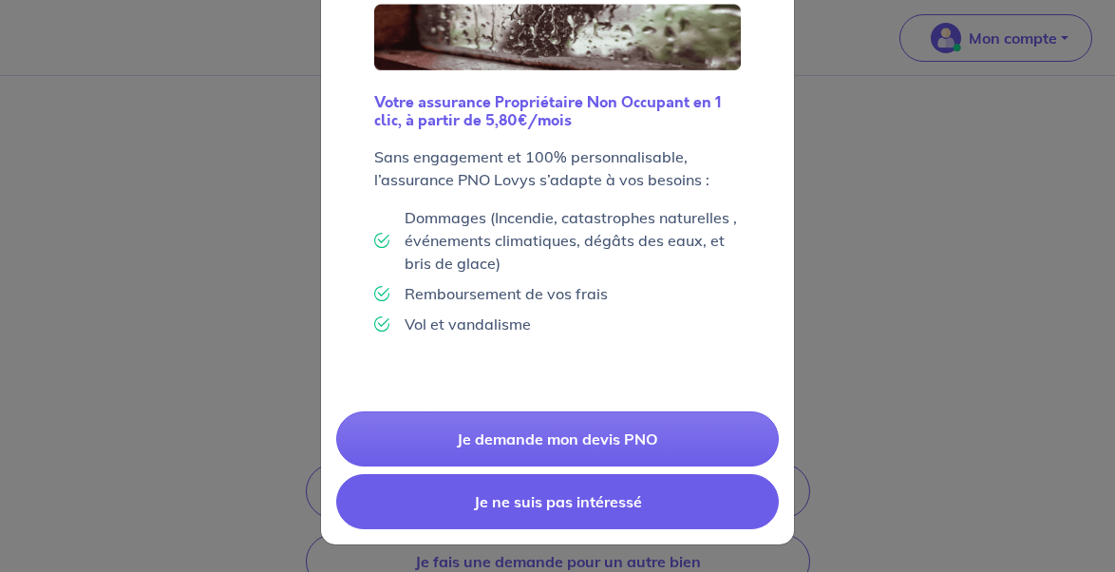
scroll to position [182, 0]
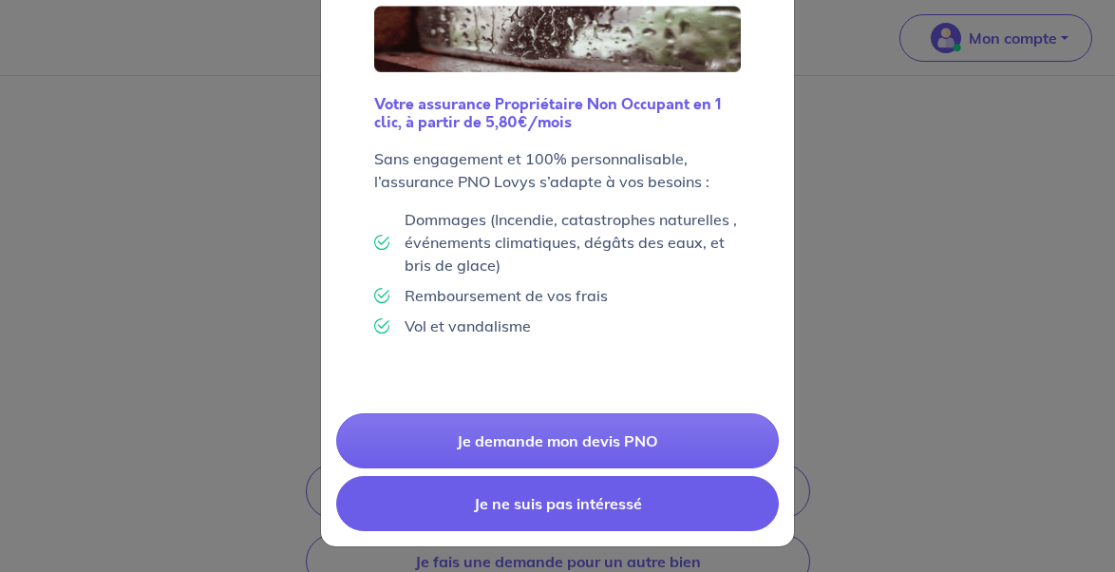
click at [645, 503] on button "Je ne suis pas intéressé" at bounding box center [557, 503] width 443 height 55
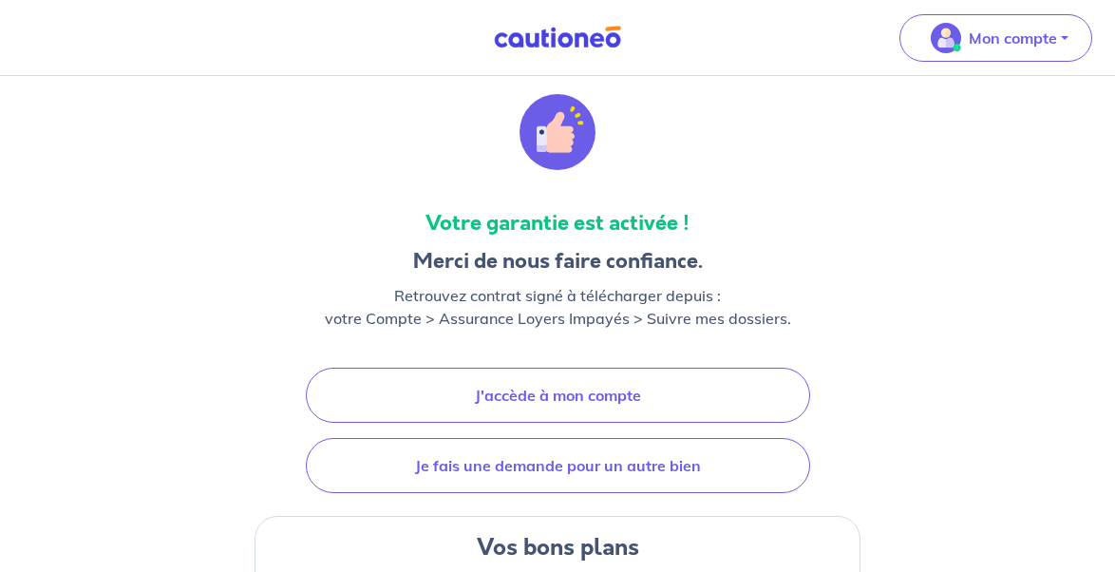
scroll to position [122, 0]
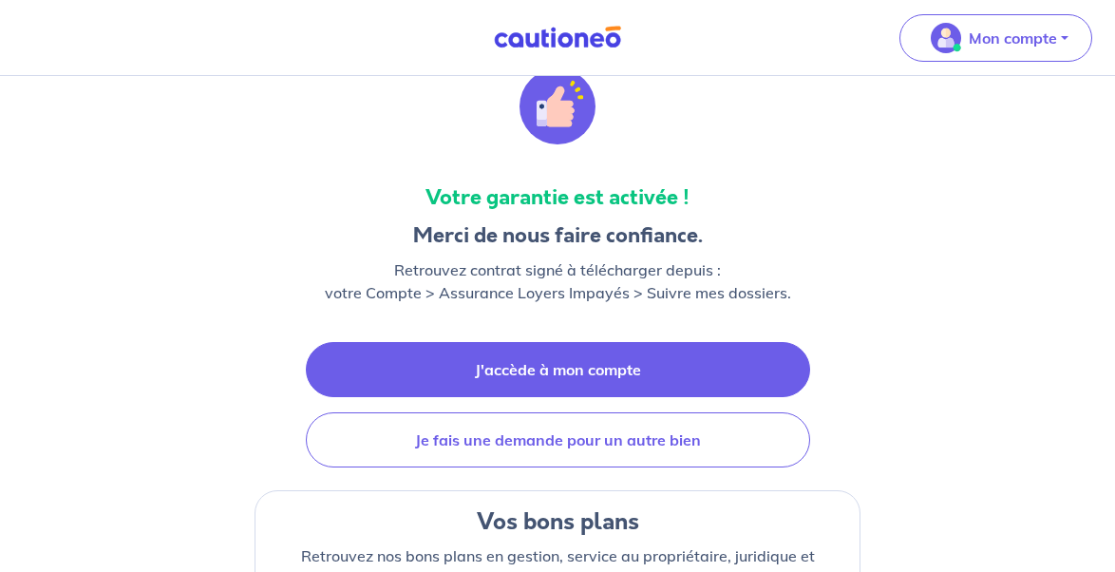
click at [583, 367] on link "J'accède à mon compte" at bounding box center [558, 369] width 505 height 55
